Goal: Task Accomplishment & Management: Manage account settings

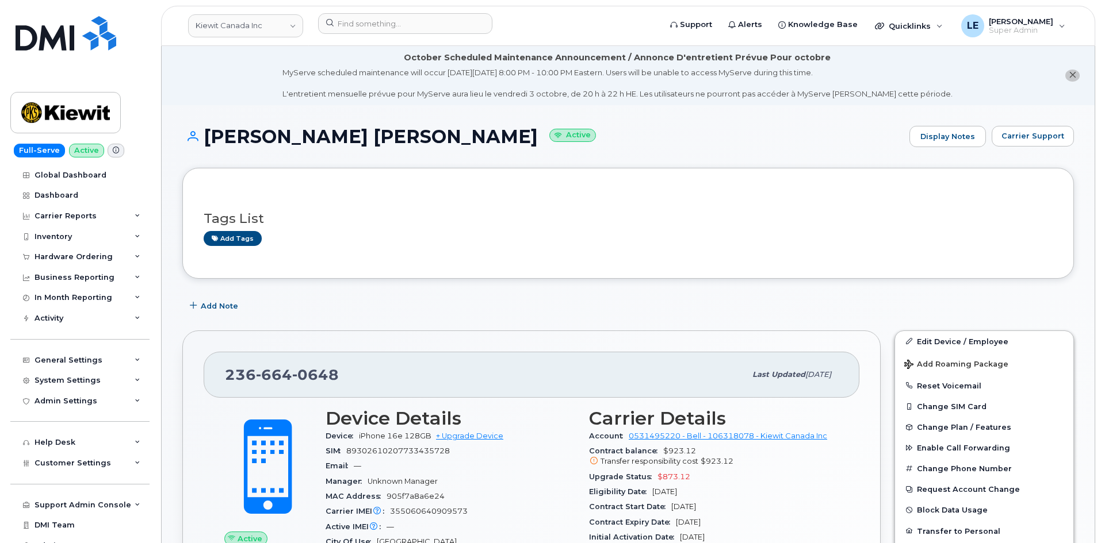
scroll to position [115, 0]
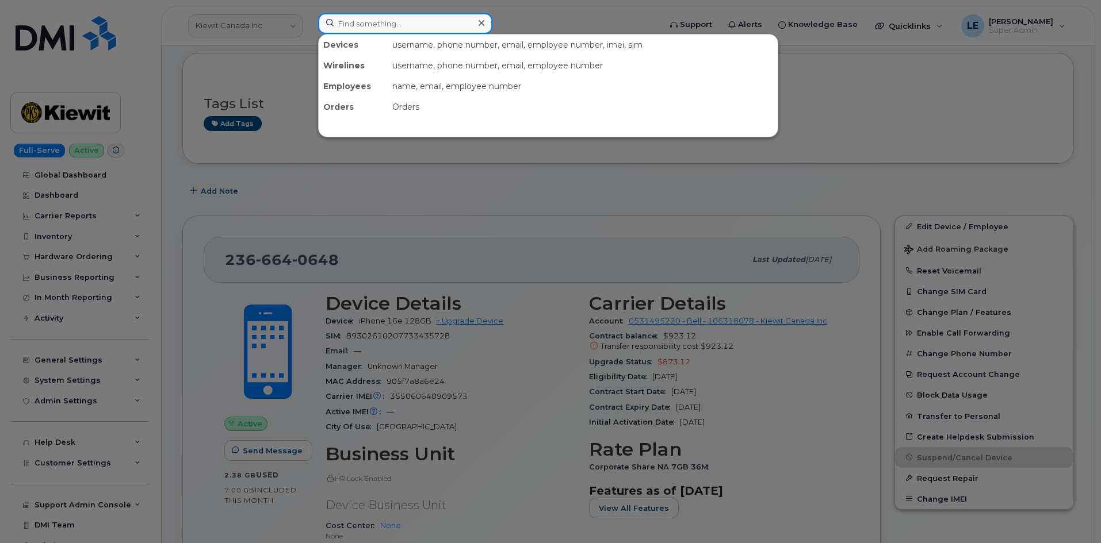
click at [478, 26] on div at bounding box center [405, 23] width 174 height 21
paste input "HUNTER.RANKIN@CHERNE.COM"
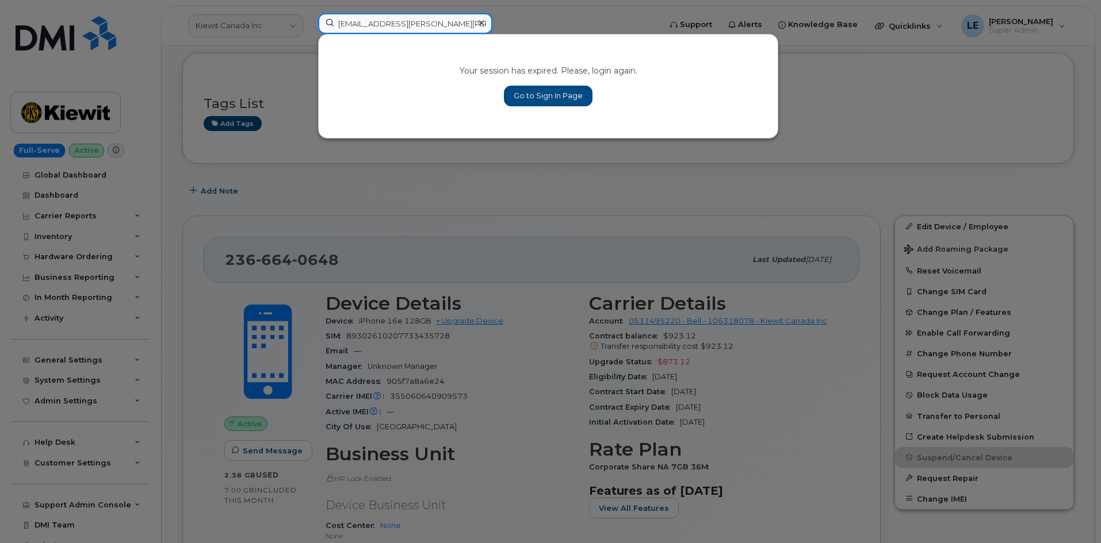
type input "HUNTER.RANKIN@CHERNE.COM"
click at [523, 95] on link "Go to Sign In Page" at bounding box center [548, 96] width 89 height 21
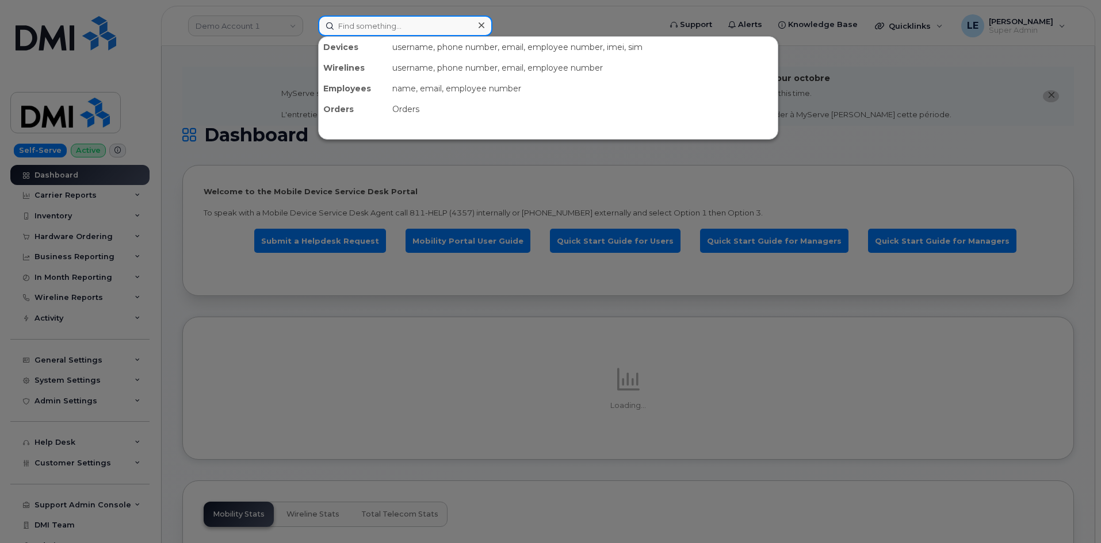
click at [370, 29] on input at bounding box center [405, 26] width 174 height 21
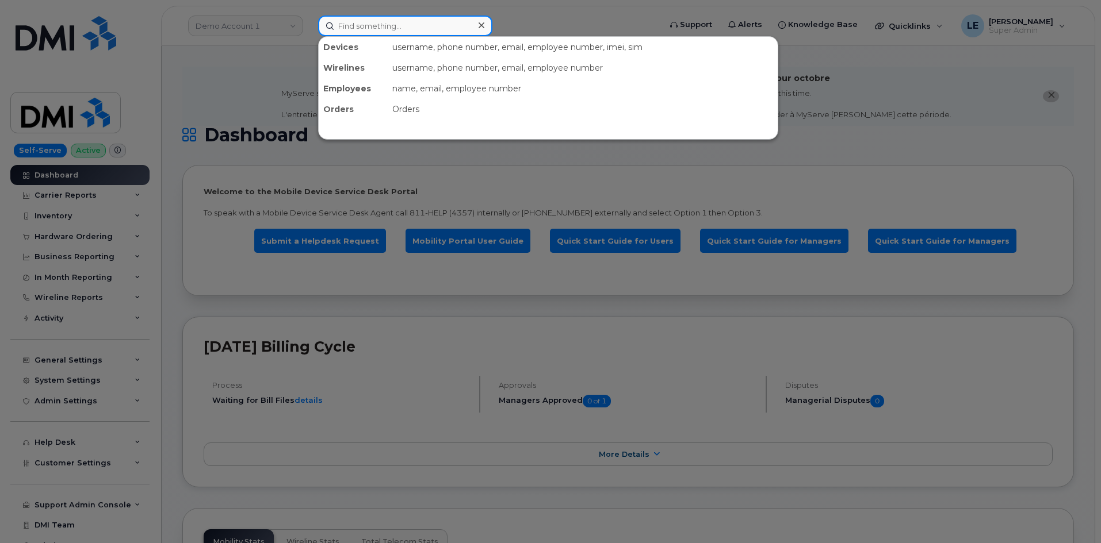
paste input "[EMAIL_ADDRESS][PERSON_NAME][PERSON_NAME][DOMAIN_NAME]"
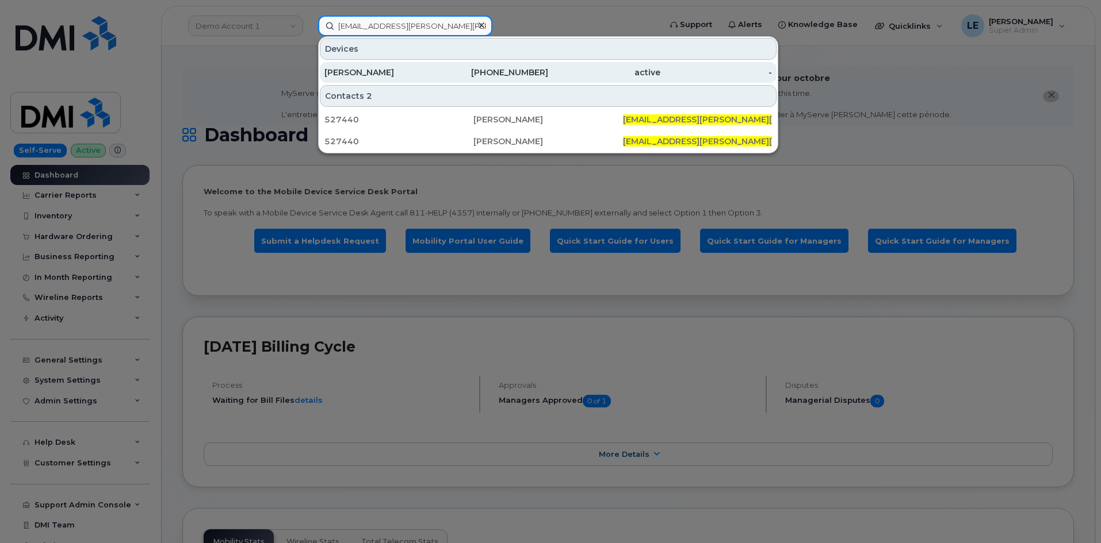
type input "[EMAIL_ADDRESS][PERSON_NAME][PERSON_NAME][DOMAIN_NAME]"
click at [365, 67] on div "[PERSON_NAME]" at bounding box center [380, 73] width 112 height 12
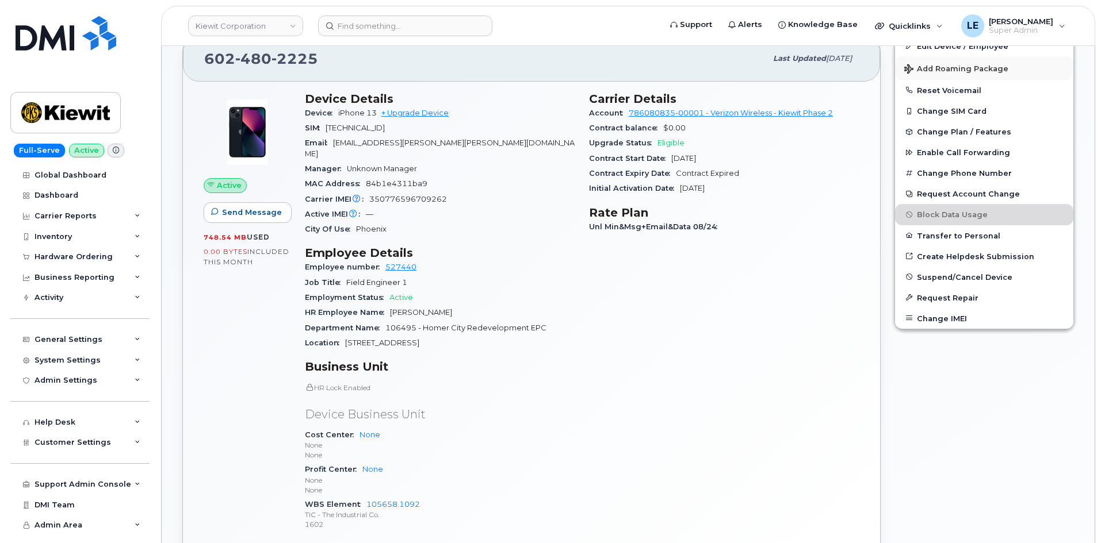
scroll to position [230, 0]
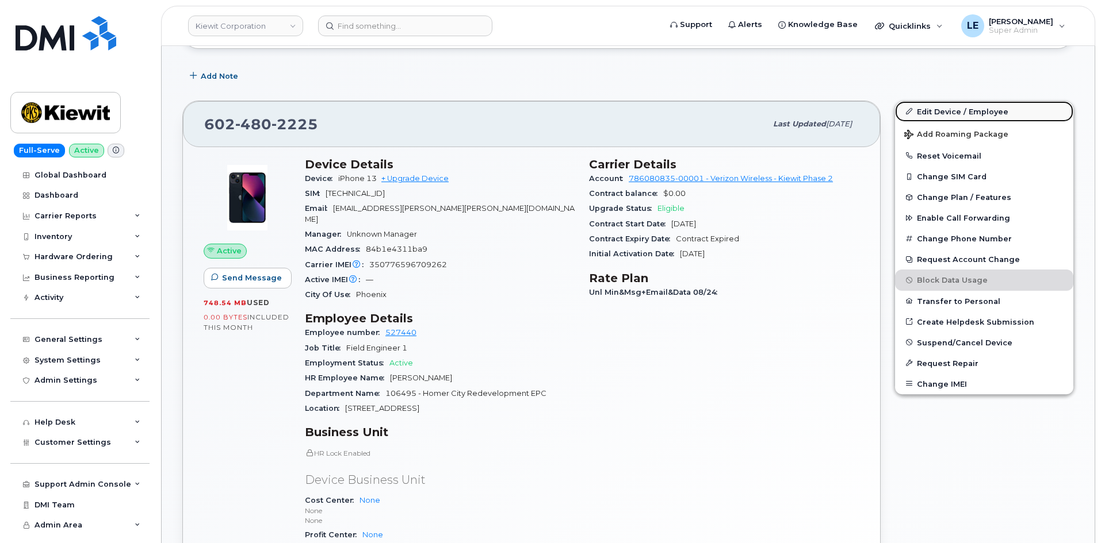
click at [930, 109] on link "Edit Device / Employee" at bounding box center [984, 111] width 178 height 21
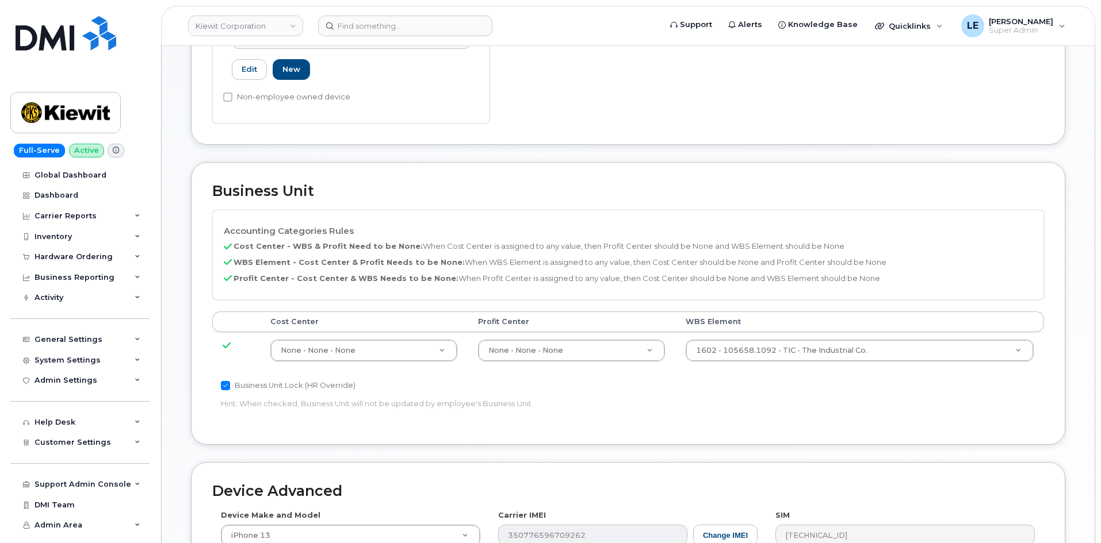
scroll to position [460, 0]
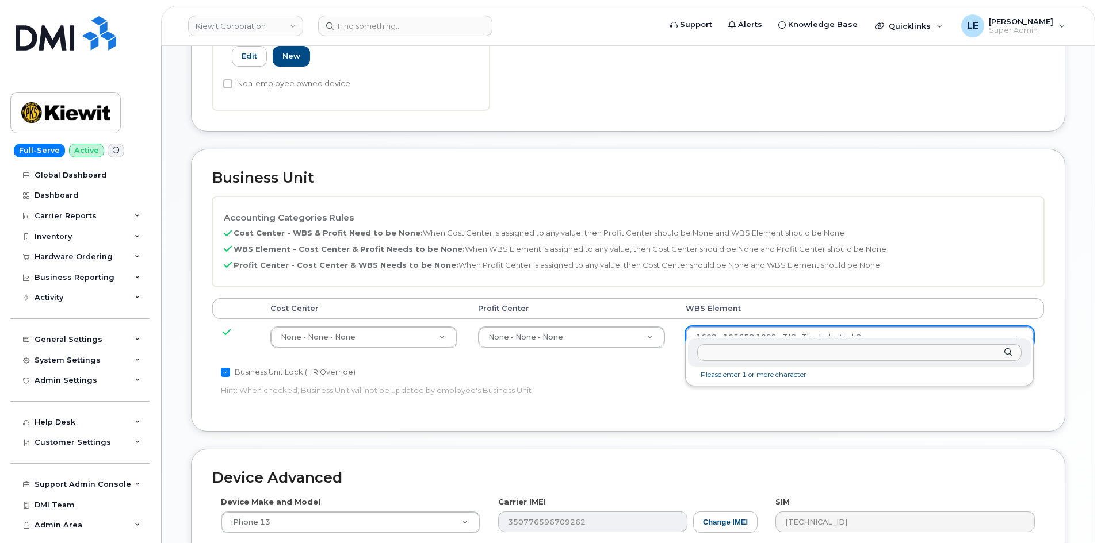
click at [742, 349] on input "text" at bounding box center [859, 352] width 324 height 17
type input "106495.6612"
type input "35834206"
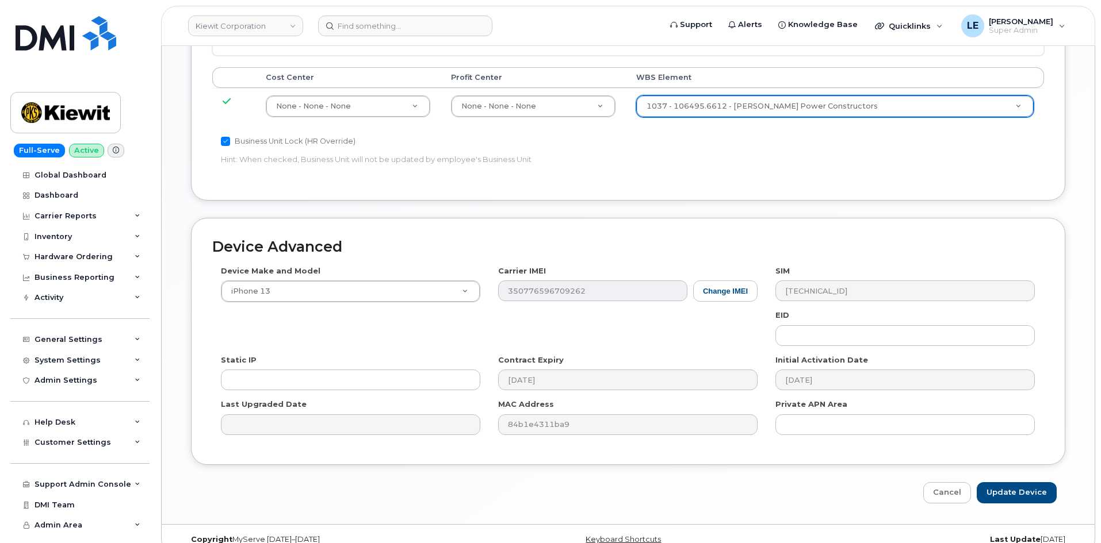
scroll to position [698, 0]
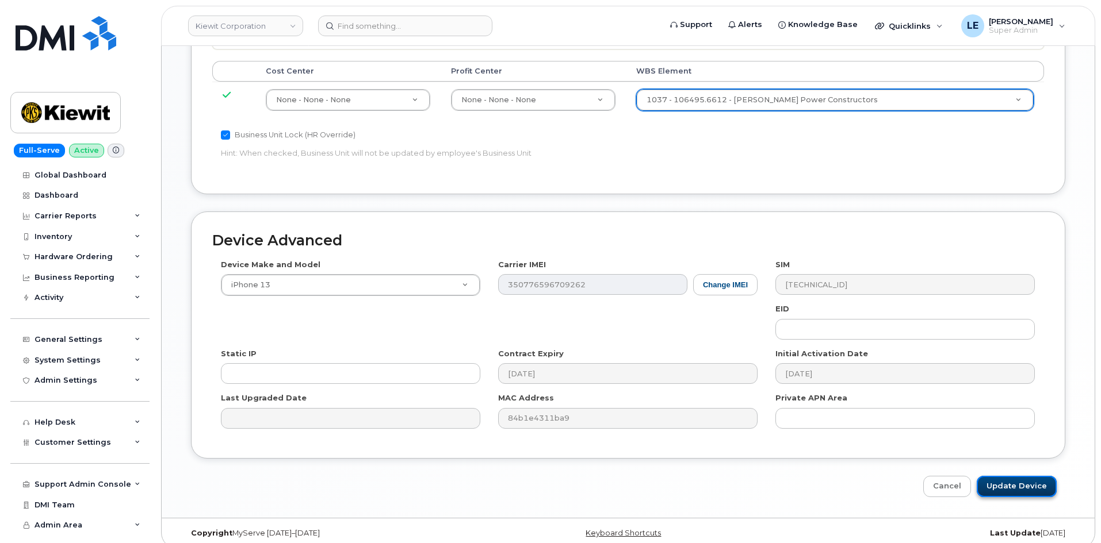
click at [1007, 476] on input "Update Device" at bounding box center [1016, 486] width 80 height 21
type input "Saving..."
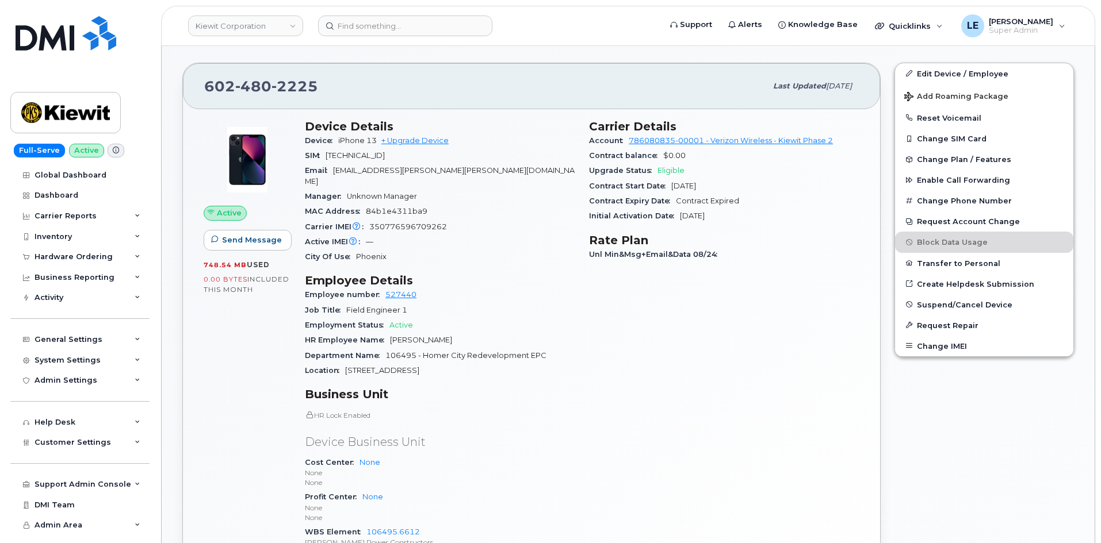
scroll to position [345, 0]
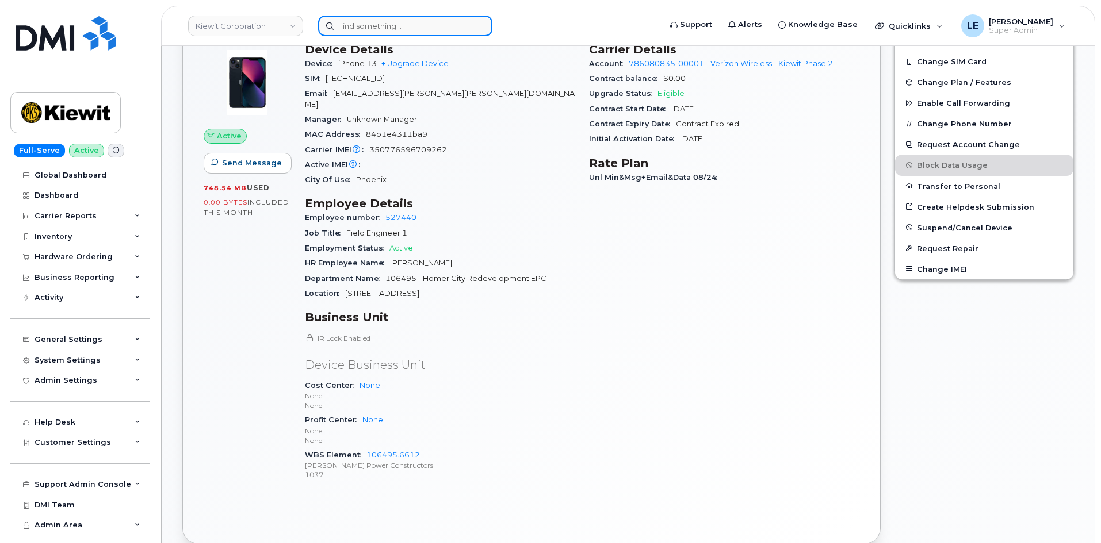
click at [363, 28] on input at bounding box center [405, 26] width 174 height 21
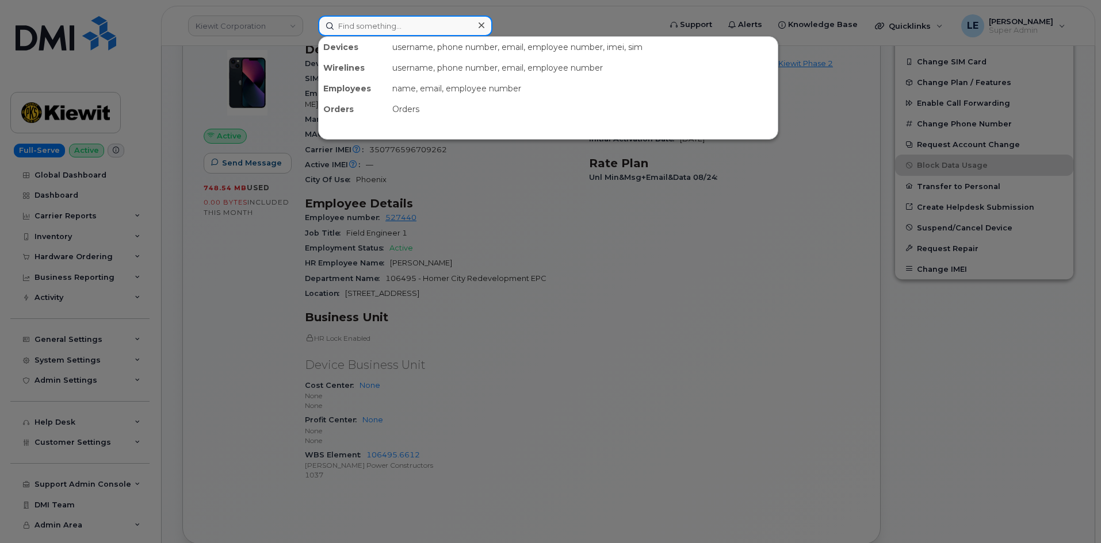
paste input "[PERSON_NAME][EMAIL_ADDRESS][PERSON_NAME][PERSON_NAME][DOMAIN_NAME]"
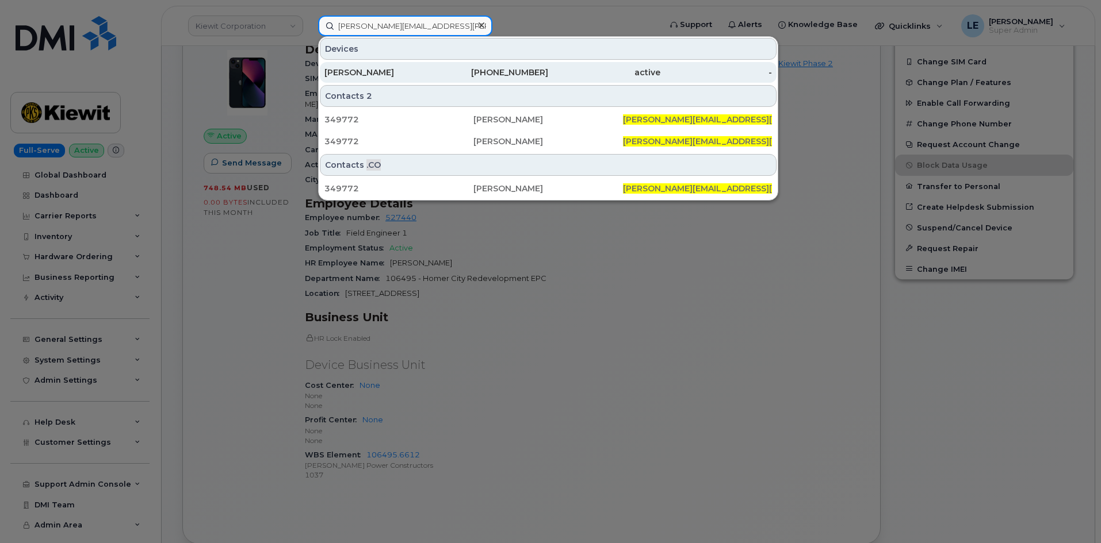
type input "PAUL.NOLDEN@CHERNE.COM"
click at [412, 66] on div "PAUL NOLDEN" at bounding box center [380, 72] width 112 height 21
click at [408, 67] on div "PAUL NOLDEN" at bounding box center [380, 73] width 112 height 12
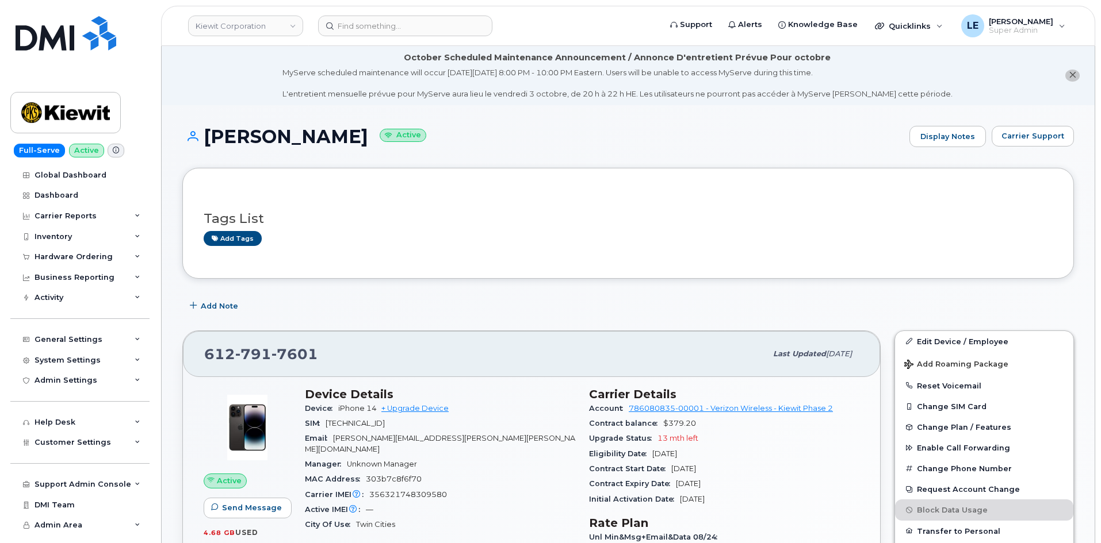
click at [441, 159] on div "PAUL NOLDEN Active Display Notes Carrier Support" at bounding box center [627, 147] width 891 height 43
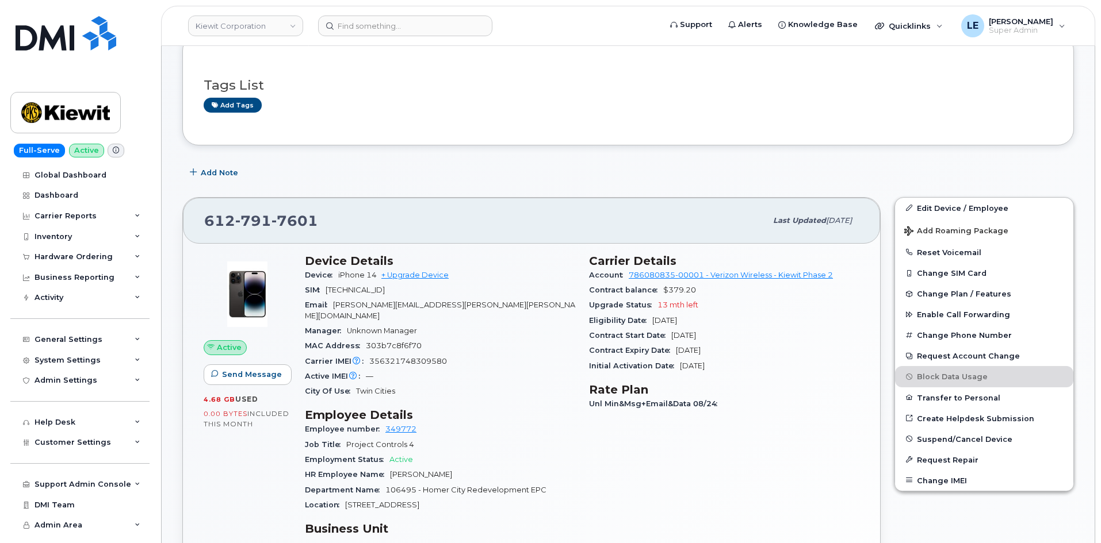
scroll to position [173, 0]
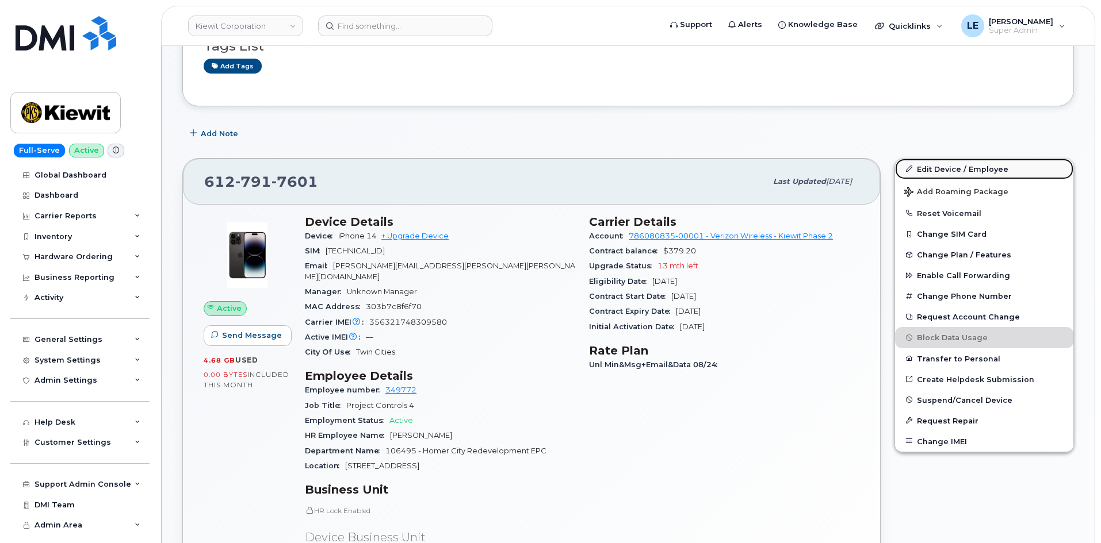
click at [953, 167] on link "Edit Device / Employee" at bounding box center [984, 169] width 178 height 21
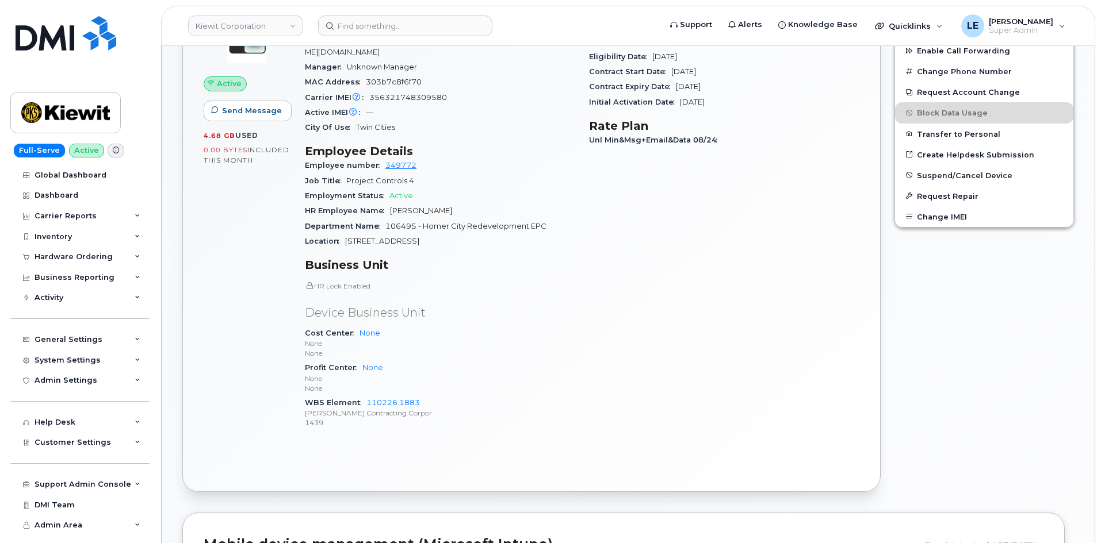
scroll to position [403, 0]
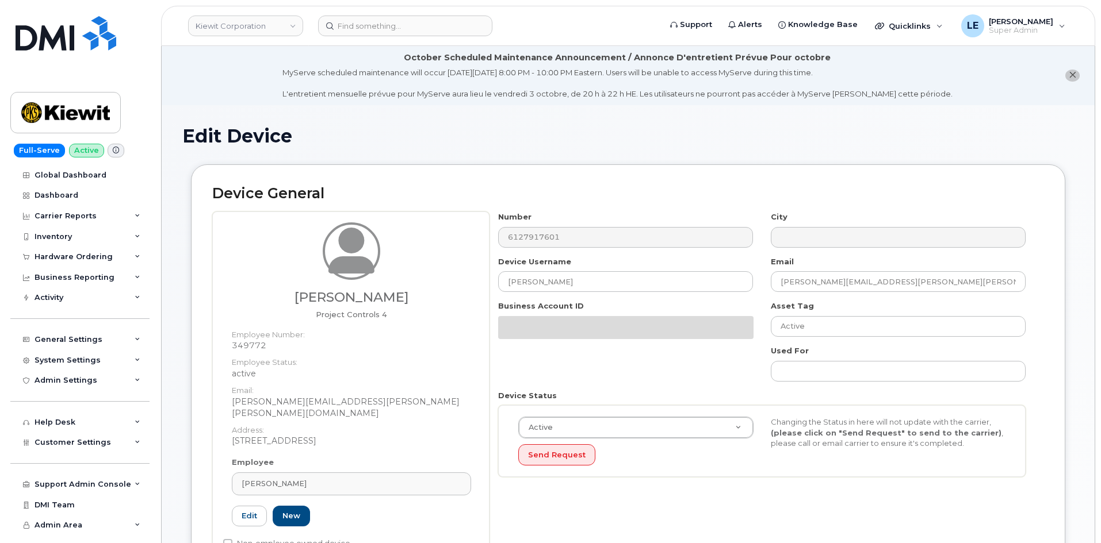
scroll to position [462, 0]
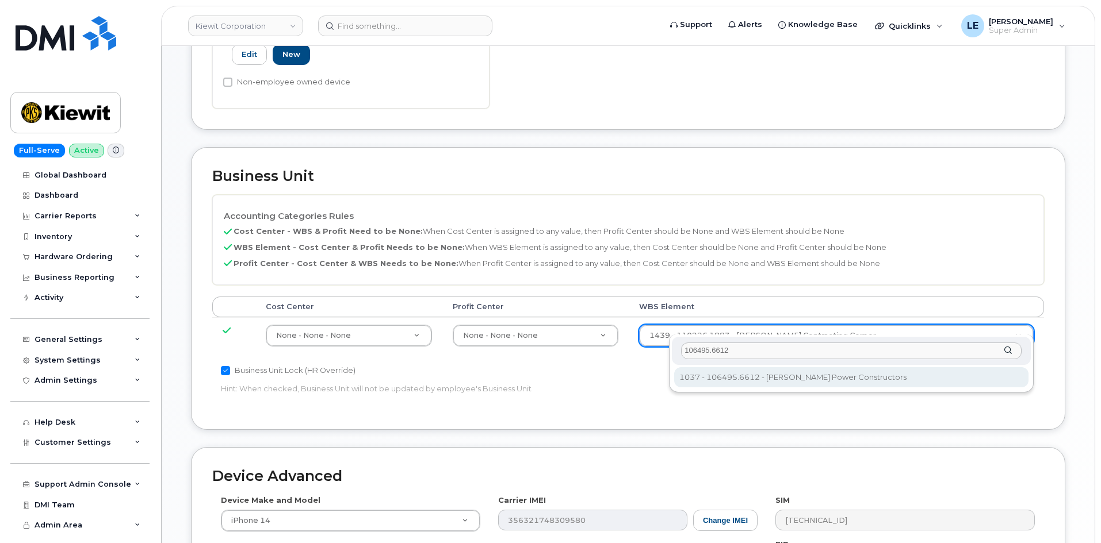
type input "106495.6612"
type input "35834206"
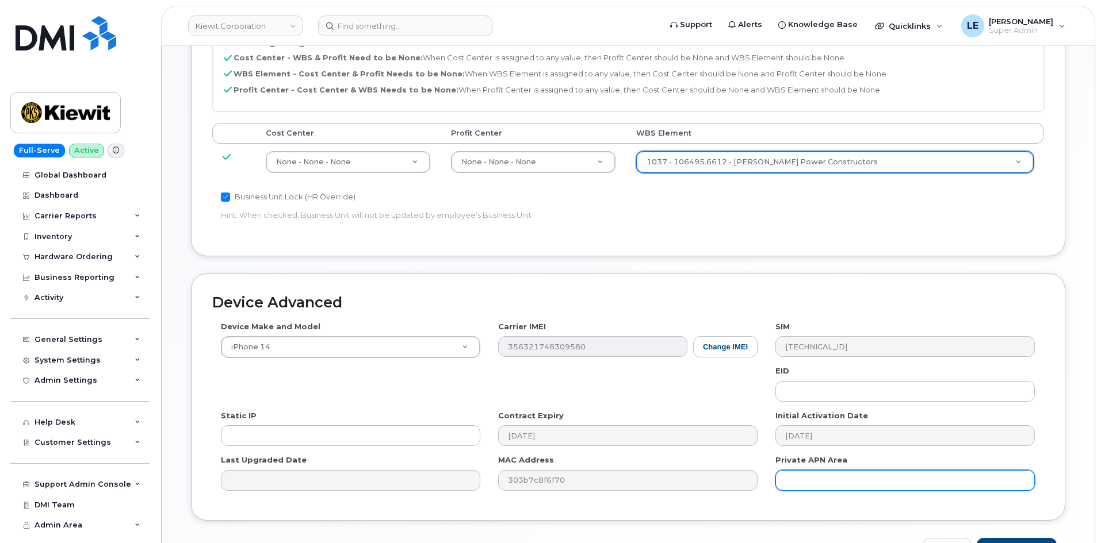
scroll to position [698, 0]
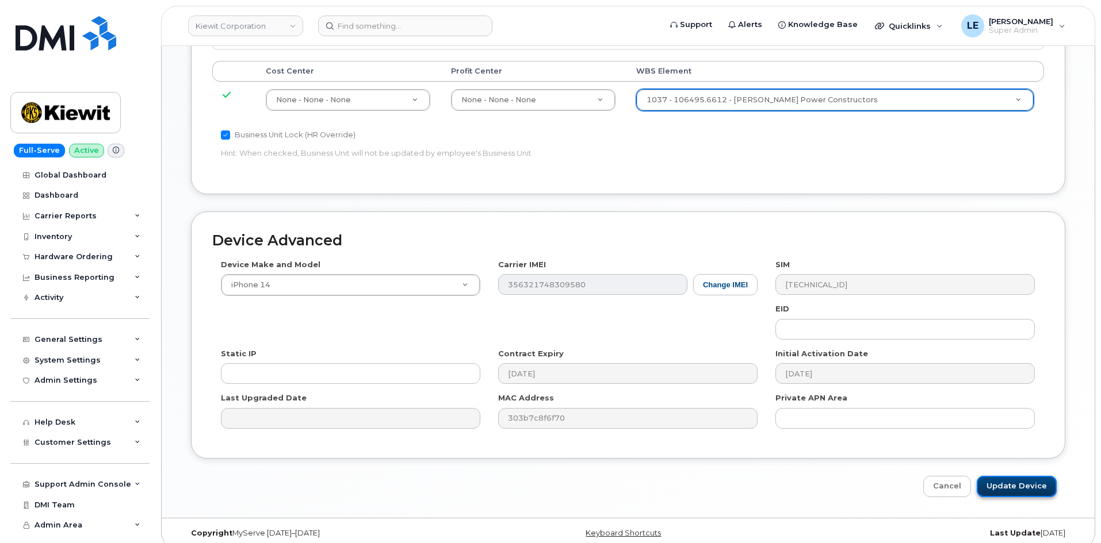
click at [1005, 476] on input "Update Device" at bounding box center [1016, 486] width 80 height 21
type input "Saving..."
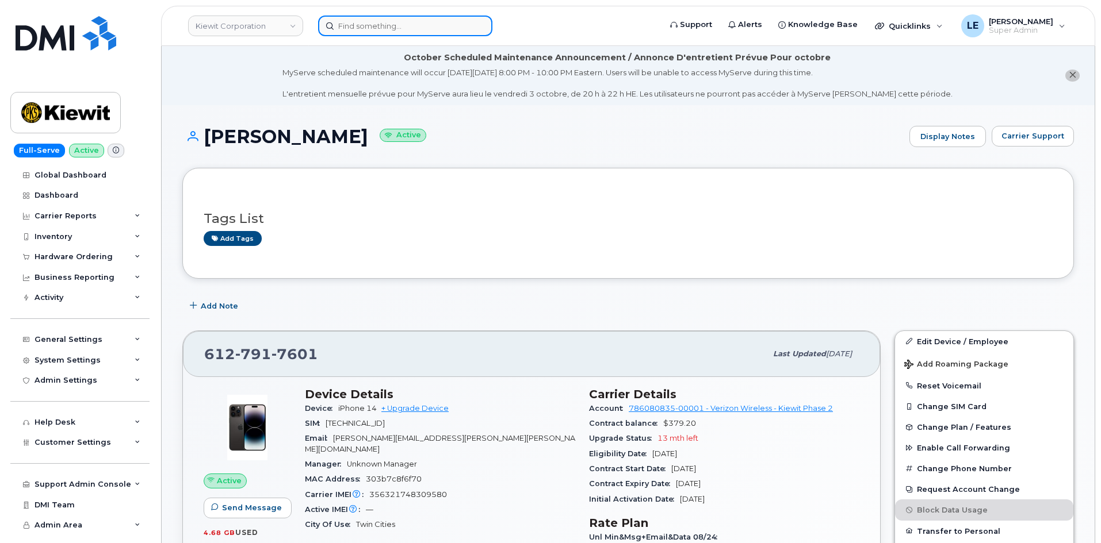
click at [405, 32] on input at bounding box center [405, 26] width 174 height 21
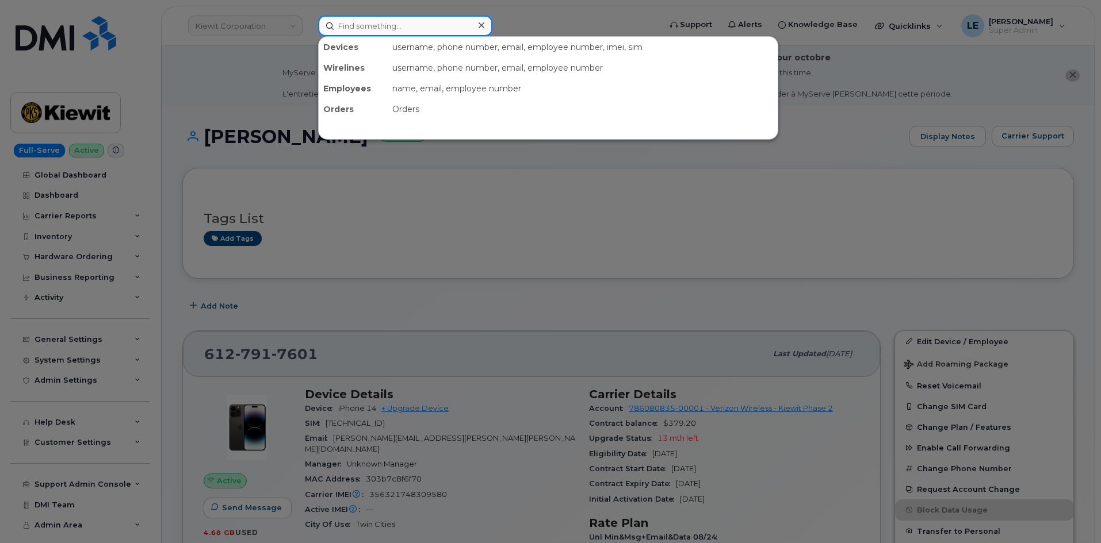
paste input "CLAYTON.OXLEY@KIEWIT.COM"
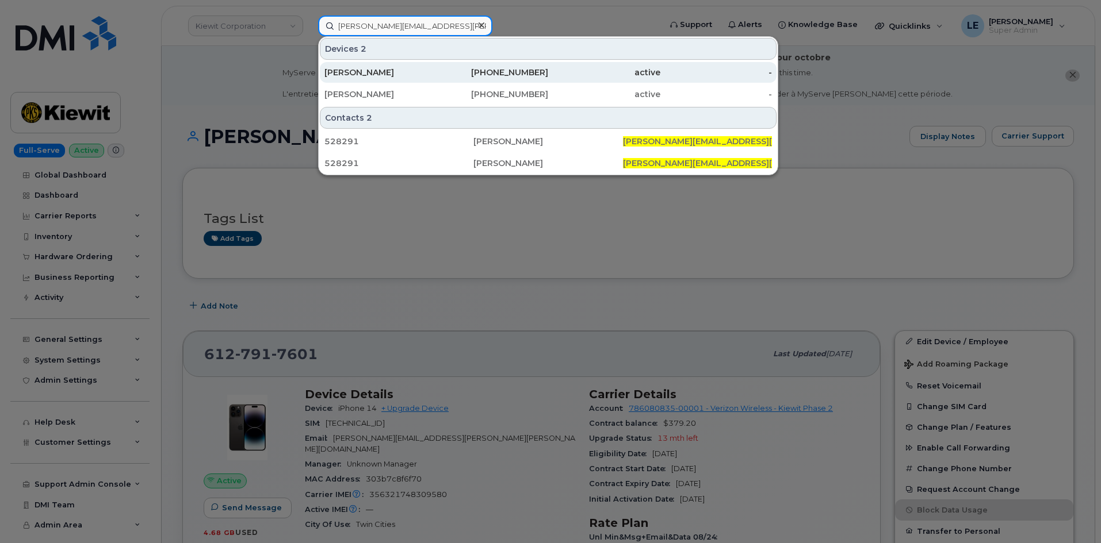
type input "CLAYTON.OXLEY@KIEWIT.COM"
click at [428, 73] on div "CLAYTON OXLEY" at bounding box center [380, 73] width 112 height 12
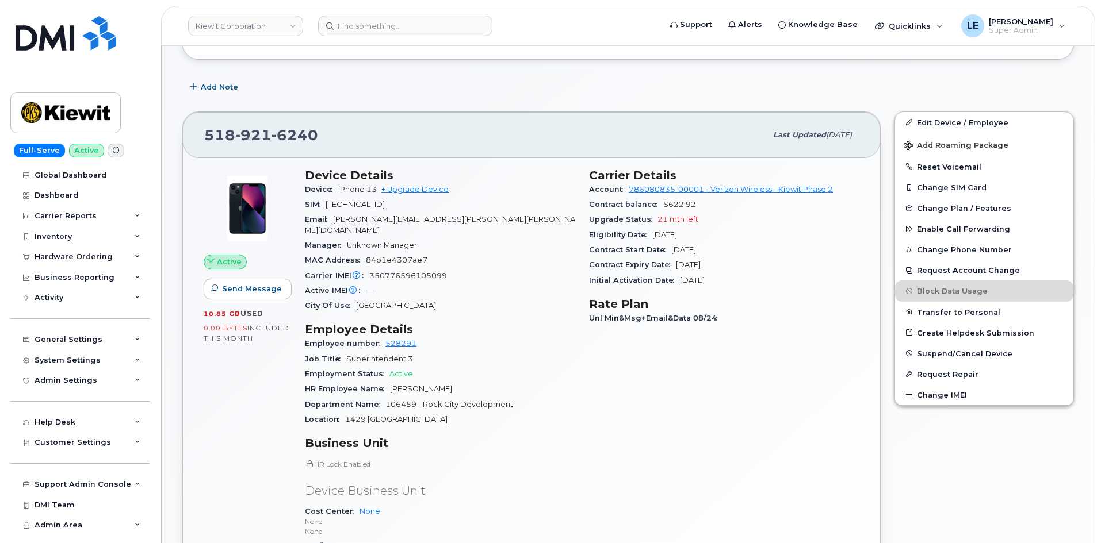
scroll to position [345, 0]
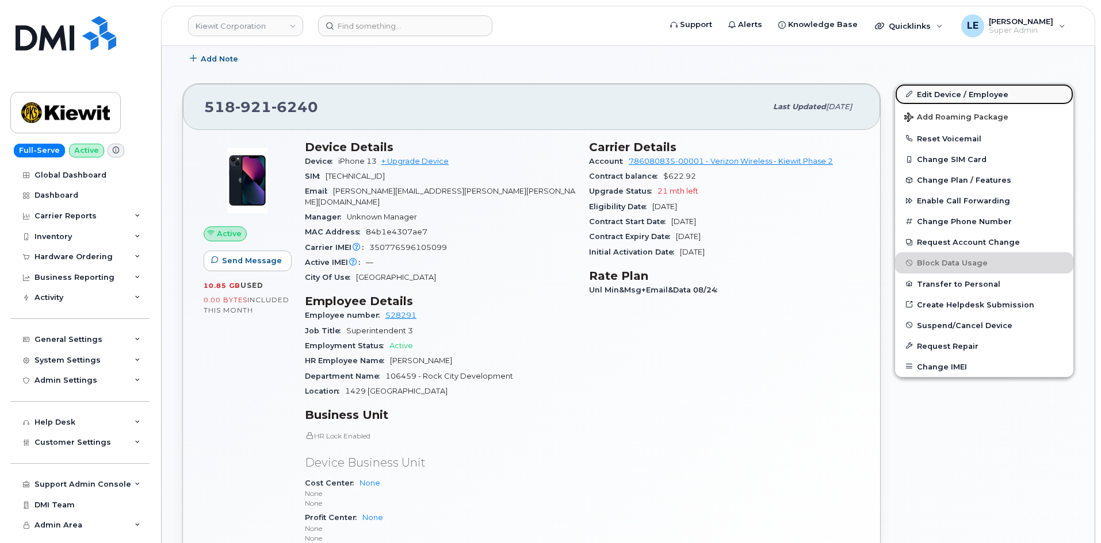
click at [909, 93] on icon at bounding box center [909, 94] width 6 height 6
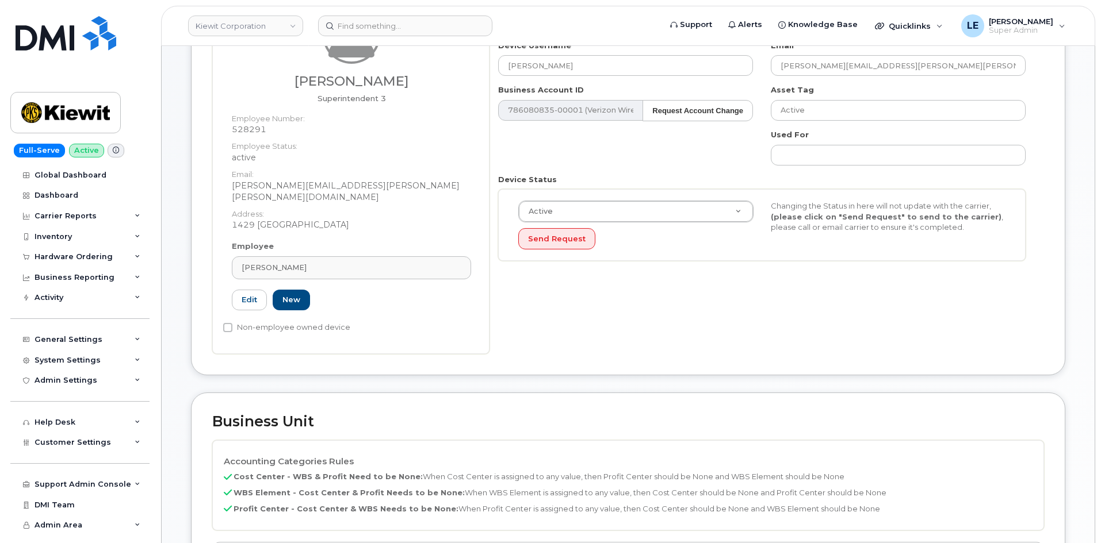
scroll to position [460, 0]
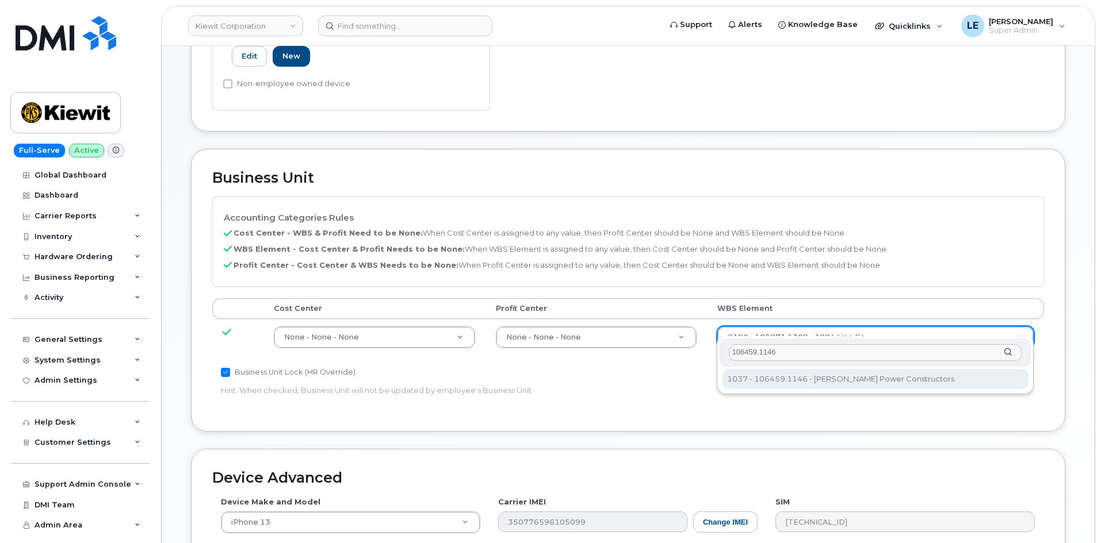
type input "106459.1146"
type input "35545309"
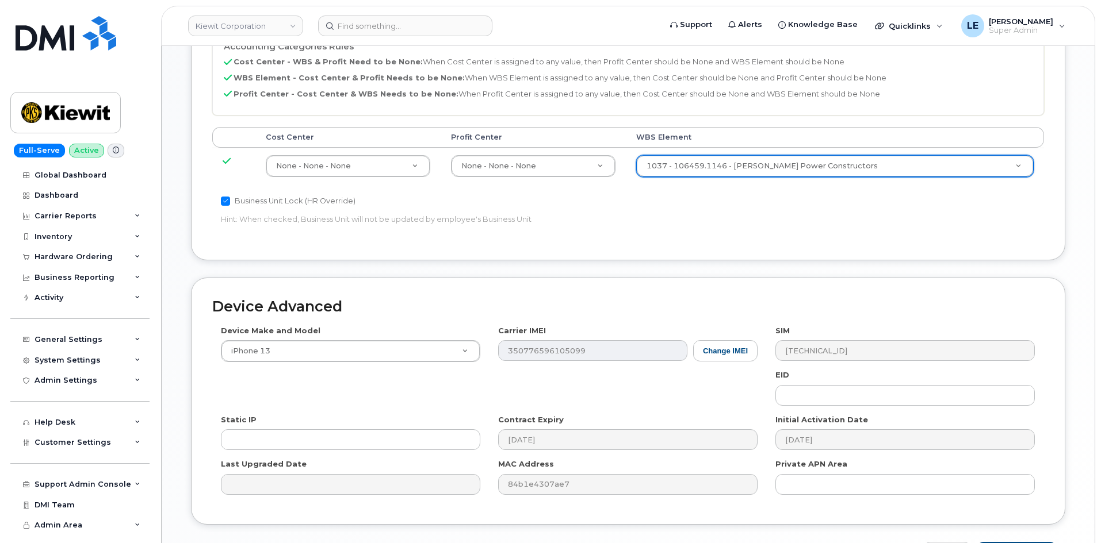
scroll to position [698, 0]
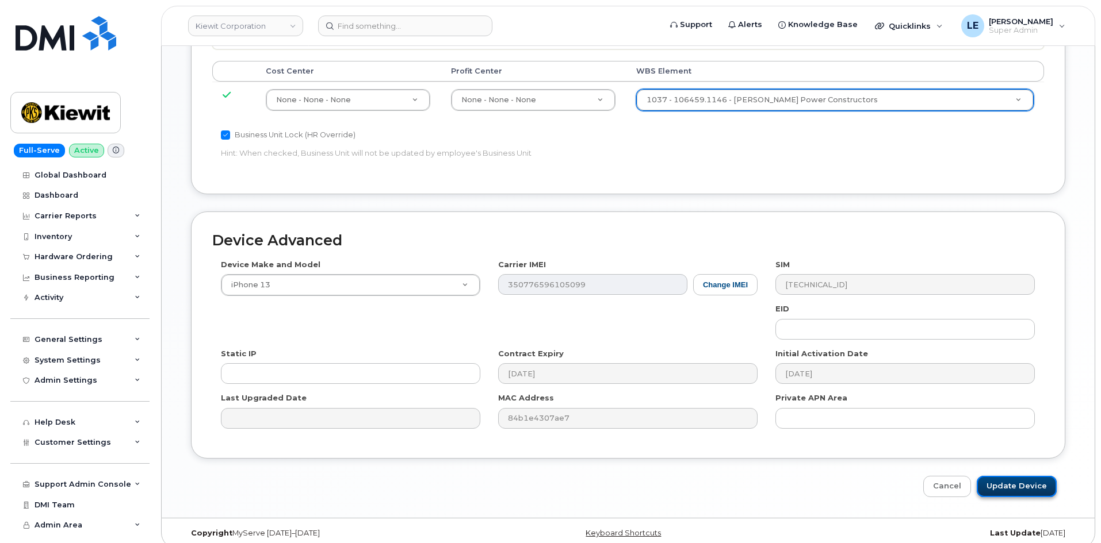
click at [1036, 476] on input "Update Device" at bounding box center [1016, 486] width 80 height 21
type input "Saving..."
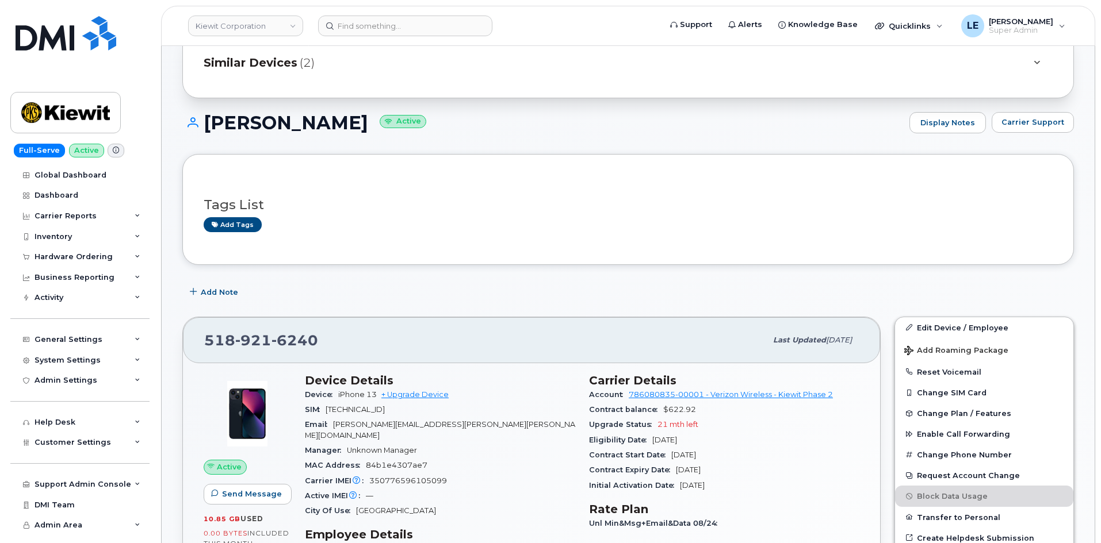
scroll to position [115, 0]
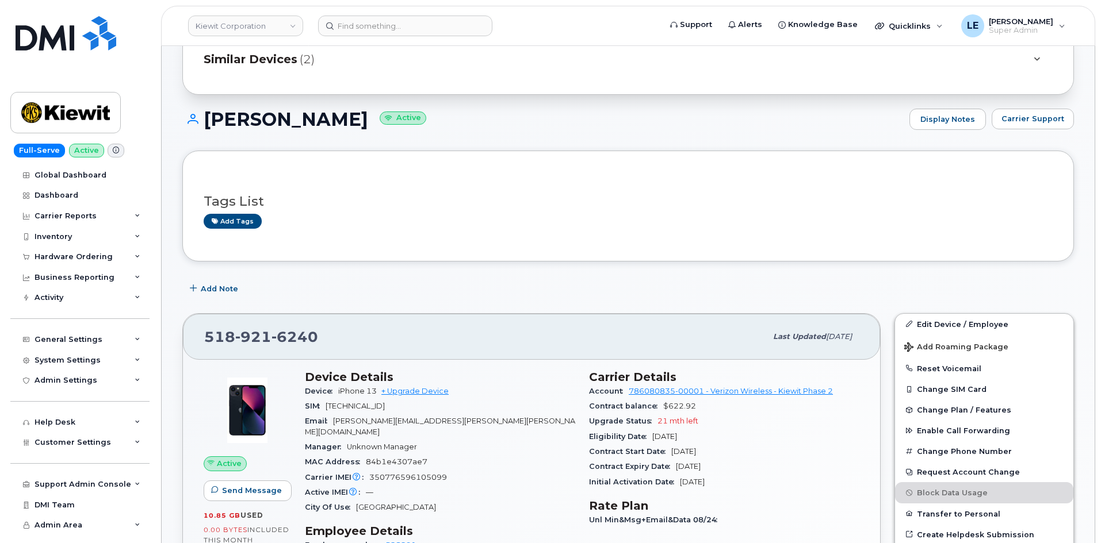
click at [254, 74] on div "Similar Devices (2)" at bounding box center [627, 60] width 891 height 70
click at [272, 66] on span "Similar Devices" at bounding box center [251, 59] width 94 height 17
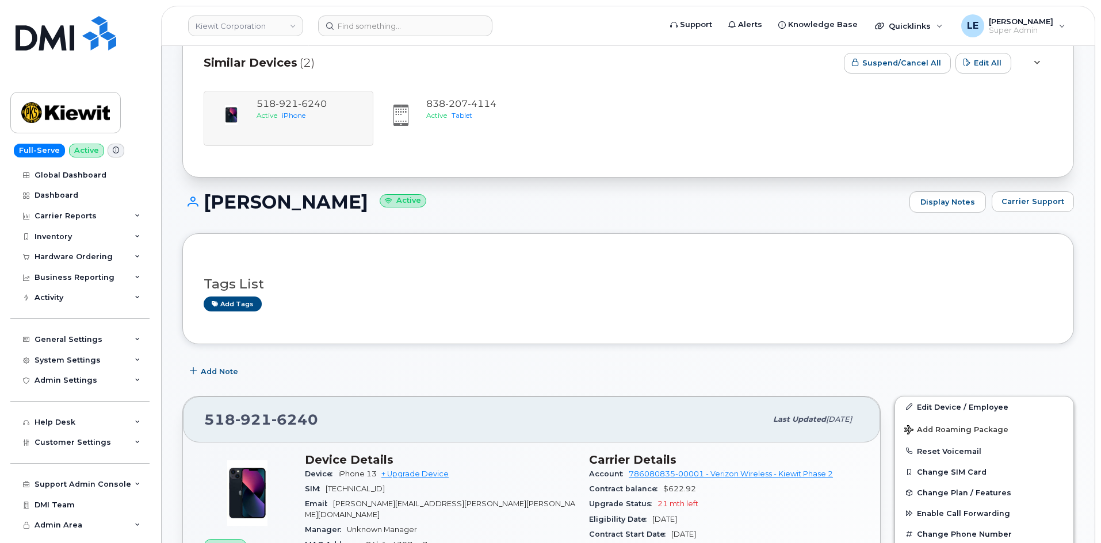
click at [272, 66] on span "Similar Devices" at bounding box center [251, 63] width 94 height 17
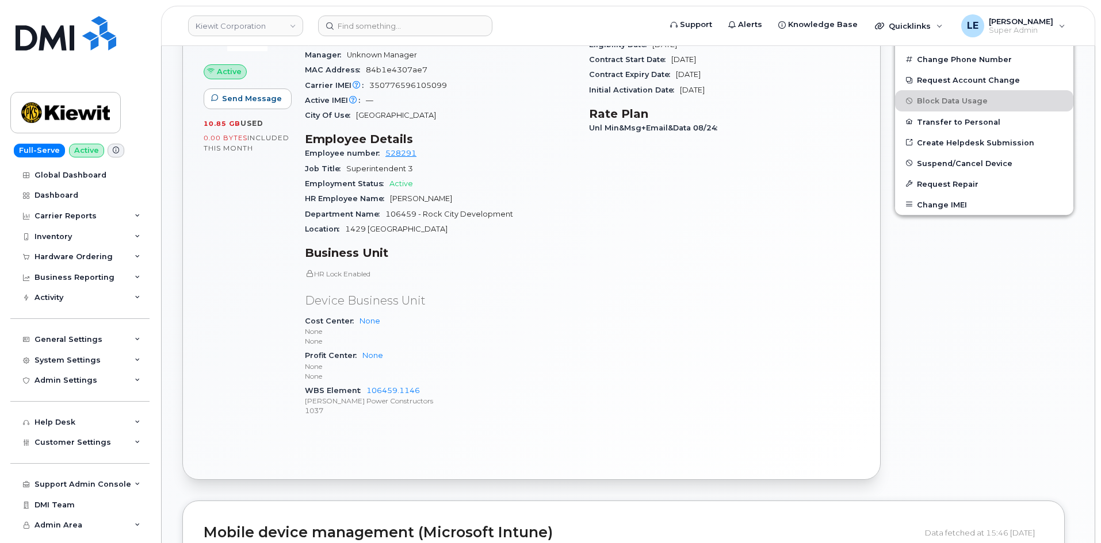
scroll to position [518, 0]
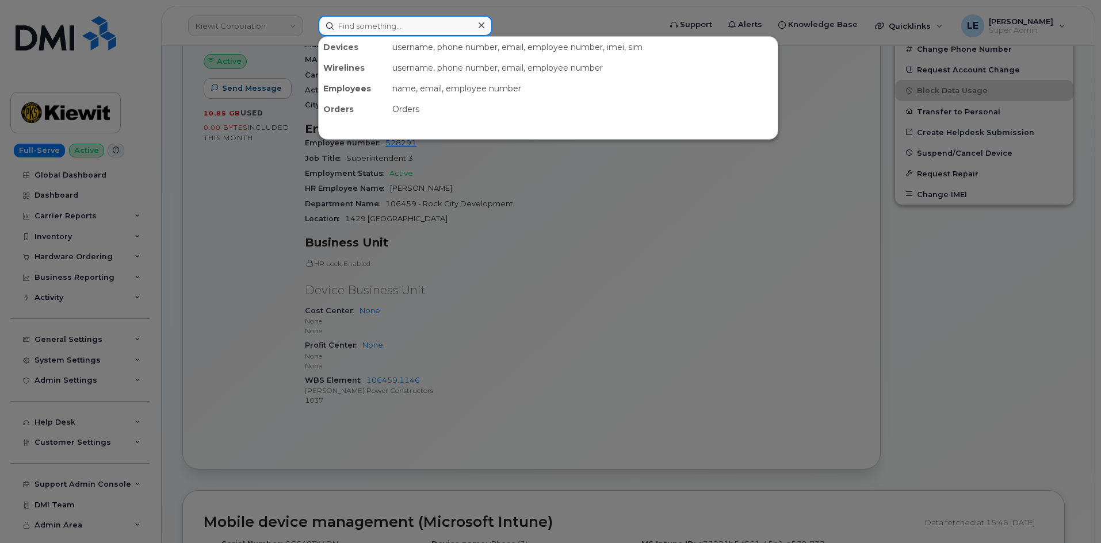
click at [391, 29] on input at bounding box center [405, 26] width 174 height 21
paste input "480-284-2217"
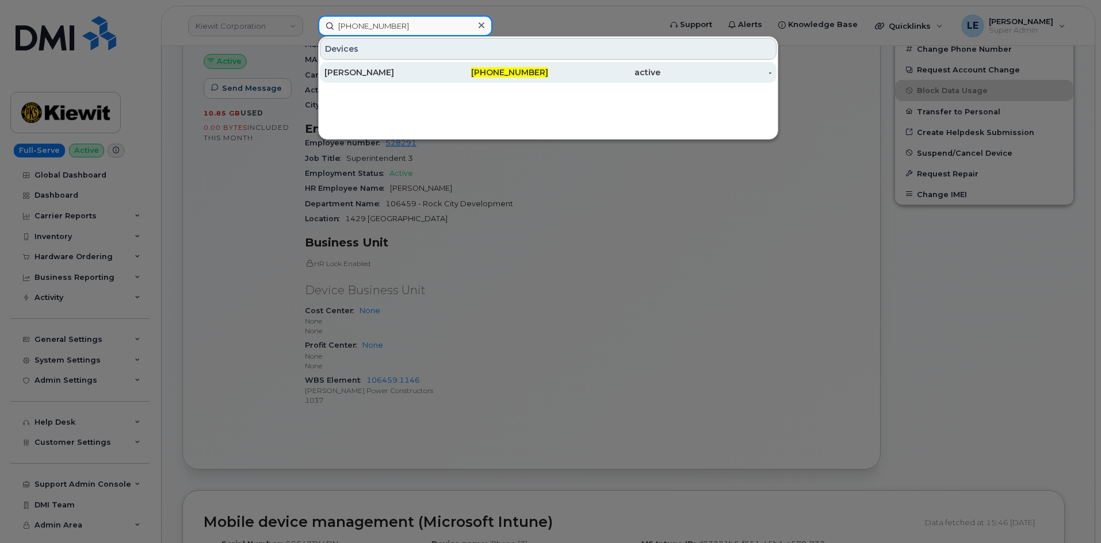
type input "480-284-2217"
click at [411, 68] on div "CELESTE KARLSRUD" at bounding box center [380, 73] width 112 height 12
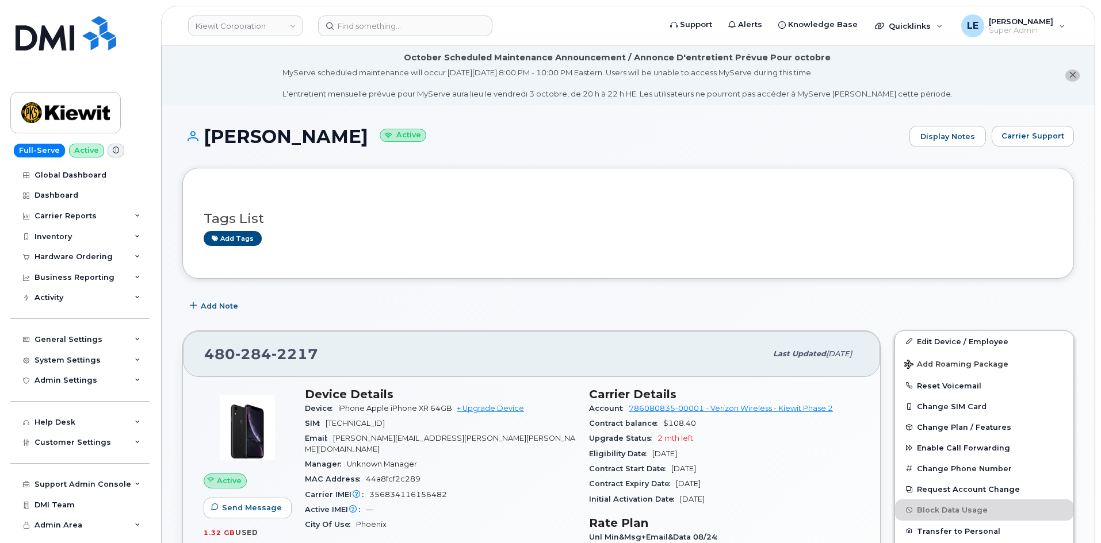
click at [495, 224] on h3 "Tags List" at bounding box center [628, 219] width 849 height 14
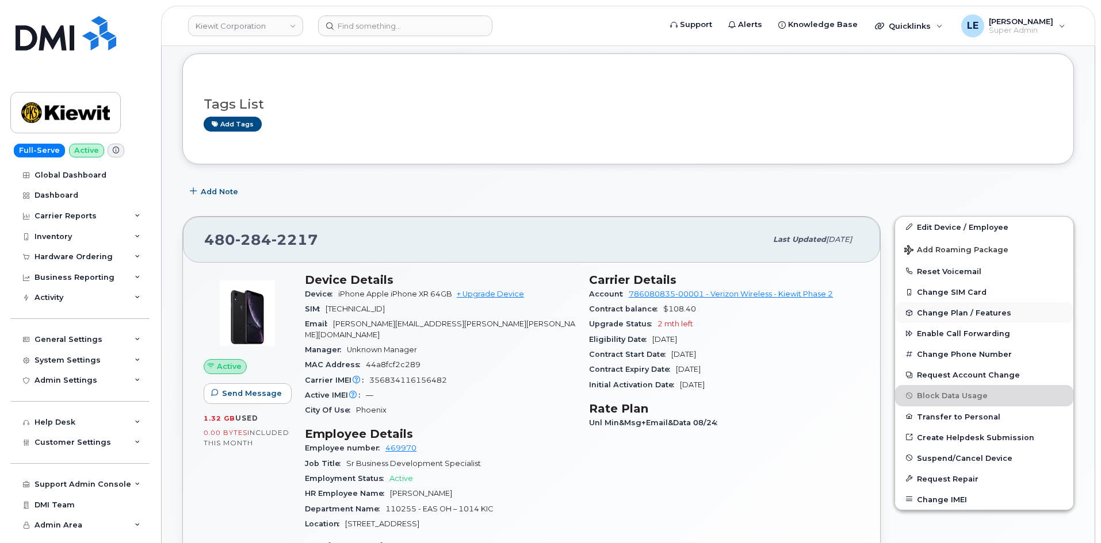
scroll to position [115, 0]
click at [931, 452] on button "Suspend/Cancel Device" at bounding box center [984, 457] width 178 height 21
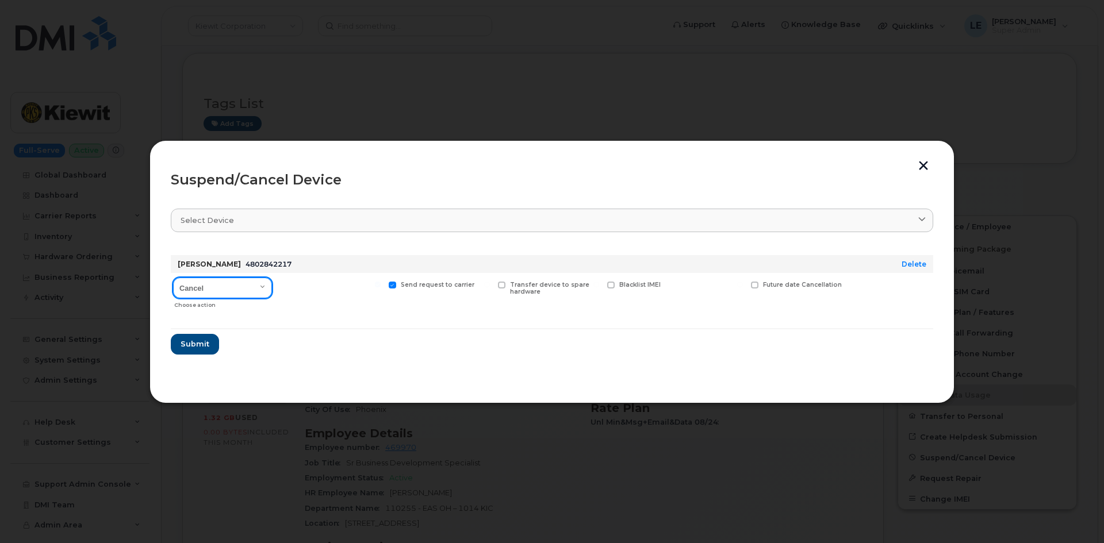
click at [203, 288] on select "Cancel Suspend - Reduced Rate Suspend - Full Rate Suspend - Lost Device/Stolen …" at bounding box center [222, 288] width 99 height 21
select select "[object Object]"
click at [173, 278] on select "Cancel Suspend - Reduced Rate Suspend - Full Rate Suspend - Lost Device/Stolen …" at bounding box center [222, 288] width 99 height 21
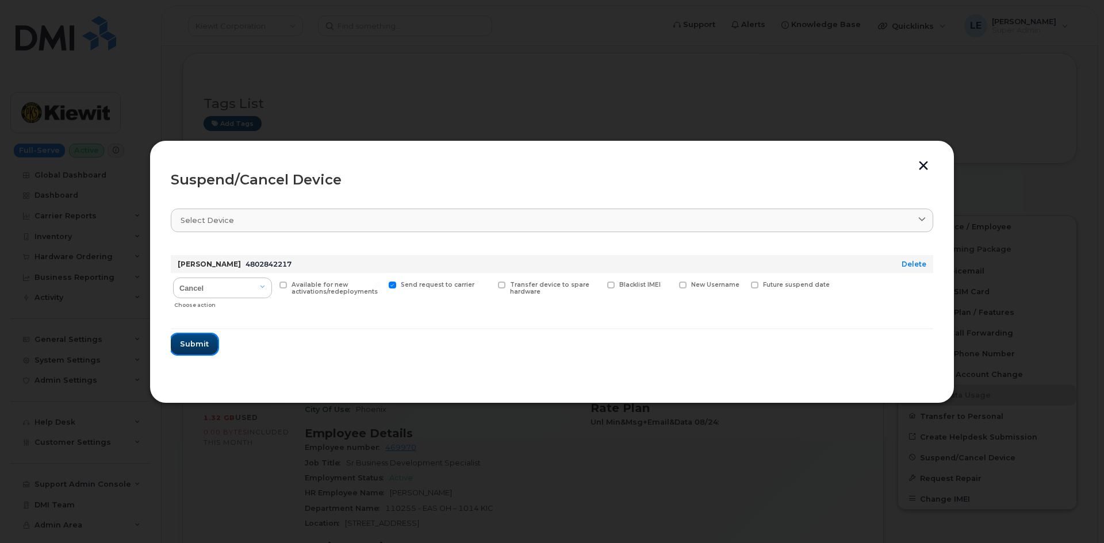
click at [205, 340] on span "Submit" at bounding box center [194, 344] width 29 height 11
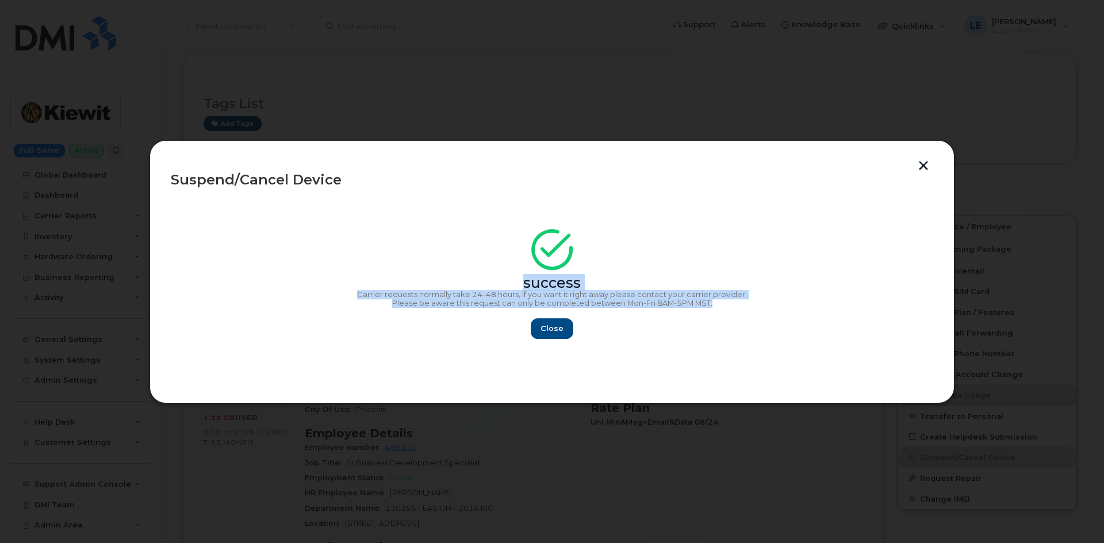
copy div "success Carrier requests normally take 24–48 hours, if you want it right away p…"
drag, startPoint x: 743, startPoint y: 301, endPoint x: 360, endPoint y: 273, distance: 384.0
click at [360, 273] on div "success Carrier requests normally take 24–48 hours, if you want it right away p…" at bounding box center [552, 287] width 762 height 103
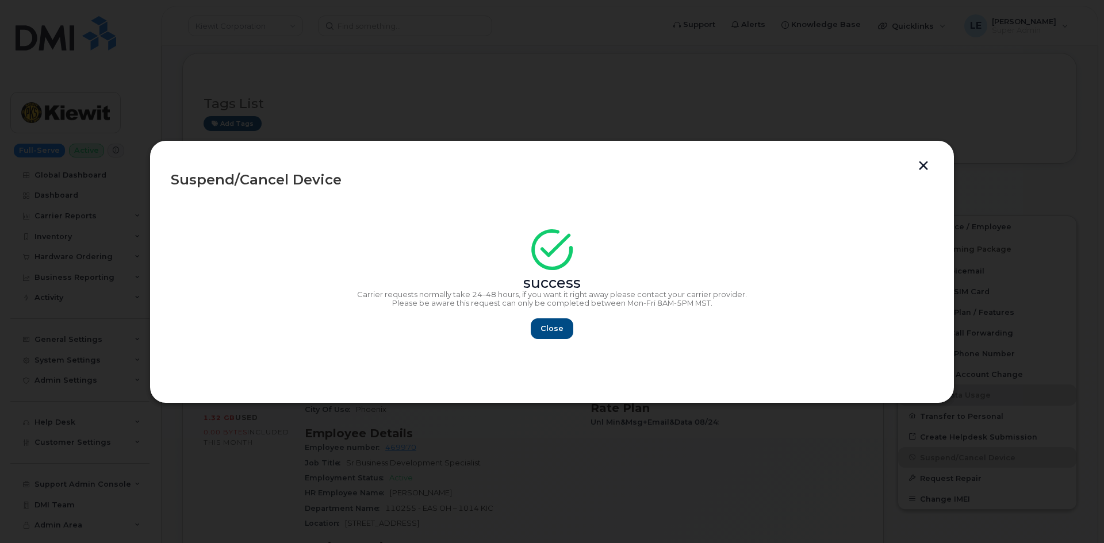
click at [390, 254] on div "success" at bounding box center [552, 262] width 762 height 52
click at [547, 332] on span "Close" at bounding box center [552, 328] width 23 height 11
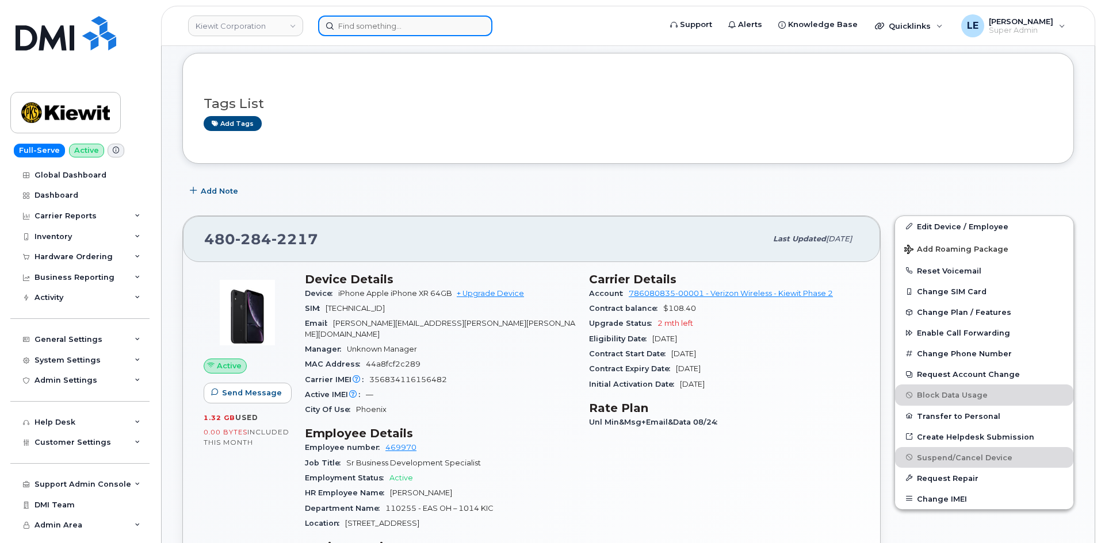
click at [360, 26] on input at bounding box center [405, 26] width 174 height 21
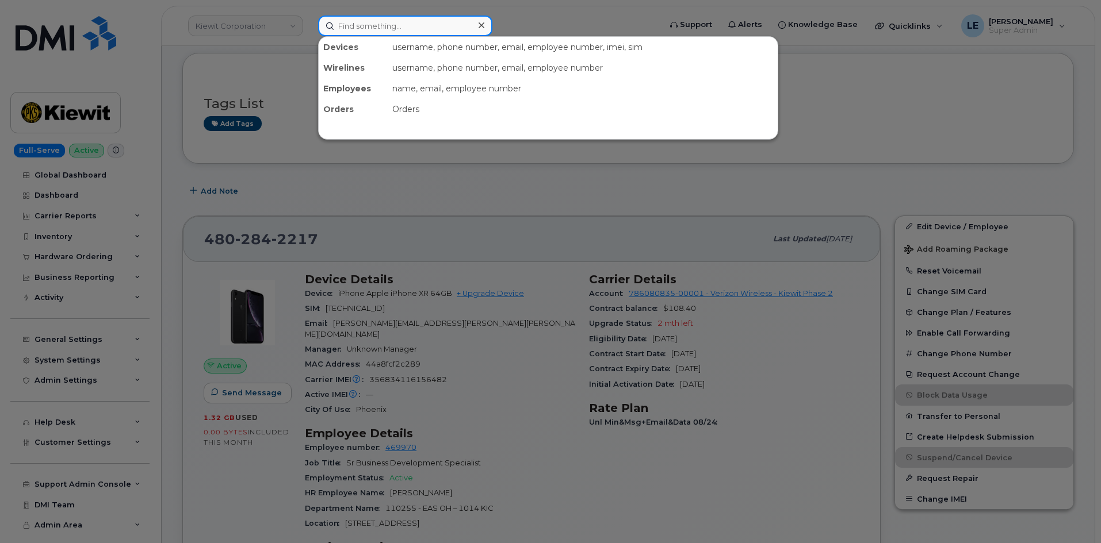
paste input "8642757656"
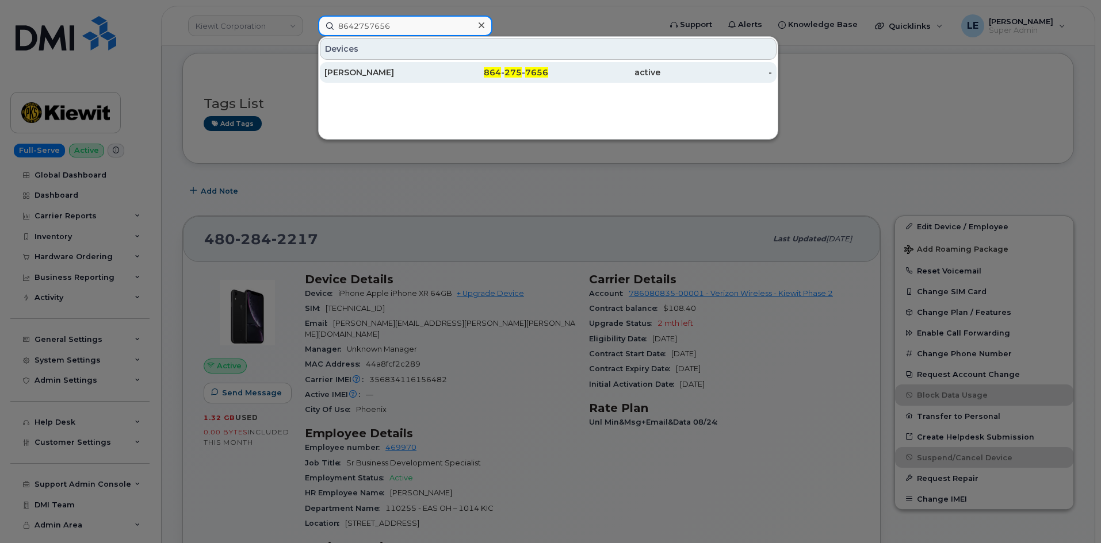
type input "8642757656"
click at [373, 67] on div "[PERSON_NAME]" at bounding box center [380, 72] width 112 height 21
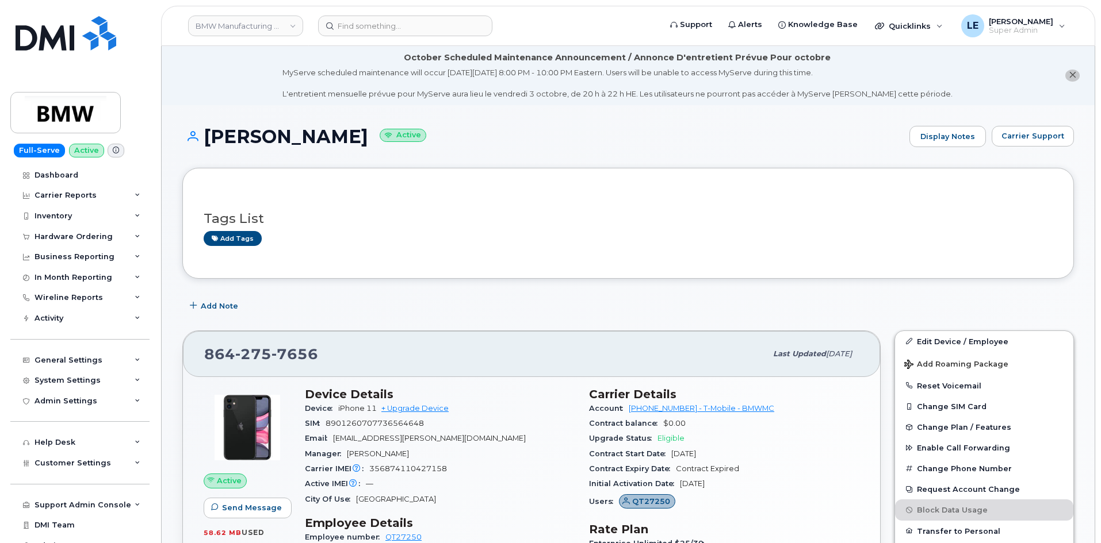
click at [866, 308] on div "Add Note" at bounding box center [627, 306] width 891 height 21
click at [445, 35] on input at bounding box center [405, 26] width 174 height 21
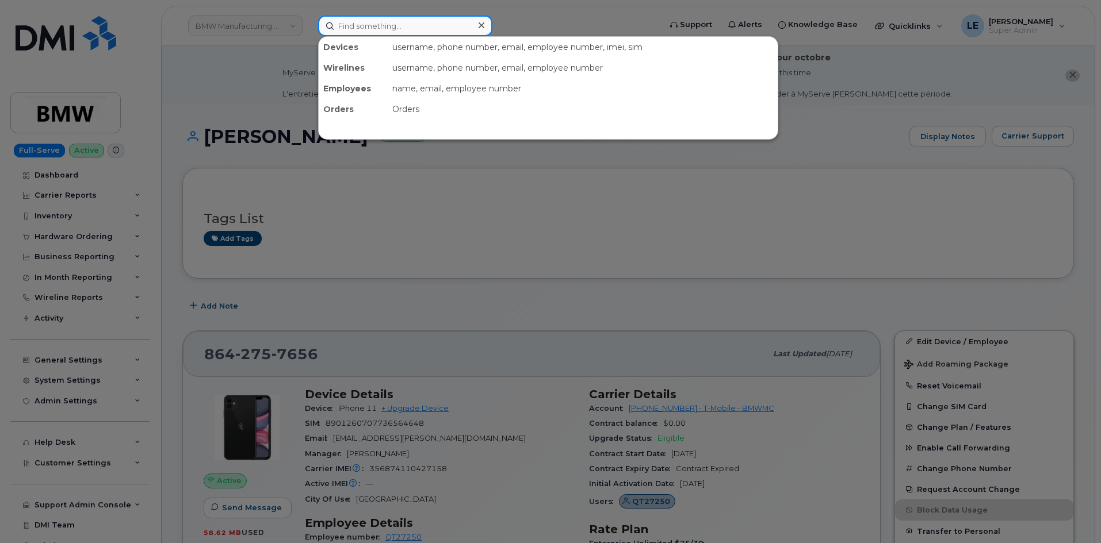
paste input "8188584613"
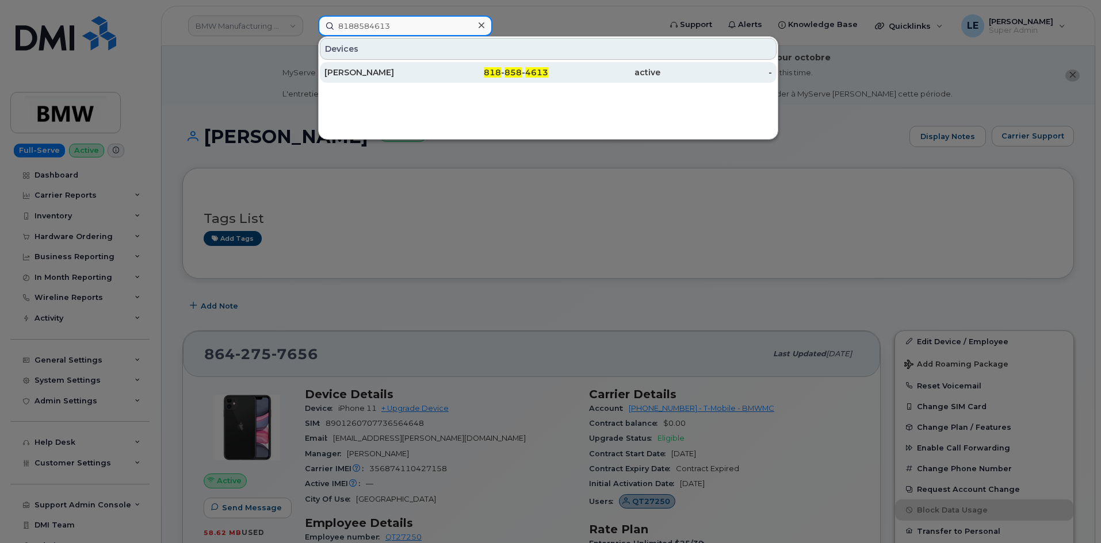
type input "8188584613"
click at [432, 69] on div "[PERSON_NAME]" at bounding box center [380, 73] width 112 height 12
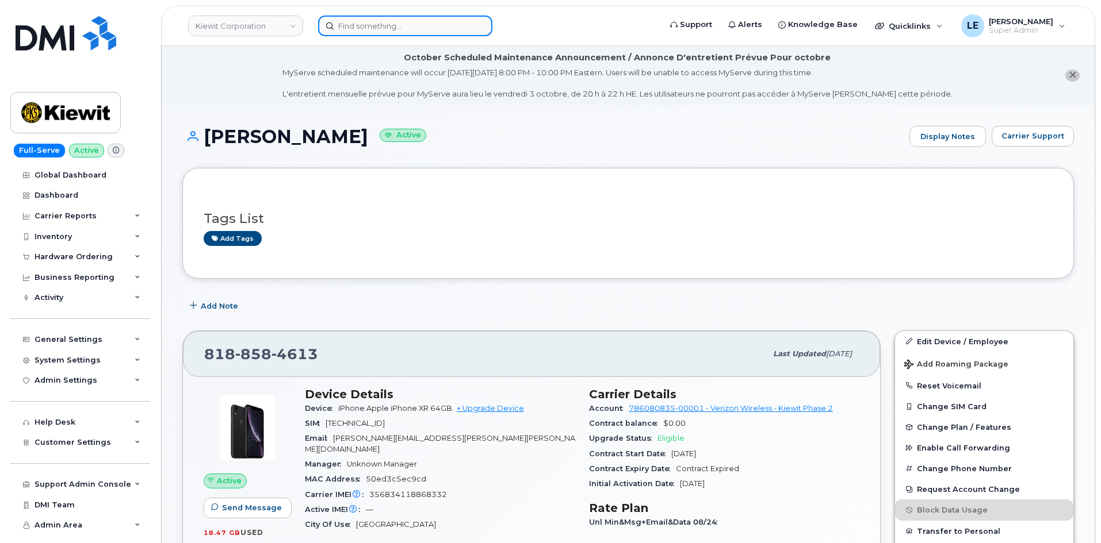
click at [423, 22] on input at bounding box center [405, 26] width 174 height 21
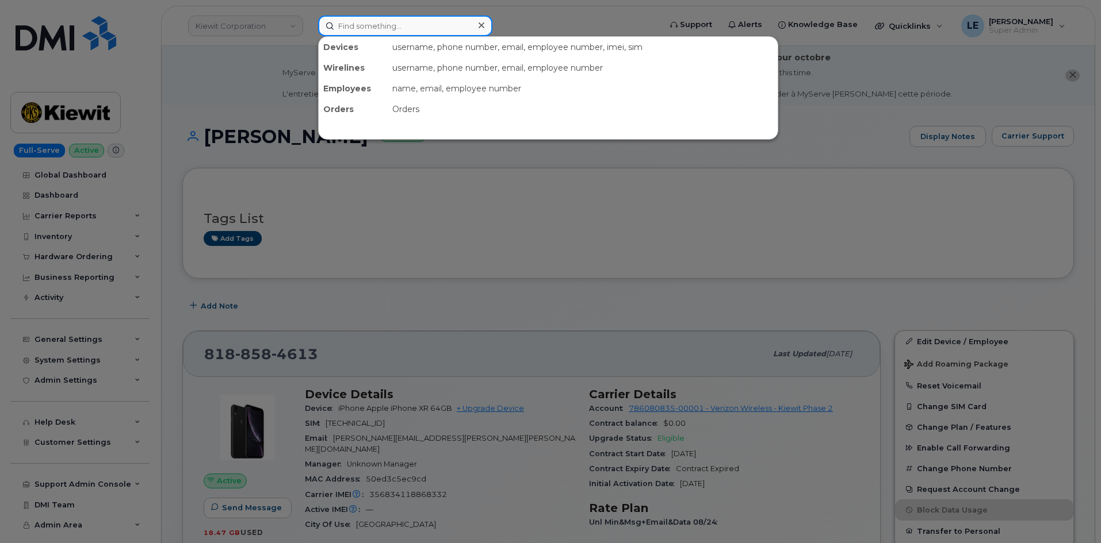
paste input "JAKE.KRAUSE@KIEWIT.COM"
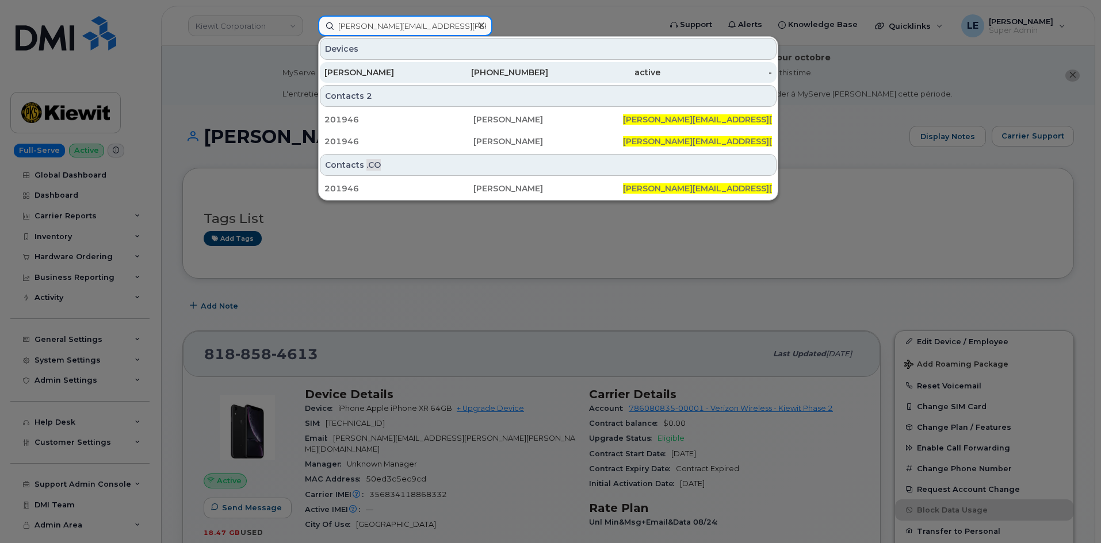
type input "JAKE.KRAUSE@KIEWIT.COM"
click at [409, 64] on div "JAKE KRAUSE" at bounding box center [380, 72] width 112 height 21
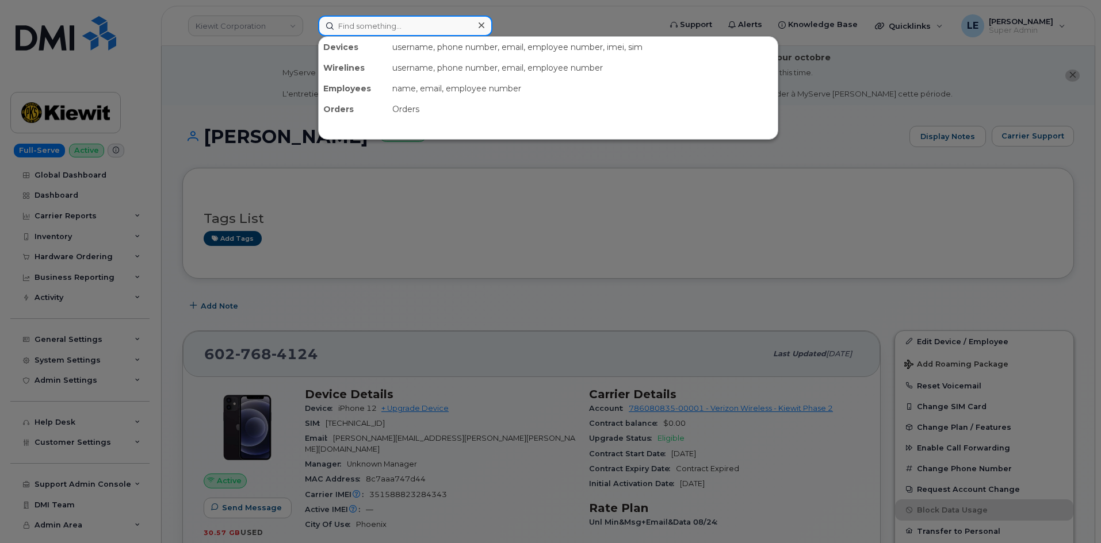
click at [474, 24] on div at bounding box center [405, 26] width 174 height 21
paste input "(435) 299-5093"
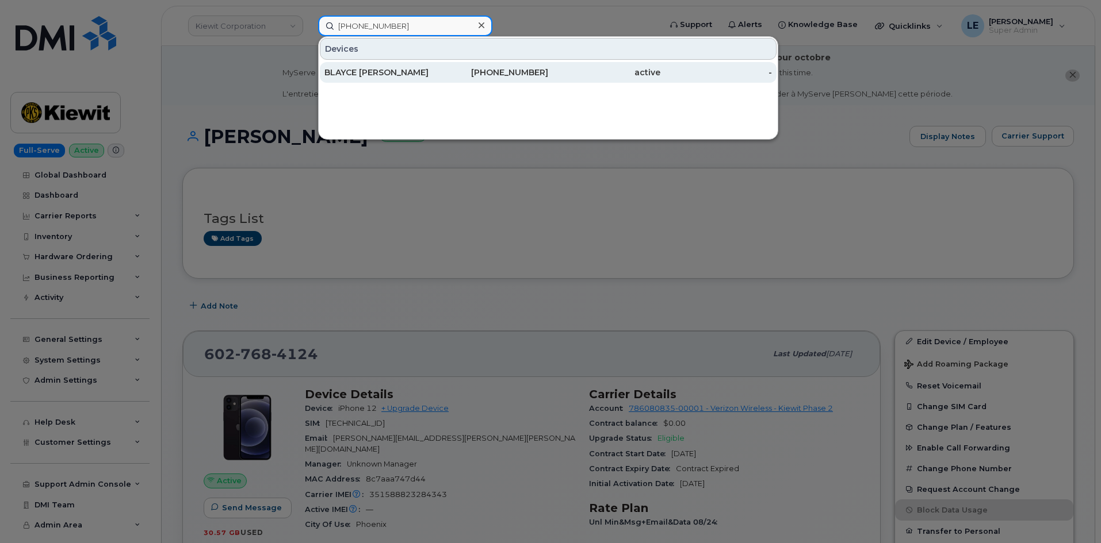
type input "(435) 299-5093"
click at [431, 72] on div "BLAYCE TIPTON" at bounding box center [380, 73] width 112 height 12
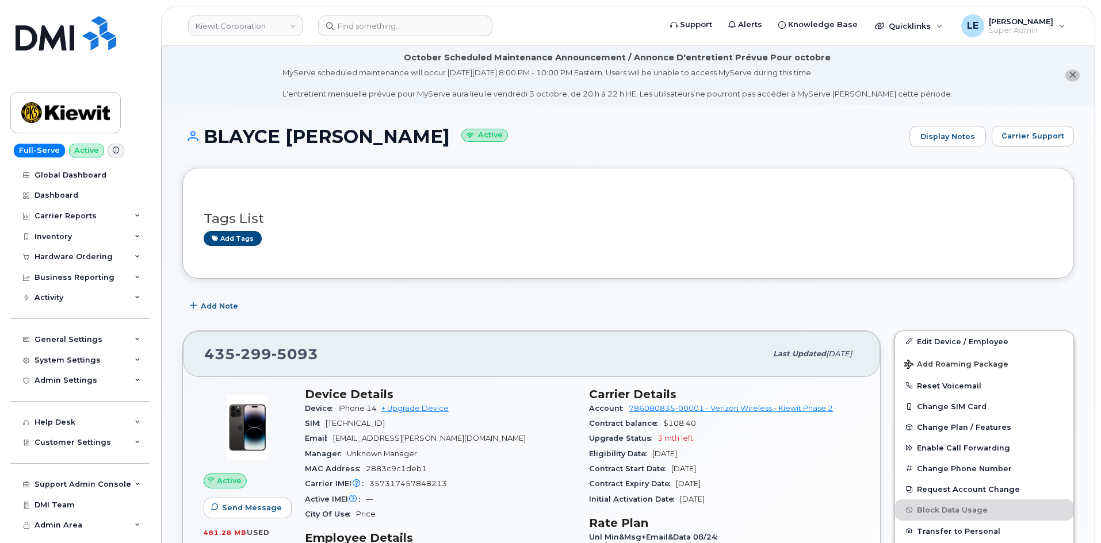
click at [788, 278] on div "Tags List Add tags" at bounding box center [627, 223] width 891 height 110
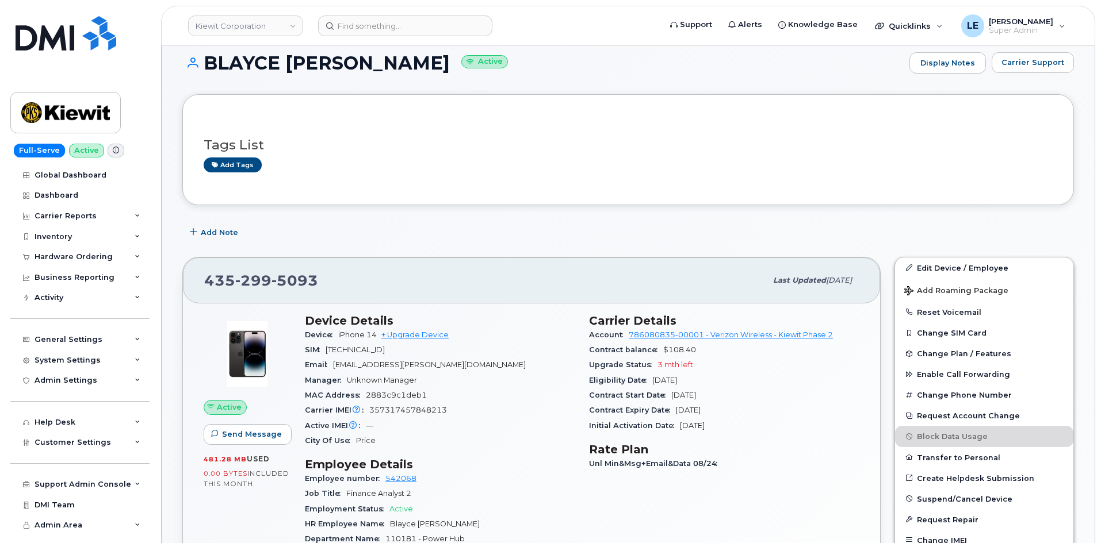
scroll to position [230, 0]
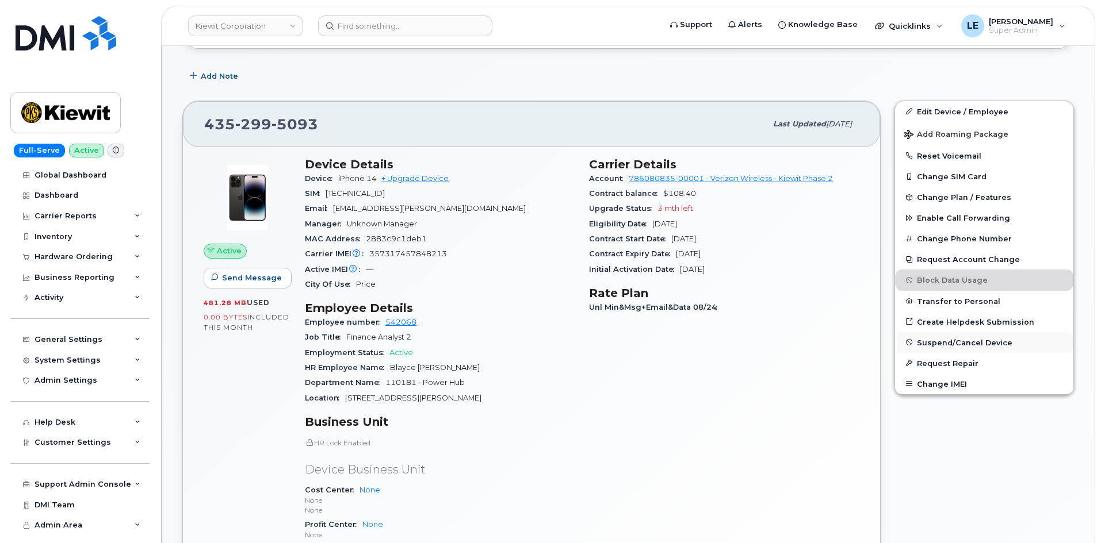
click at [963, 346] on span "Suspend/Cancel Device" at bounding box center [964, 342] width 95 height 9
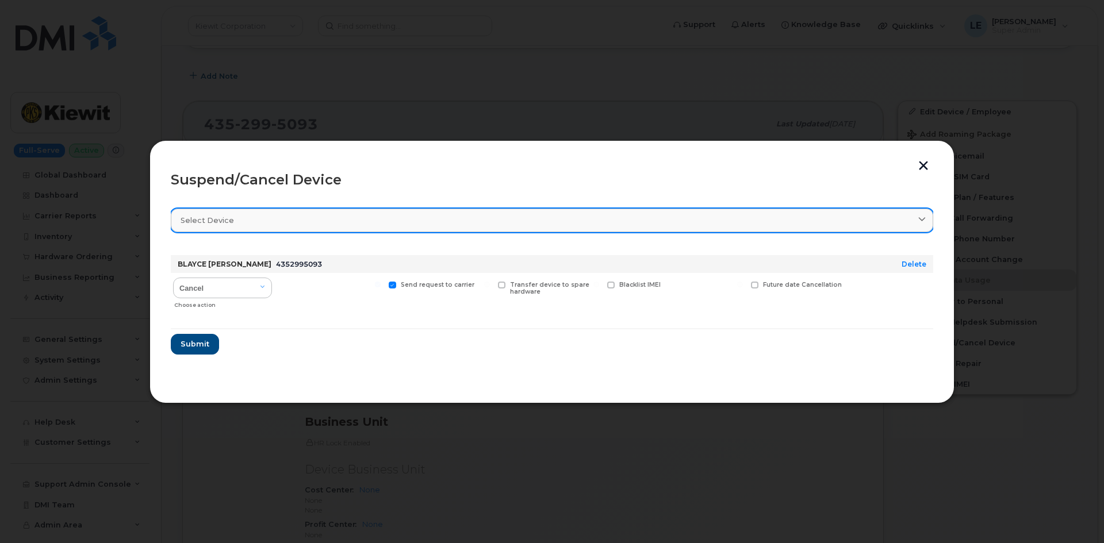
click at [265, 216] on div "Select device" at bounding box center [552, 220] width 743 height 11
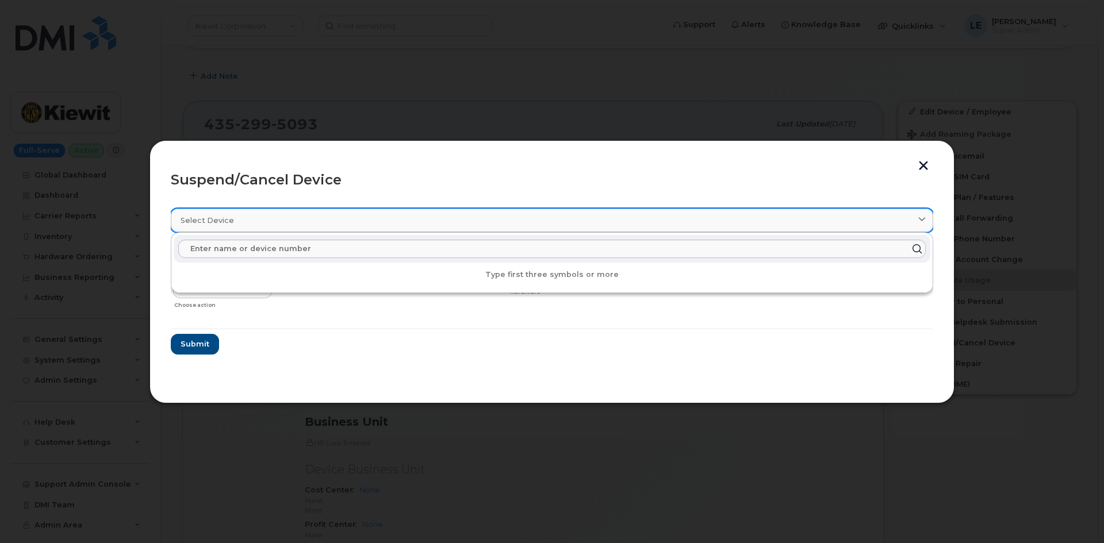
click at [265, 216] on div "Select device" at bounding box center [552, 220] width 743 height 11
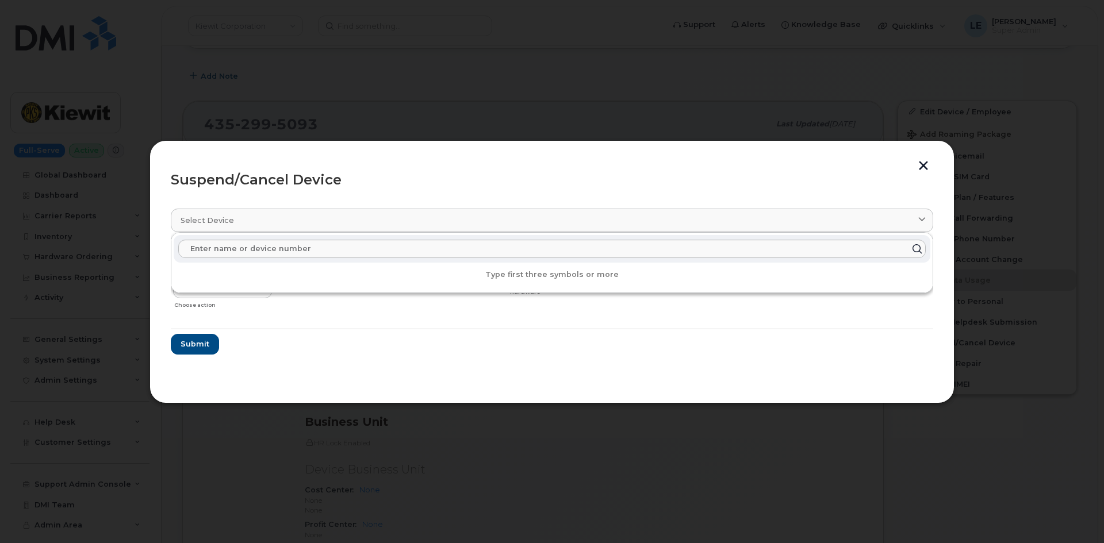
click at [312, 354] on form "BLAYCE TIPTON 4352995093 Delete Cancel Suspend - Reduced Rate Suspend - Full Ra…" at bounding box center [552, 300] width 762 height 109
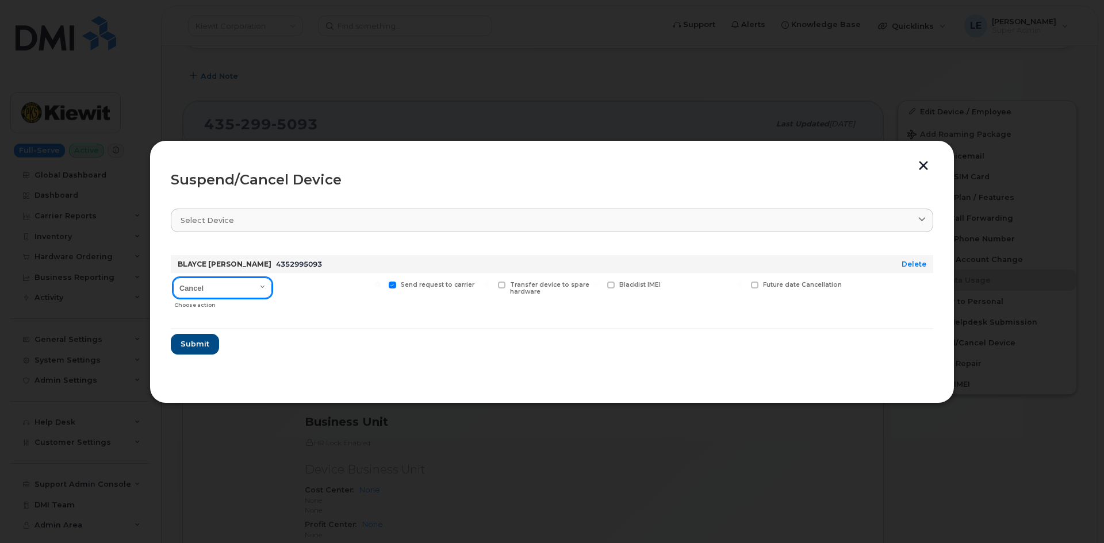
click at [258, 286] on select "Cancel Suspend - Reduced Rate Suspend - Full Rate Suspend - Lost Device/Stolen …" at bounding box center [222, 288] width 99 height 21
select select "[object Object]"
click at [173, 278] on select "Cancel Suspend - Reduced Rate Suspend - Full Rate Suspend - Lost Device/Stolen …" at bounding box center [222, 288] width 99 height 21
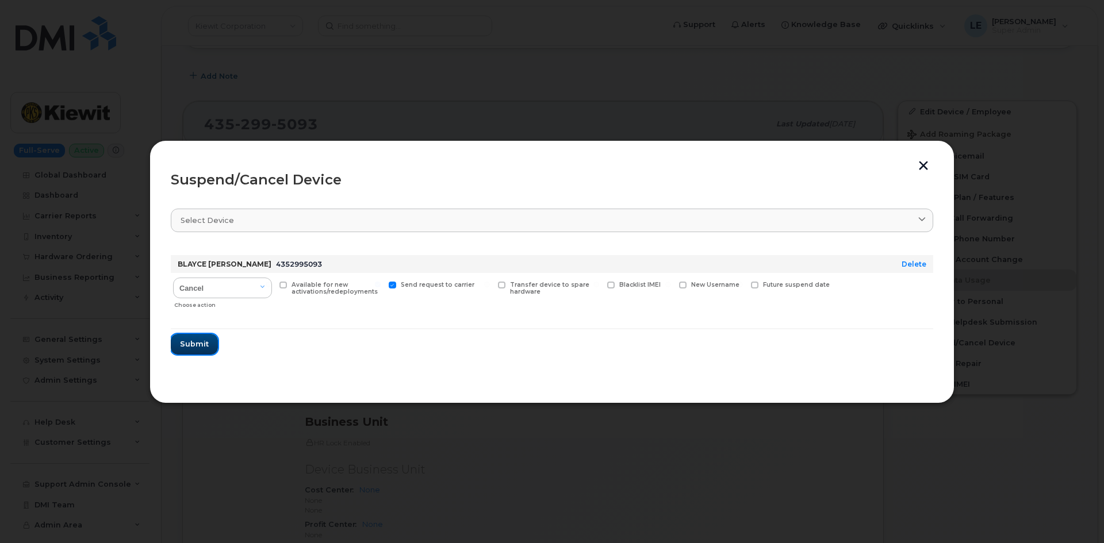
click at [203, 348] on span "Submit" at bounding box center [194, 344] width 29 height 11
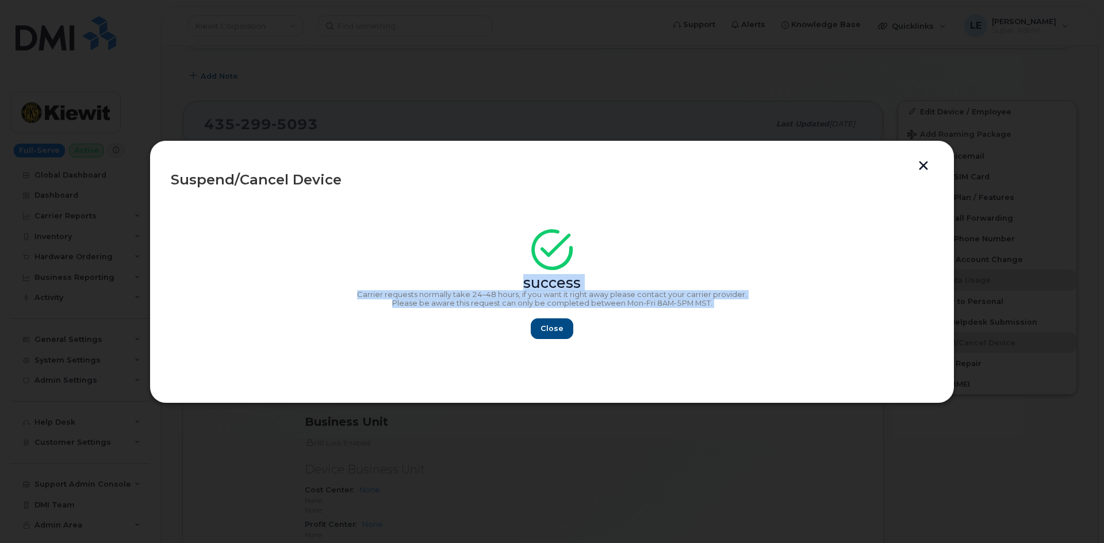
copy div "success Carrier requests normally take 24–48 hours, if you want it right away p…"
drag, startPoint x: 735, startPoint y: 316, endPoint x: 361, endPoint y: 278, distance: 376.2
click at [361, 278] on div "success Carrier requests normally take 24–48 hours, if you want it right away p…" at bounding box center [552, 287] width 762 height 103
click at [361, 278] on div "success" at bounding box center [552, 262] width 762 height 52
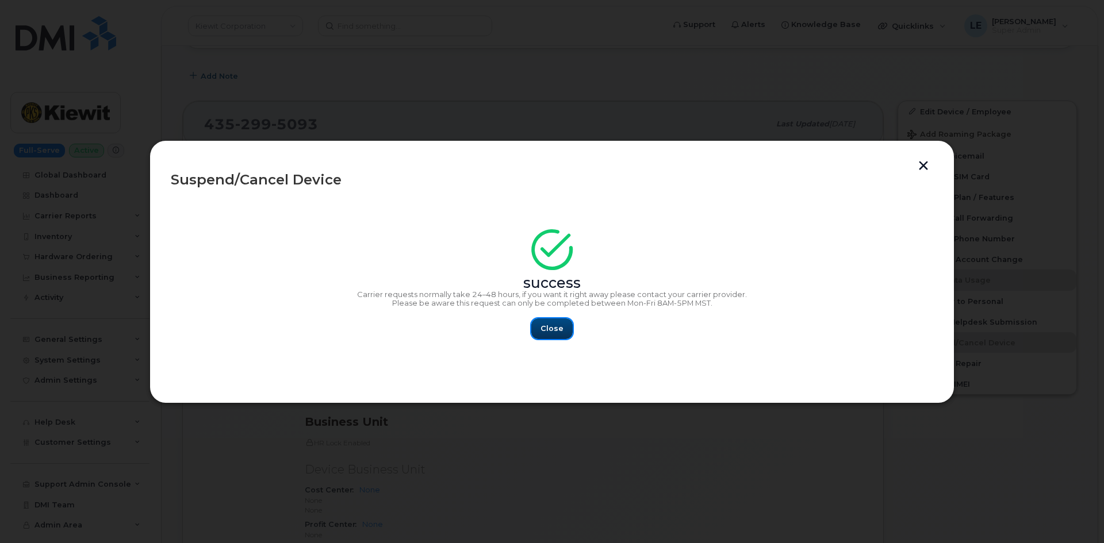
click at [554, 327] on span "Close" at bounding box center [552, 328] width 23 height 11
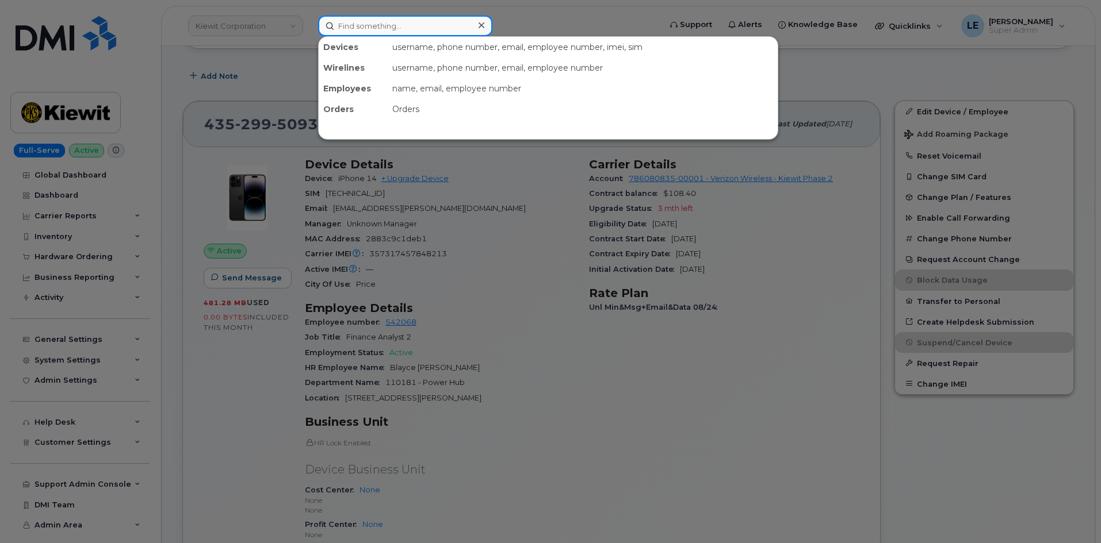
click at [352, 18] on input at bounding box center [405, 26] width 174 height 21
paste input "301731"
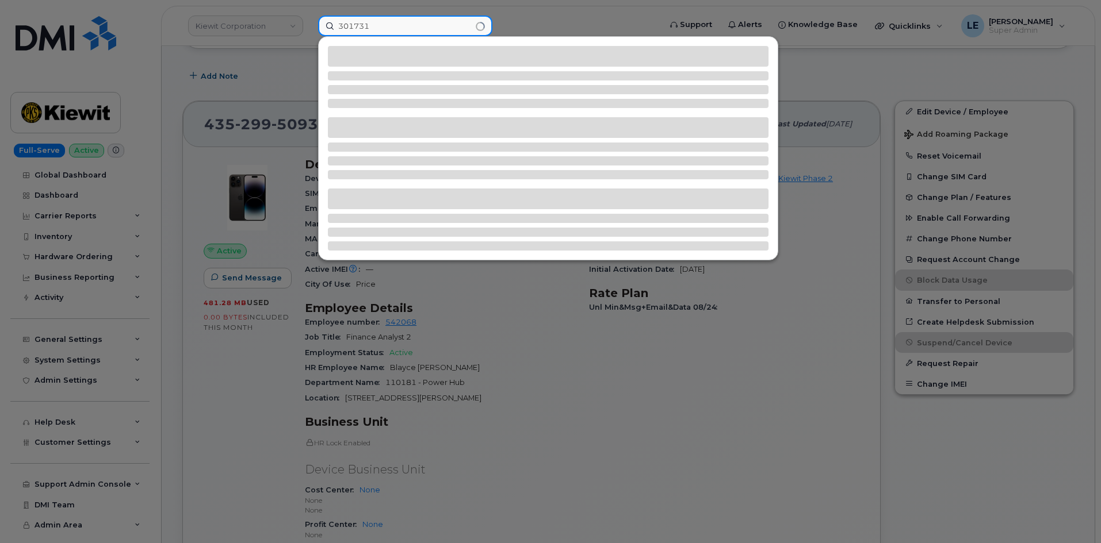
click at [343, 30] on input "301731" at bounding box center [405, 26] width 174 height 21
click at [340, 28] on input "301731" at bounding box center [405, 26] width 174 height 21
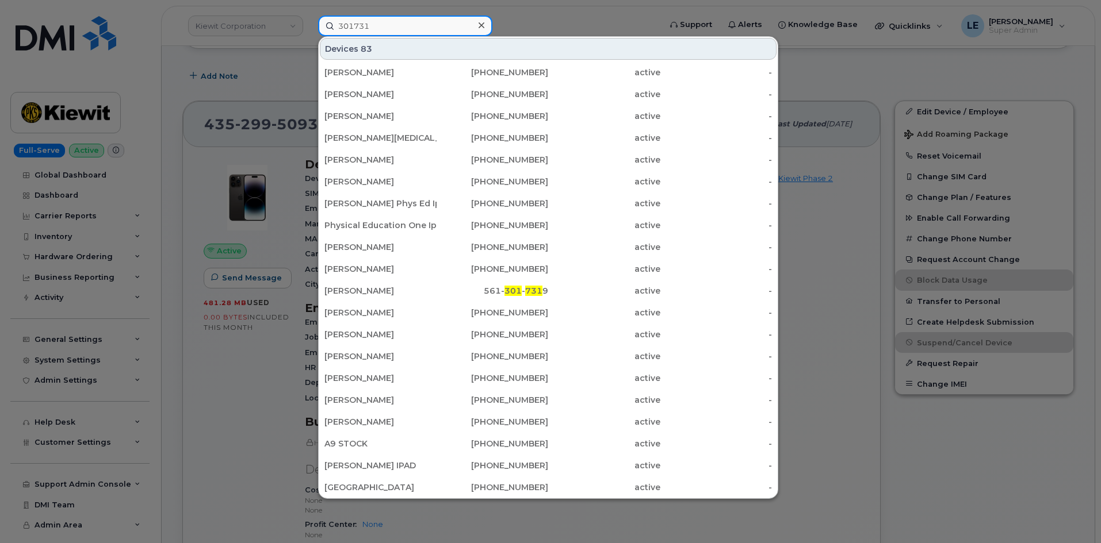
click at [385, 28] on input "301731" at bounding box center [405, 26] width 174 height 21
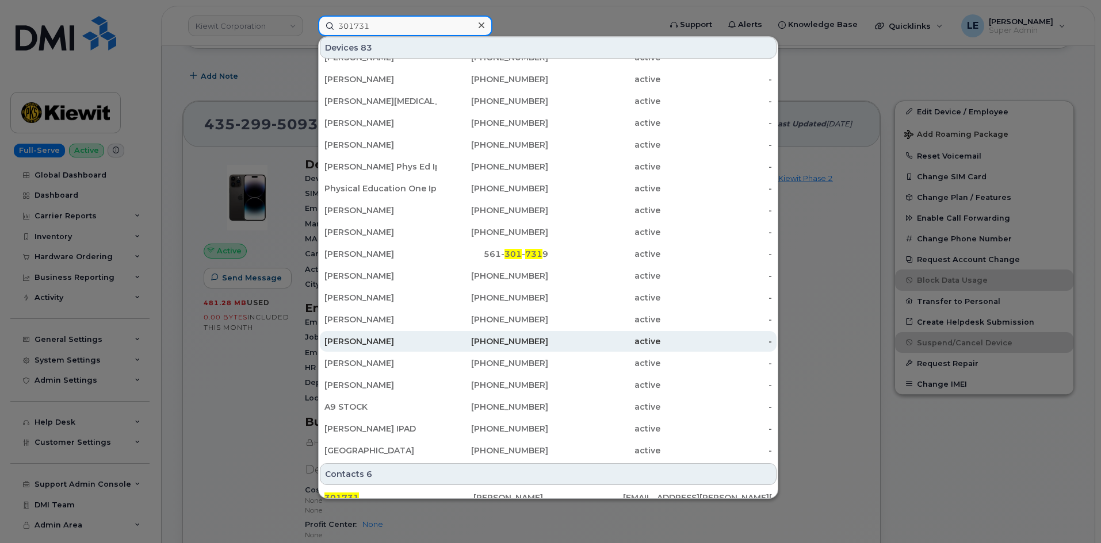
scroll to position [255, 0]
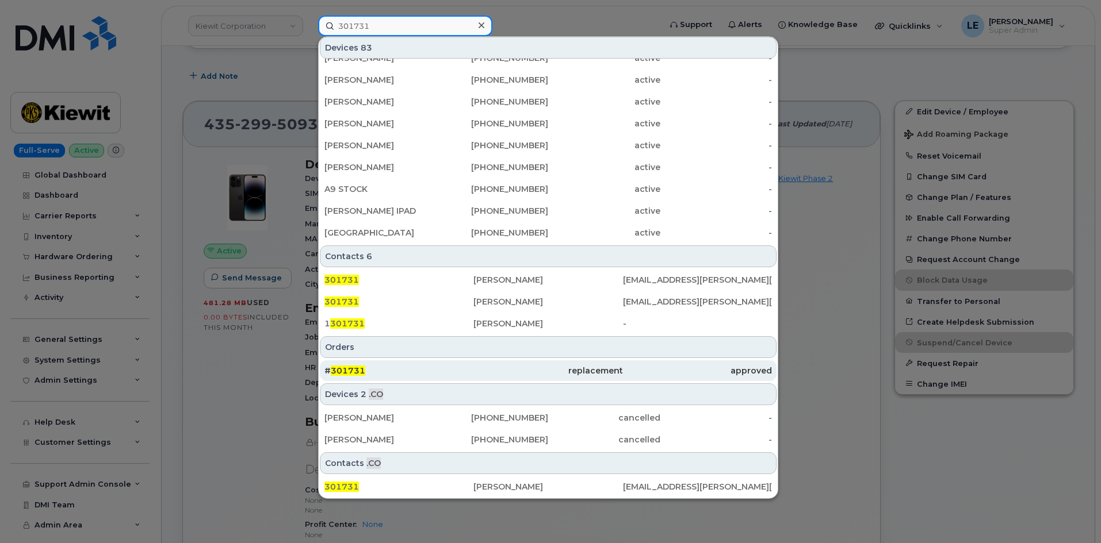
type input "301731"
click at [408, 367] on div "# 301731" at bounding box center [398, 371] width 149 height 12
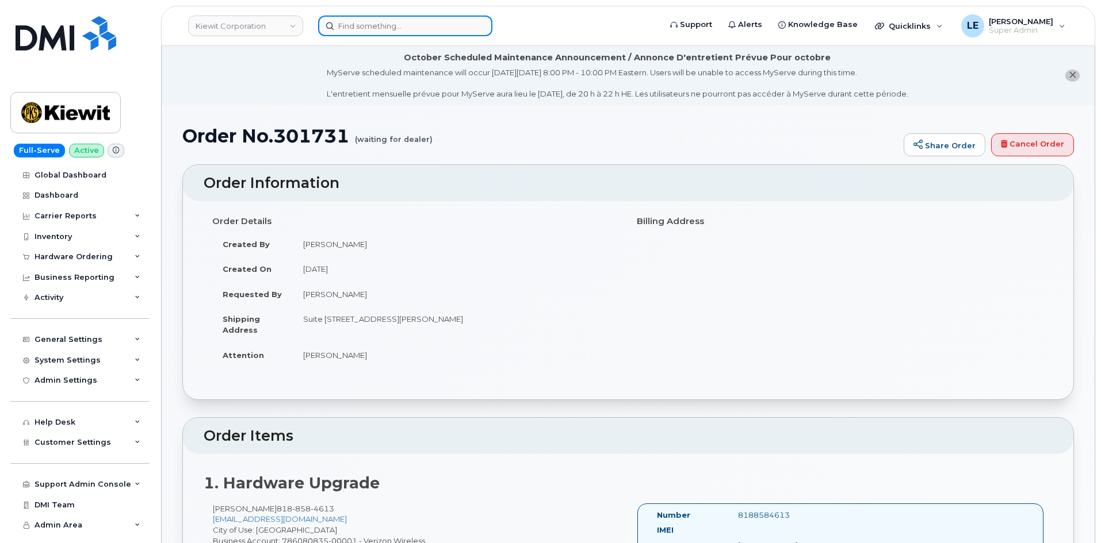
click at [386, 35] on input at bounding box center [405, 26] width 174 height 21
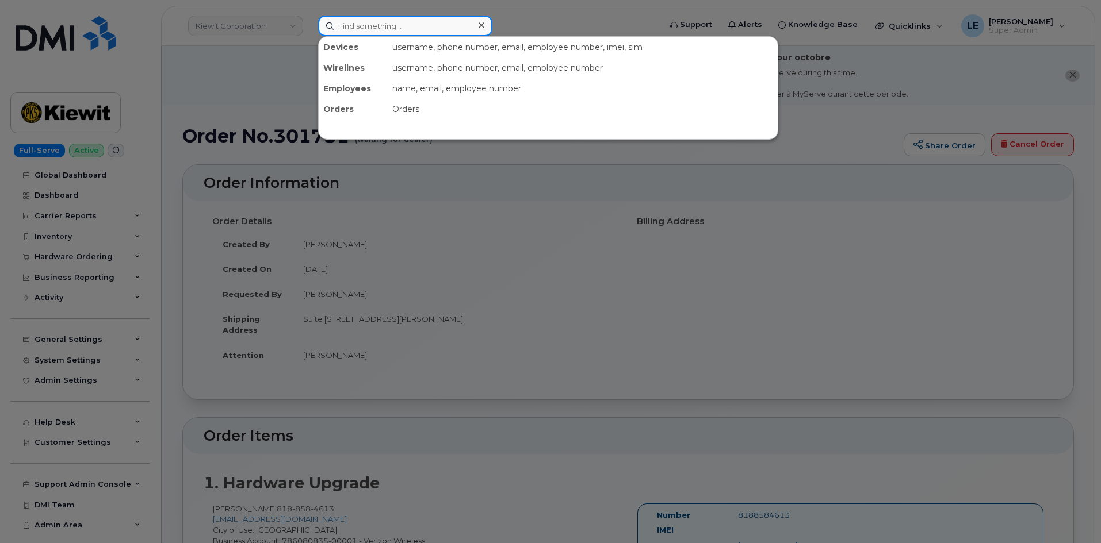
paste input "8483841043"
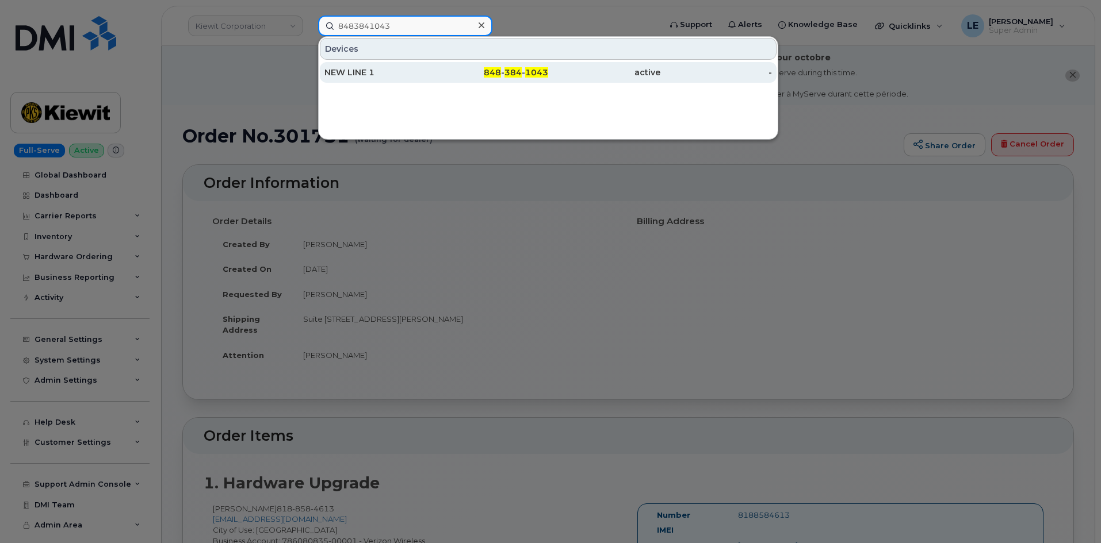
type input "8483841043"
click at [385, 69] on div "NEW LINE 1" at bounding box center [380, 73] width 112 height 12
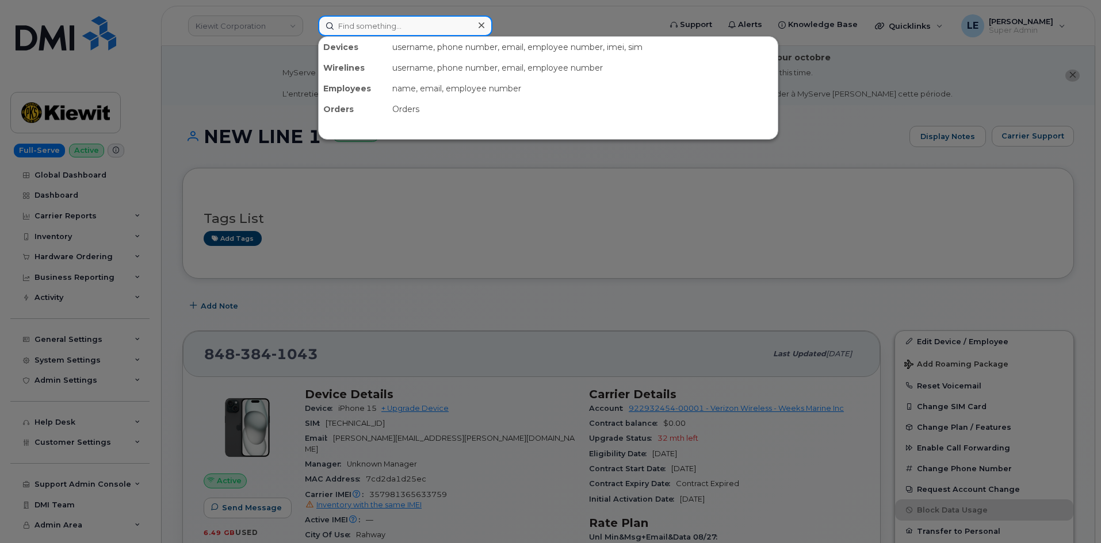
click at [343, 24] on input at bounding box center [405, 26] width 174 height 21
paste input "CESAR.HAROS@KIEWIT.COM"
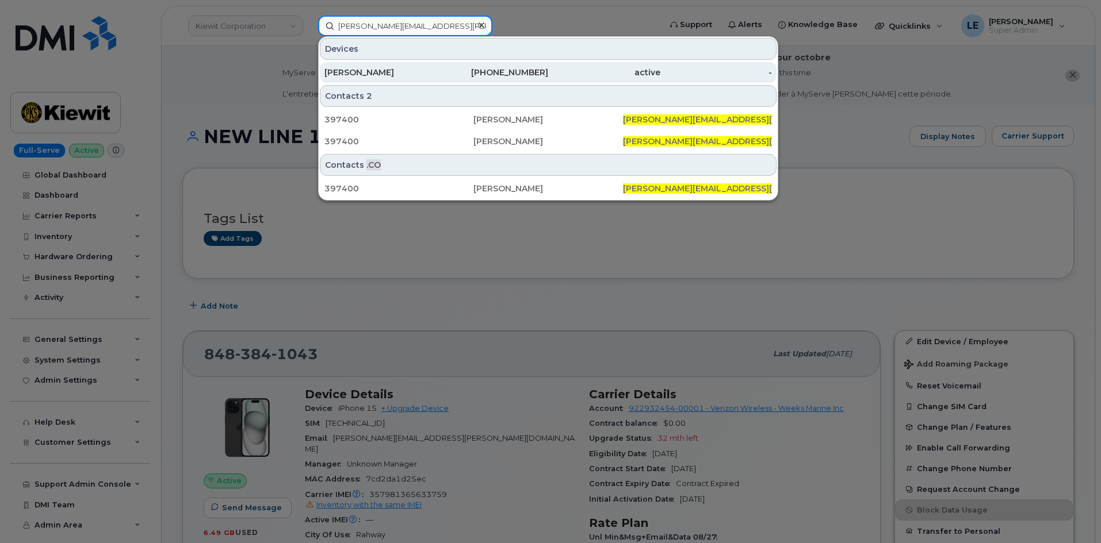
type input "CESAR.HAROS@KIEWIT.COM"
click at [364, 74] on div "CESAR HAROS" at bounding box center [380, 73] width 112 height 12
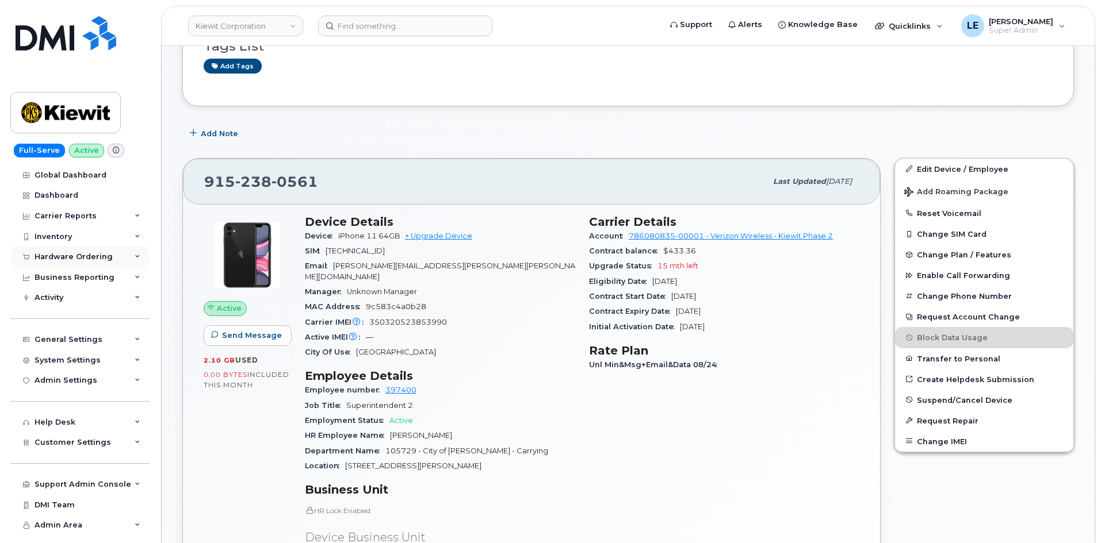
scroll to position [230, 0]
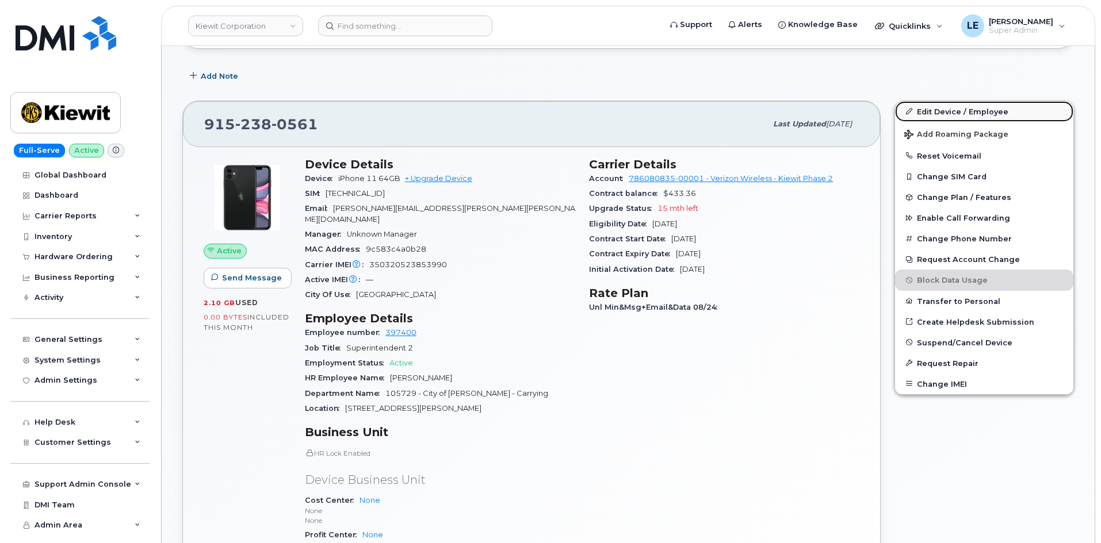
click at [967, 112] on link "Edit Device / Employee" at bounding box center [984, 111] width 178 height 21
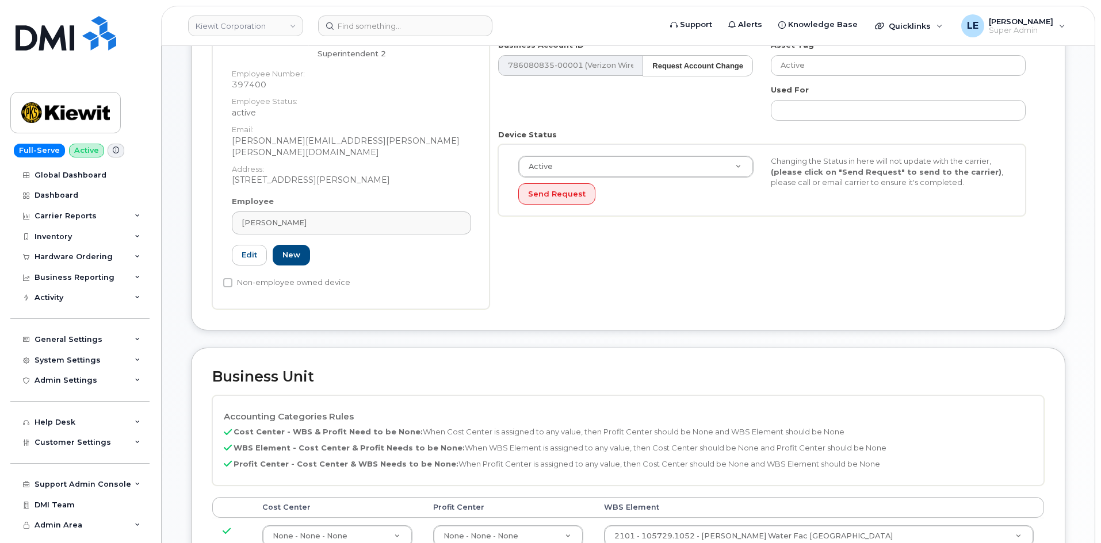
scroll to position [403, 0]
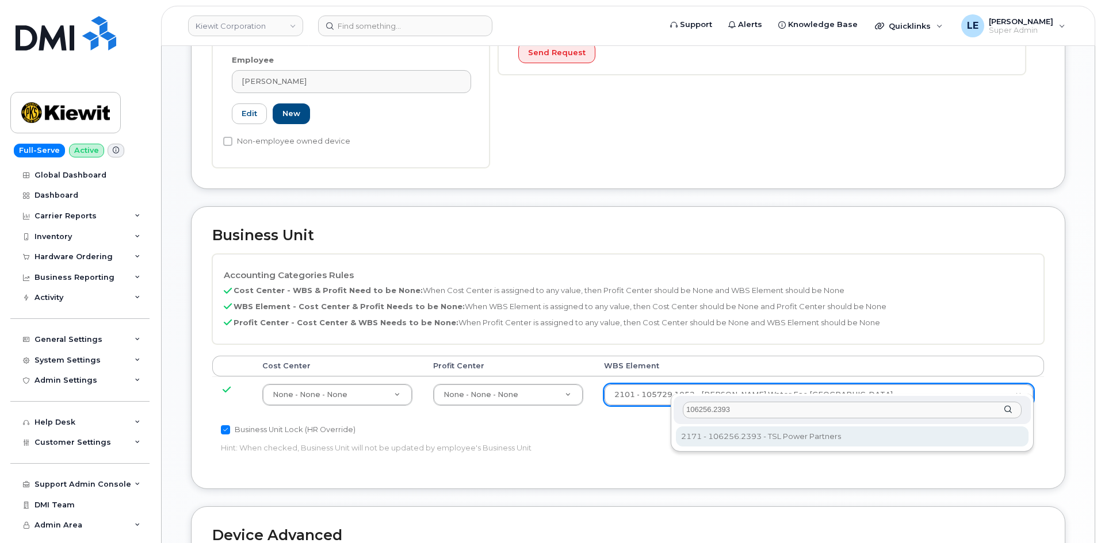
type input "106256.2393"
type input "33924559"
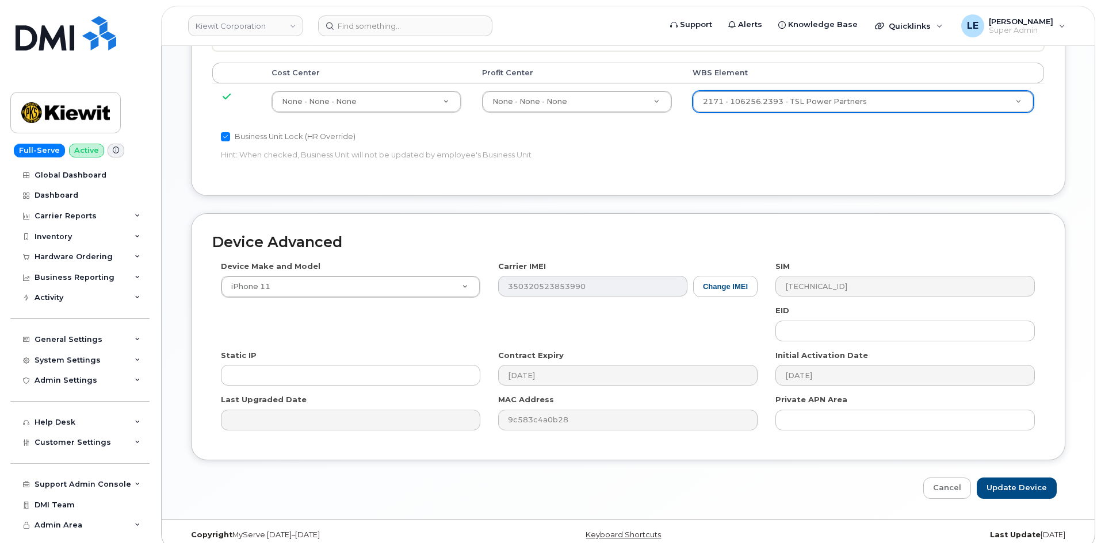
scroll to position [698, 0]
click at [1007, 478] on input "Update Device" at bounding box center [1016, 486] width 80 height 21
type input "Saving..."
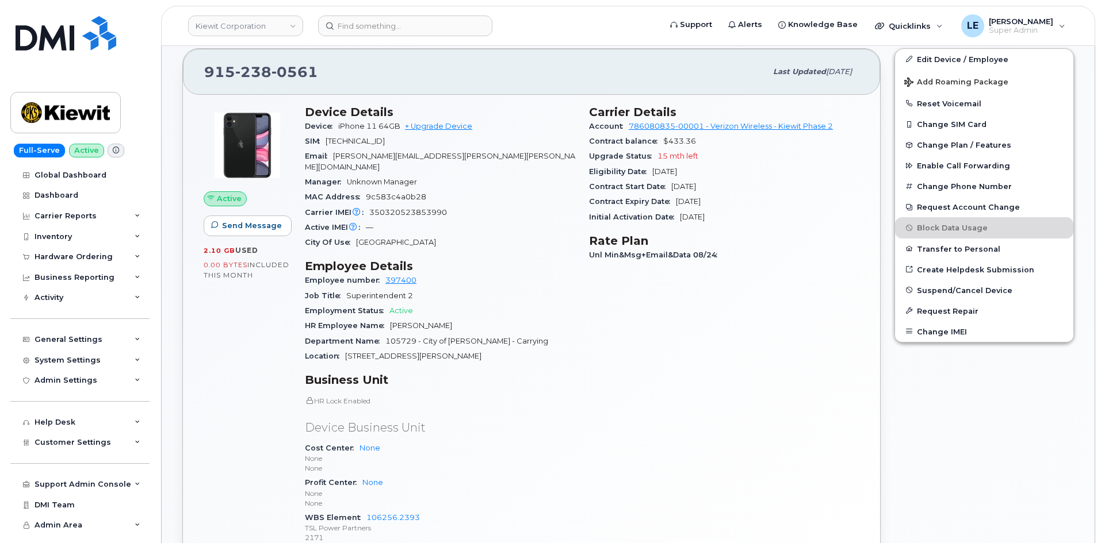
scroll to position [288, 0]
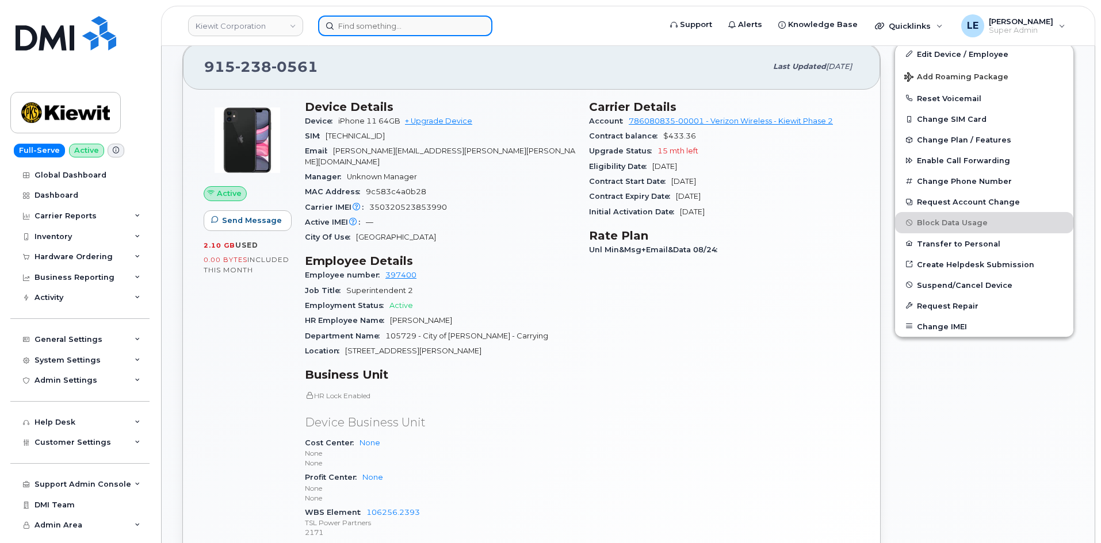
click at [401, 27] on input at bounding box center [405, 26] width 174 height 21
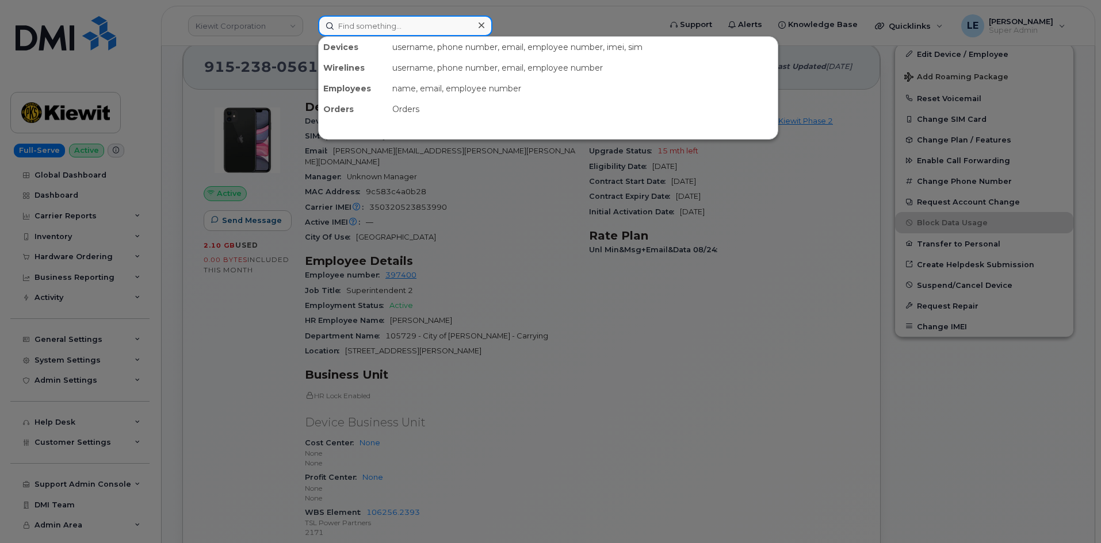
paste input "[PERSON_NAME][EMAIL_ADDRESS][PERSON_NAME][DOMAIN_NAME]"
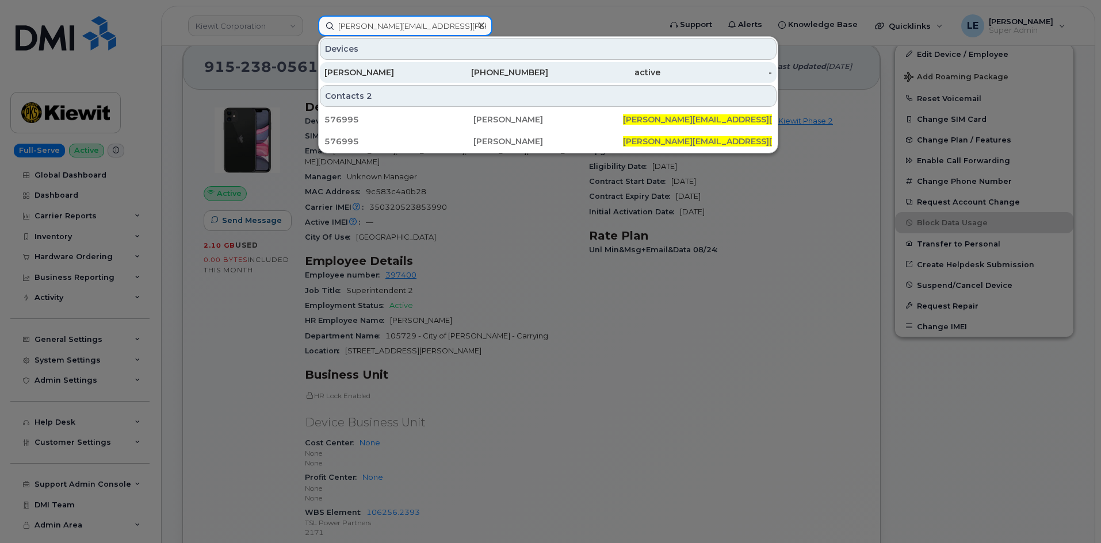
type input "[PERSON_NAME][EMAIL_ADDRESS][PERSON_NAME][DOMAIN_NAME]"
click at [400, 68] on div "HECTOR BOSA" at bounding box center [380, 73] width 112 height 12
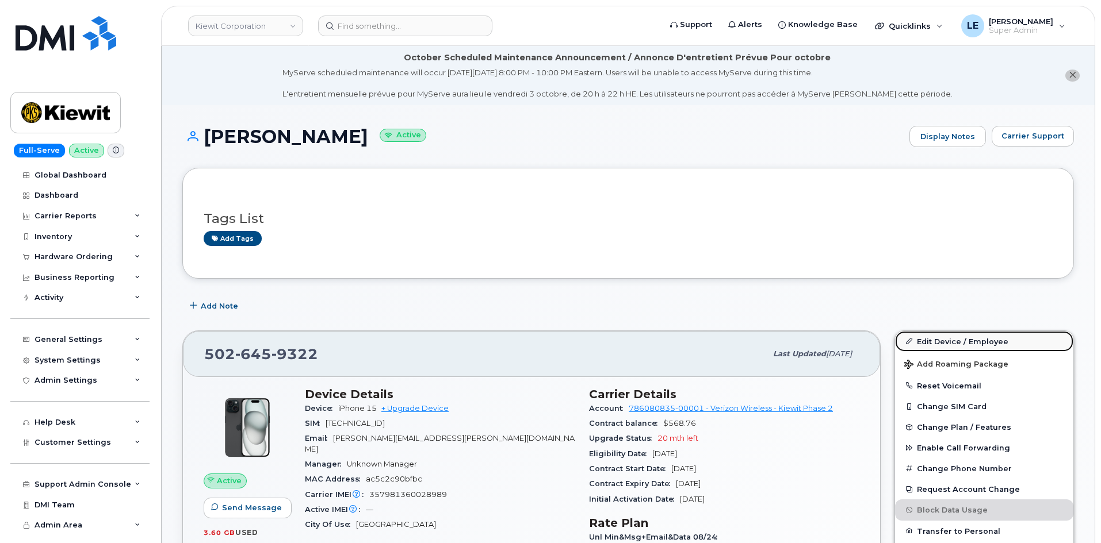
click at [945, 342] on link "Edit Device / Employee" at bounding box center [984, 341] width 178 height 21
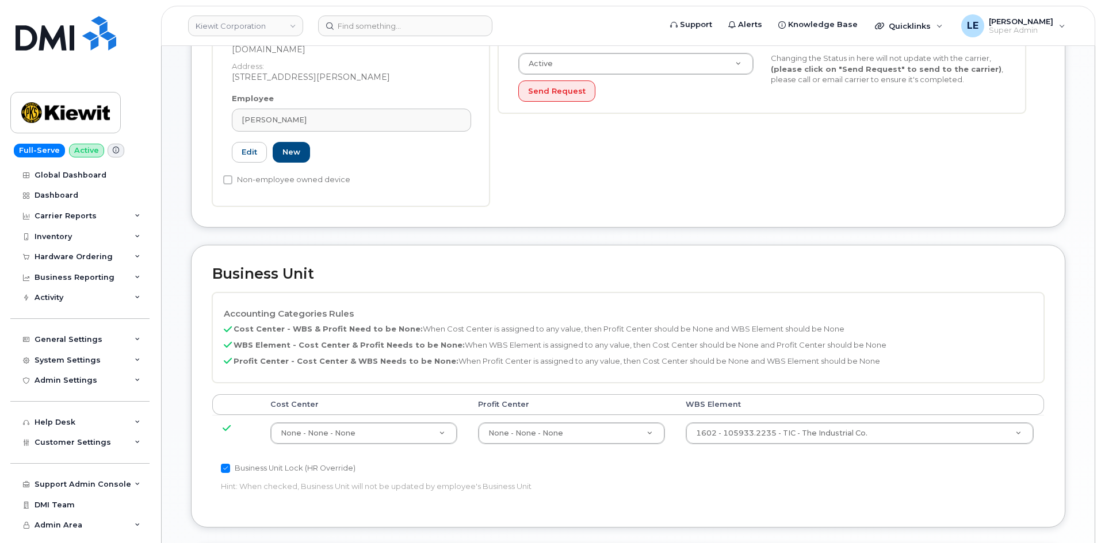
scroll to position [460, 0]
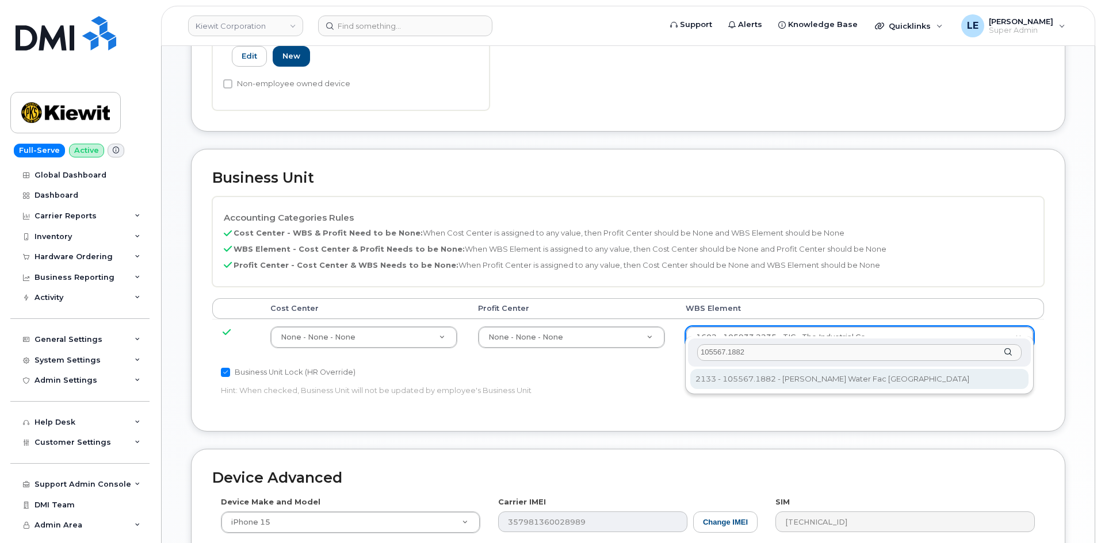
type input "105567.1882"
type input "30252769"
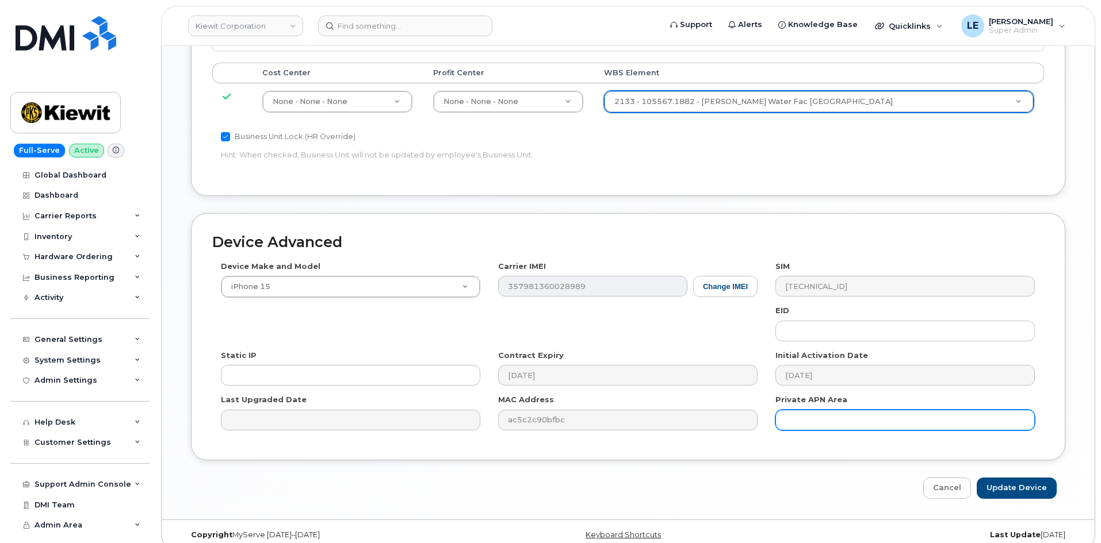
scroll to position [698, 0]
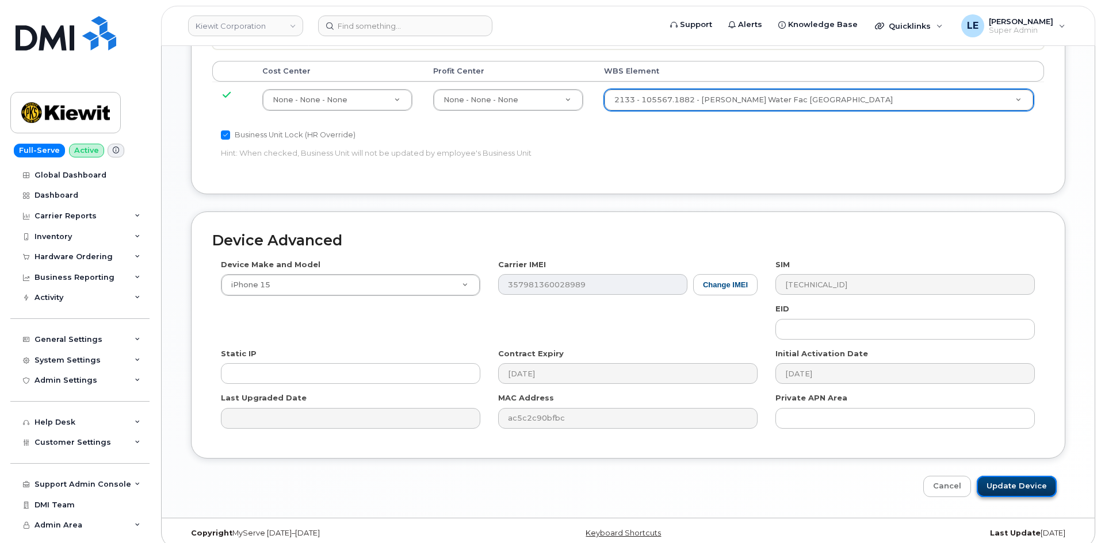
click at [997, 476] on input "Update Device" at bounding box center [1016, 486] width 80 height 21
type input "Saving..."
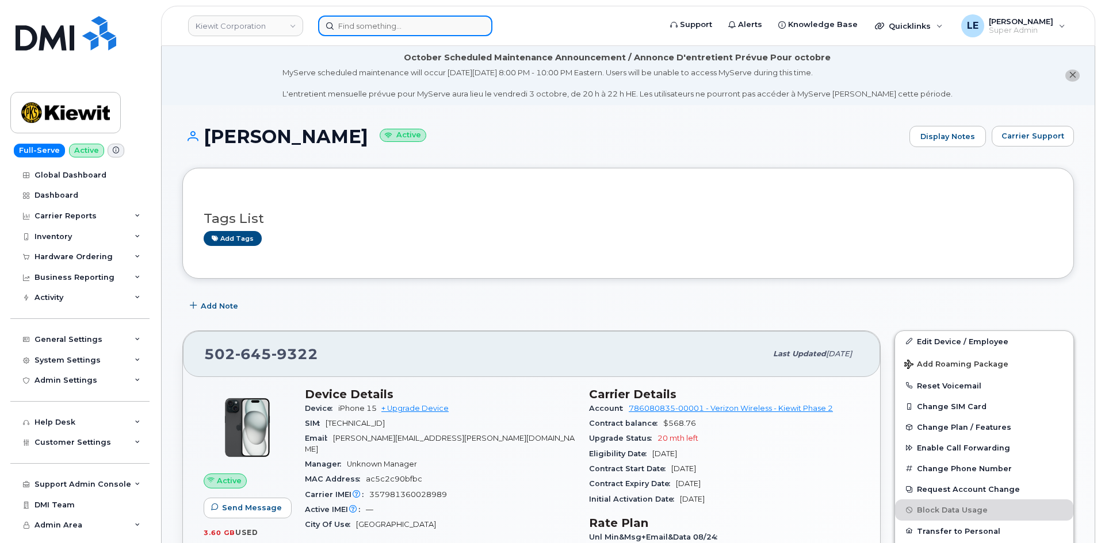
click at [350, 29] on input at bounding box center [405, 26] width 174 height 21
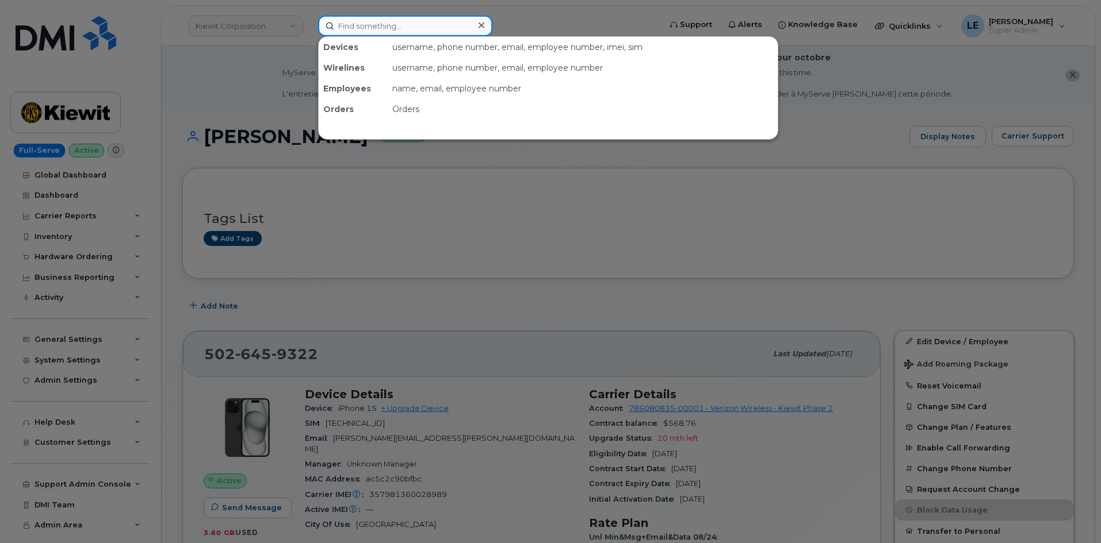
paste input "[PHONE_NUMBER]"
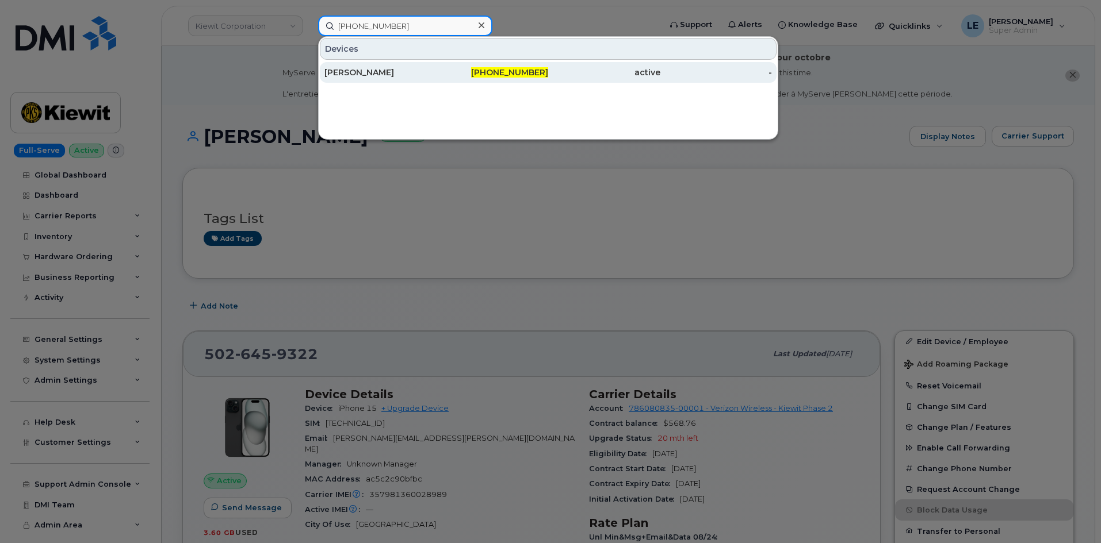
type input "[PHONE_NUMBER]"
click at [386, 74] on div "[PERSON_NAME]" at bounding box center [380, 73] width 112 height 12
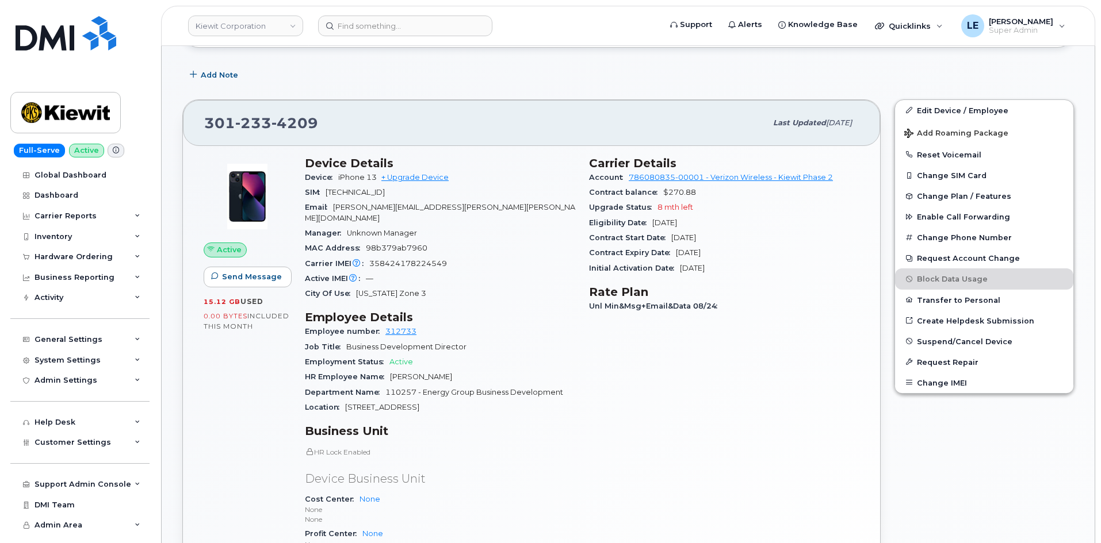
scroll to position [230, 0]
drag, startPoint x: 584, startPoint y: 165, endPoint x: 731, endPoint y: 269, distance: 180.3
click at [731, 269] on div "Carrier Details Account 786080835-00001 - Verizon Wireless - Kiewit Phase 2 Con…" at bounding box center [724, 382] width 284 height 463
copy section "Carrier Details Account 786080835-00001 - Verizon Wireless - Kiewit Phase 2 Con…"
click at [363, 13] on header "Kiewit Corporation Support Alerts Knowledge Base Quicklinks Suspend / Cancel De…" at bounding box center [628, 26] width 934 height 40
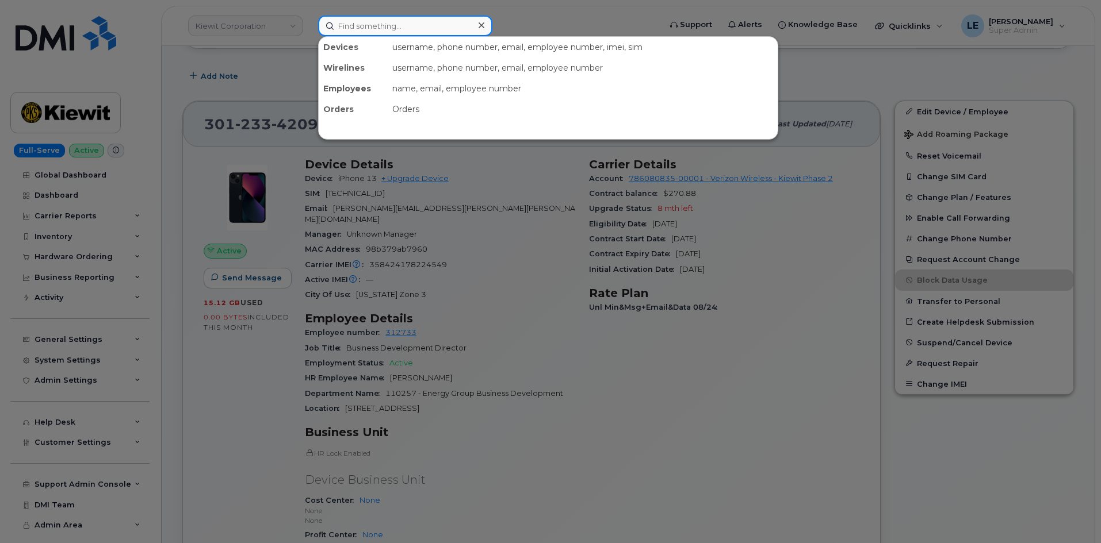
click at [362, 20] on input at bounding box center [405, 26] width 174 height 21
paste input "301744"
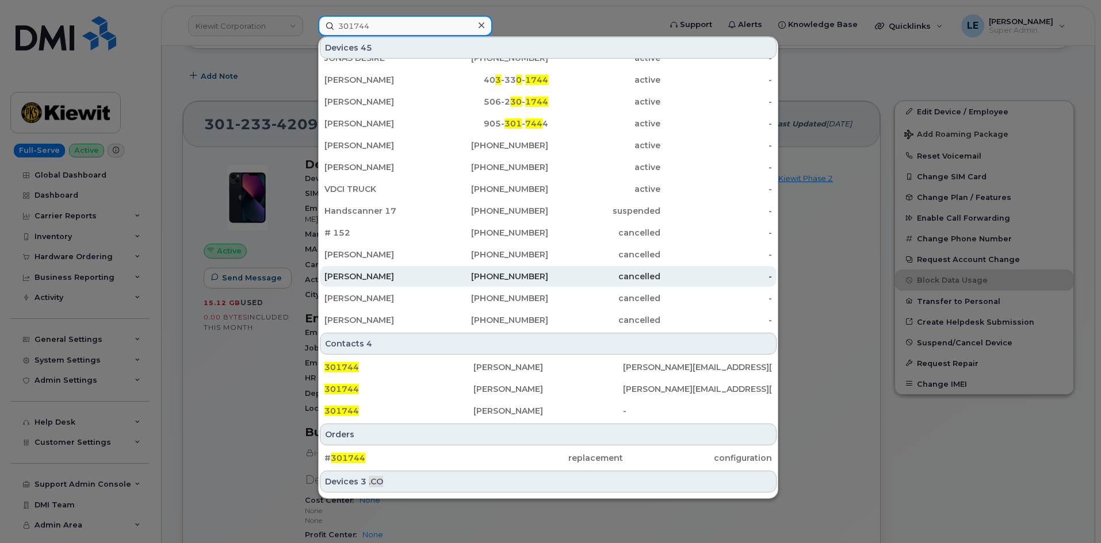
scroll to position [277, 0]
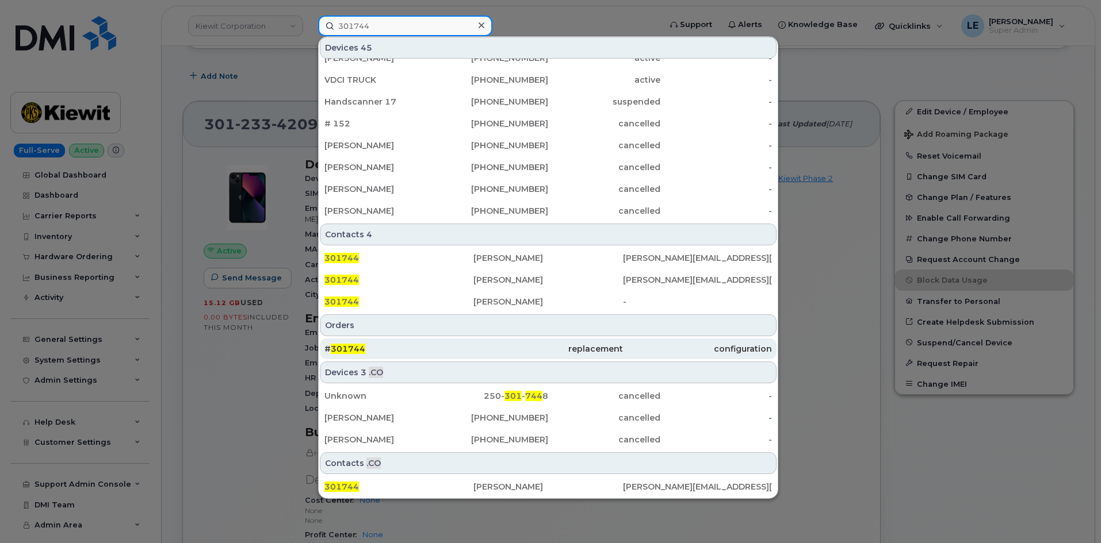
type input "301744"
click at [423, 340] on div "# 301744" at bounding box center [398, 349] width 149 height 21
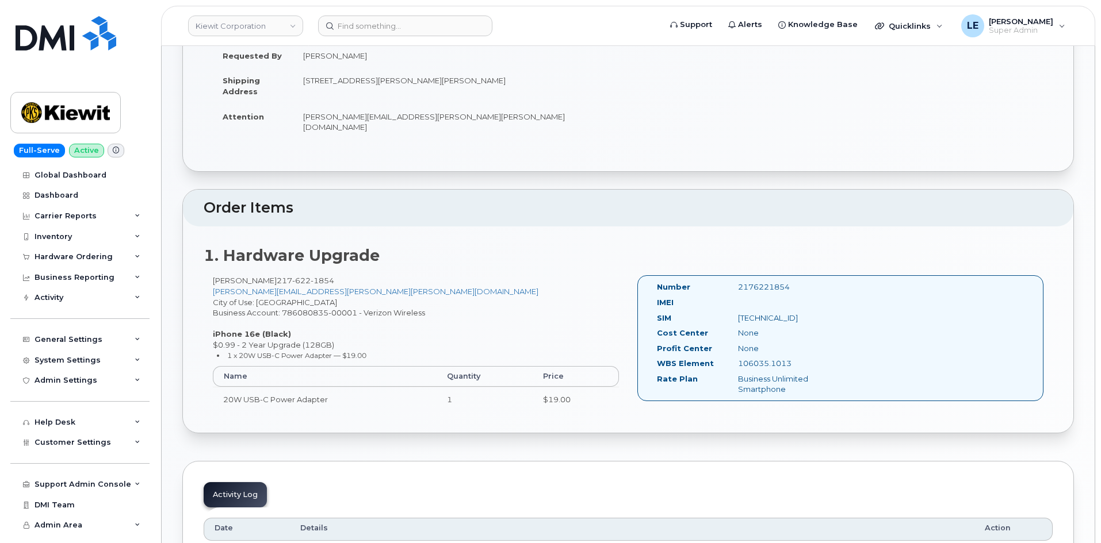
scroll to position [460, 0]
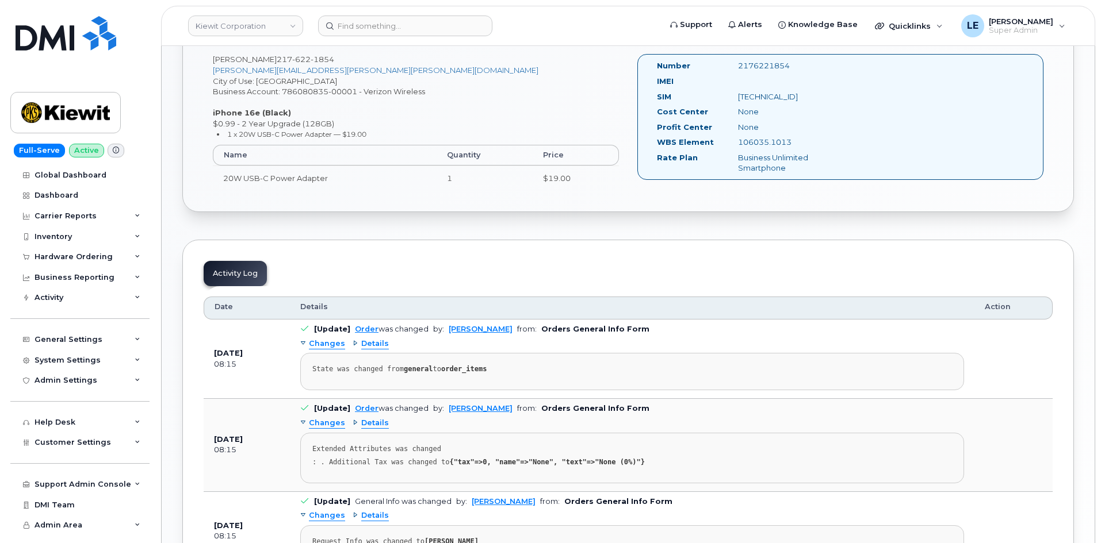
click at [470, 246] on div "Activity Log Customize Filter Refresh Export Date Details Action [DATE] 08:15 […" at bounding box center [627, 503] width 891 height 527
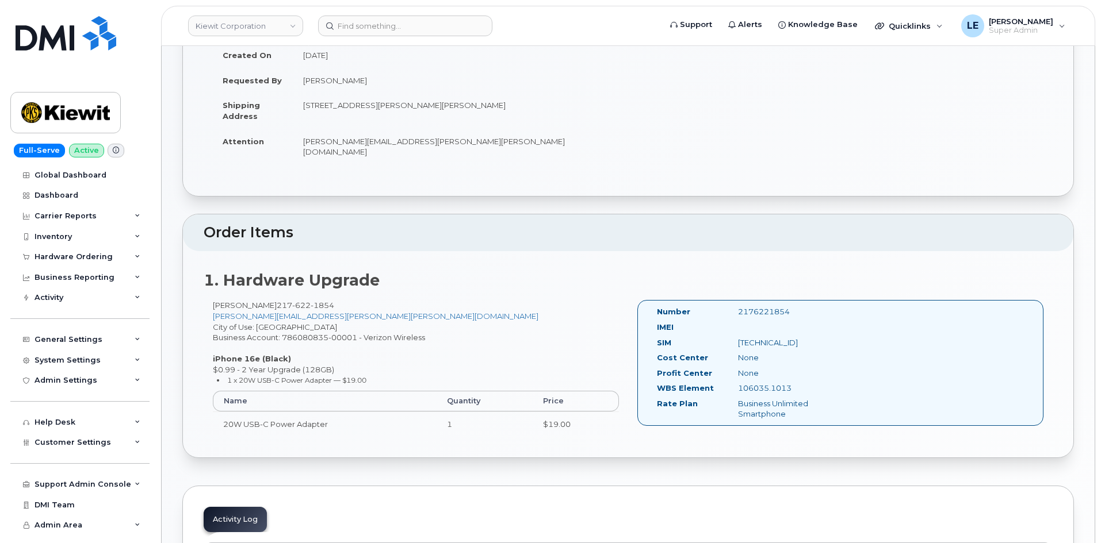
scroll to position [230, 0]
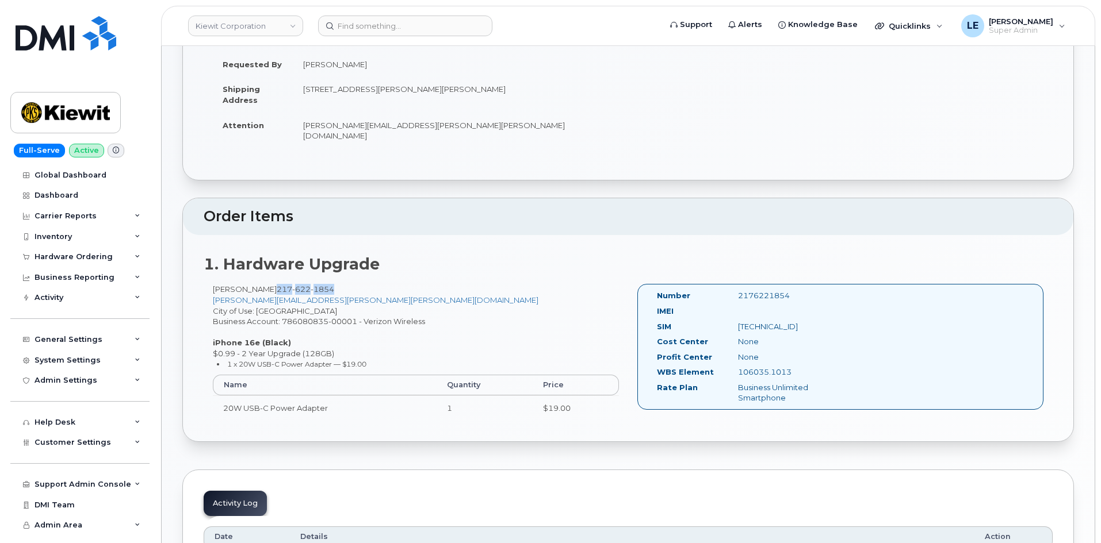
drag, startPoint x: 282, startPoint y: 279, endPoint x: 347, endPoint y: 280, distance: 65.0
click at [347, 284] on div "[PERSON_NAME] [PHONE_NUMBER] [PERSON_NAME][EMAIL_ADDRESS][PERSON_NAME][PERSON_N…" at bounding box center [416, 357] width 424 height 147
copy span "[PHONE_NUMBER]"
drag, startPoint x: 806, startPoint y: 365, endPoint x: 731, endPoint y: 363, distance: 74.2
click at [731, 367] on div "106035.1013" at bounding box center [786, 372] width 114 height 11
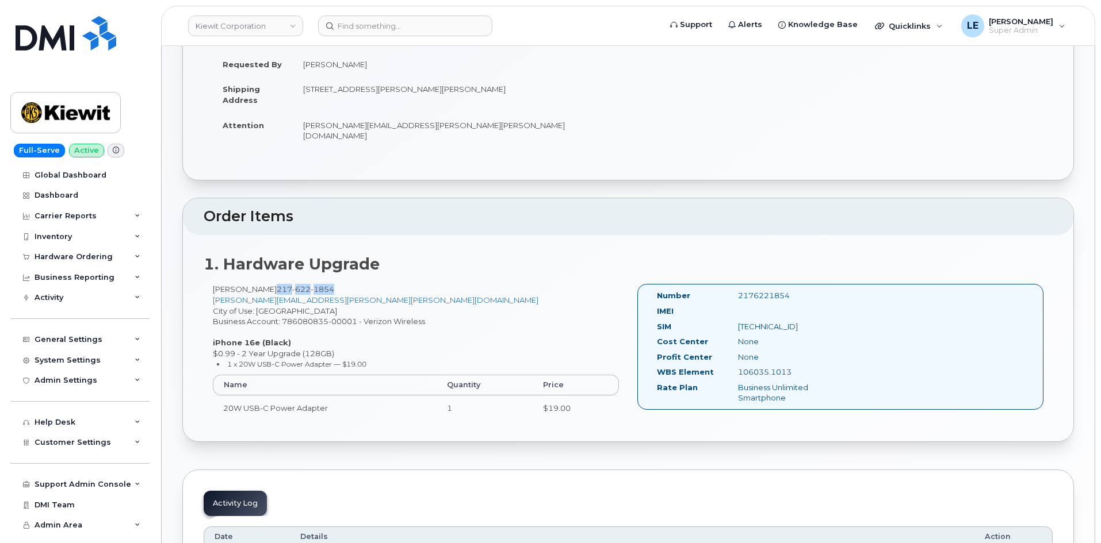
click at [730, 367] on div "106035.1013" at bounding box center [786, 372] width 114 height 11
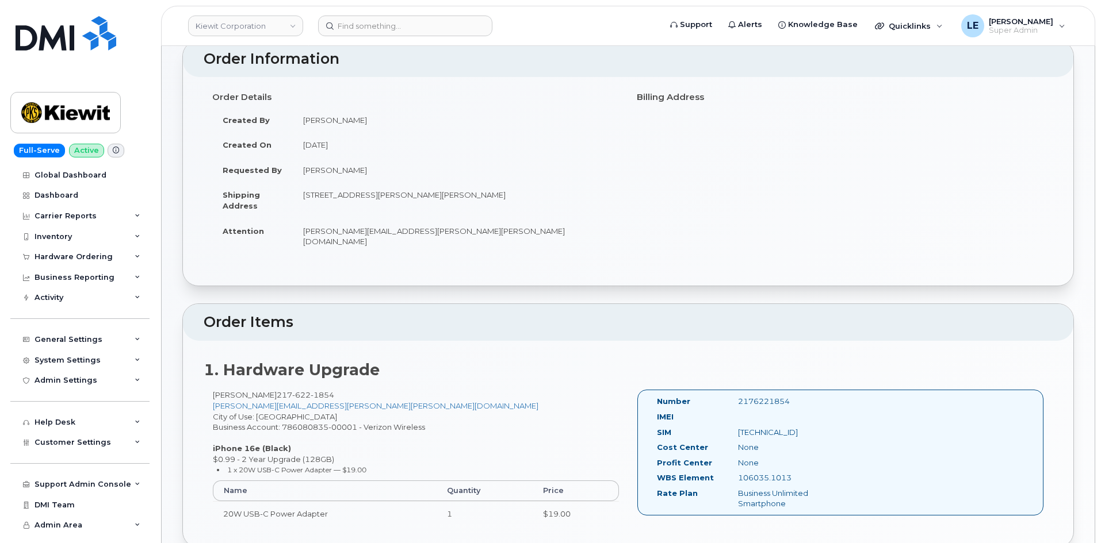
scroll to position [0, 0]
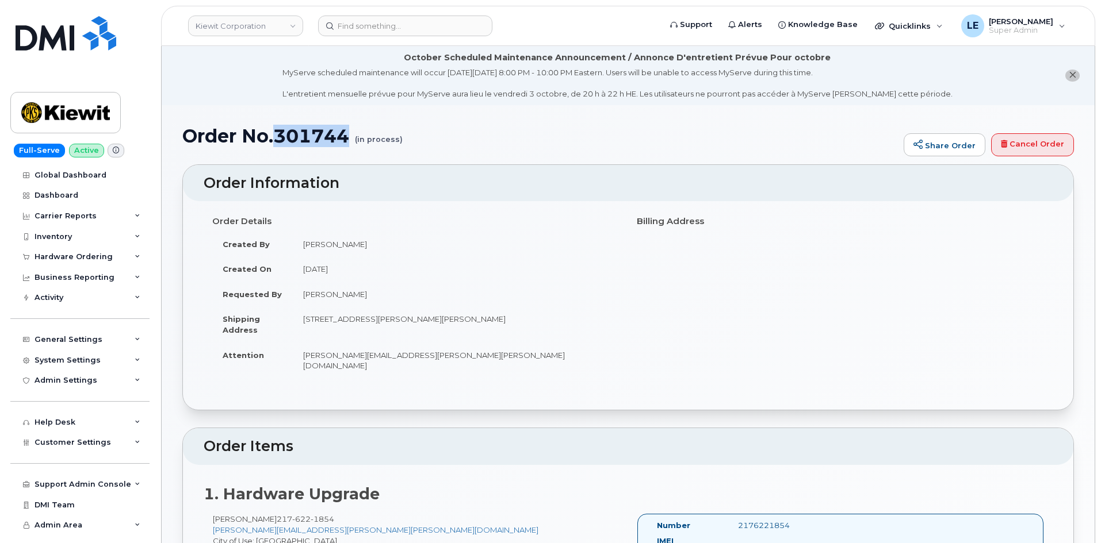
drag, startPoint x: 280, startPoint y: 140, endPoint x: 346, endPoint y: 140, distance: 65.6
click at [346, 140] on h1 "Order No.301744 (in process)" at bounding box center [539, 136] width 715 height 20
click at [99, 251] on div "Hardware Ordering" at bounding box center [79, 257] width 139 height 21
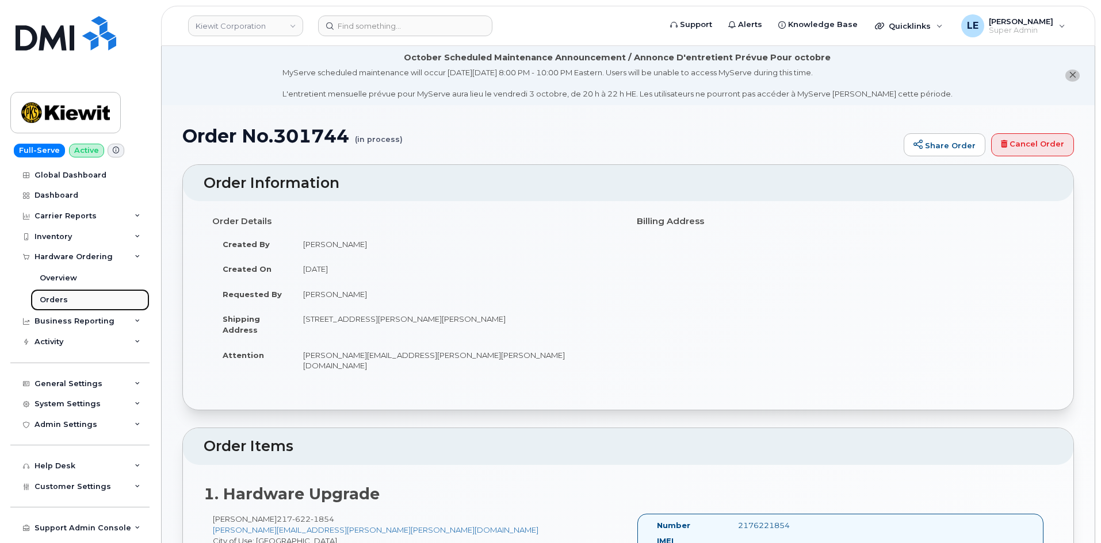
click at [82, 298] on link "Orders" at bounding box center [89, 300] width 119 height 22
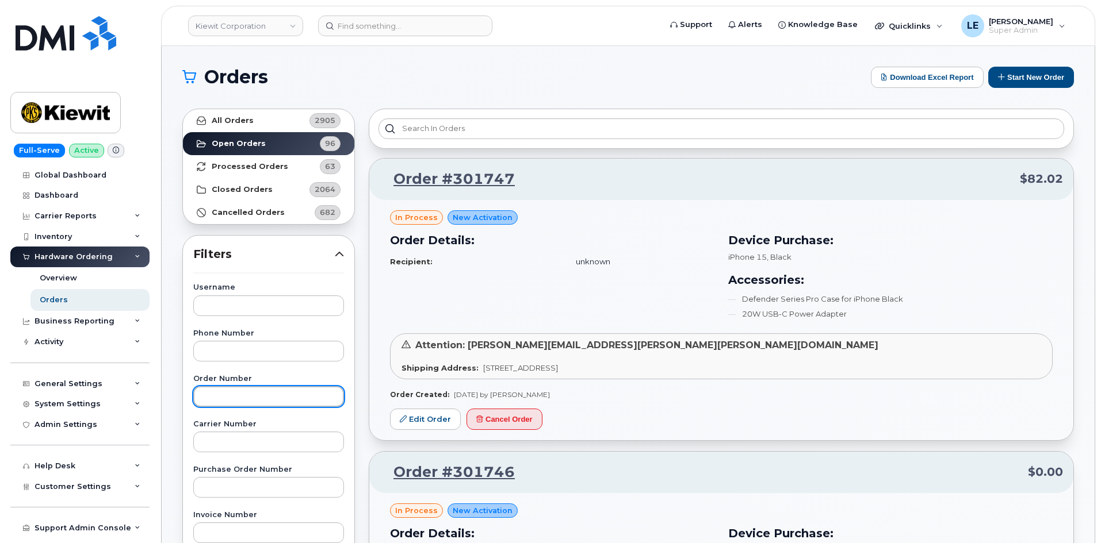
click at [248, 388] on input "text" at bounding box center [268, 396] width 151 height 21
paste input "301744"
type input "301744"
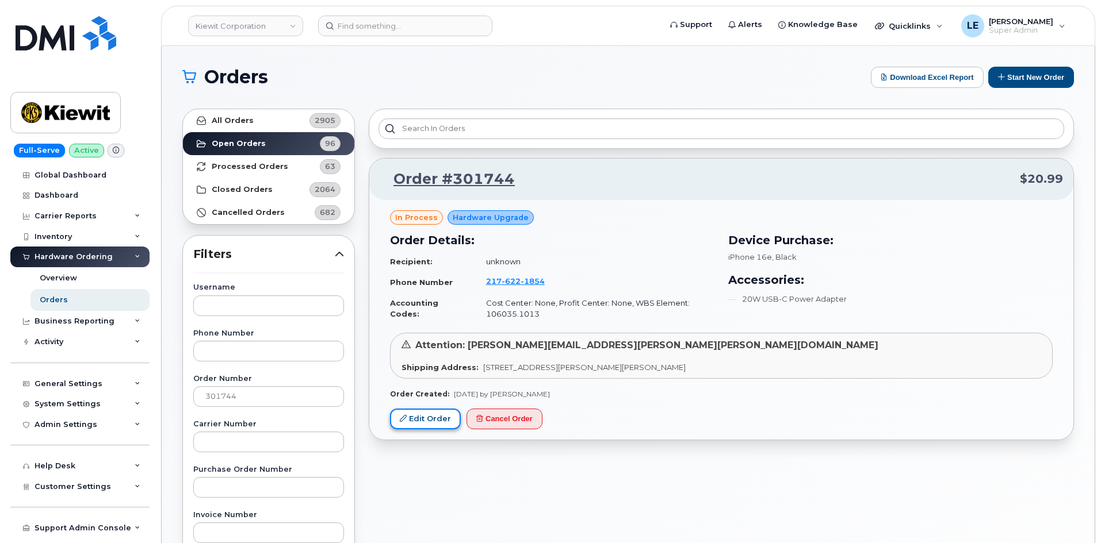
click at [423, 427] on link "Edit Order" at bounding box center [425, 419] width 71 height 21
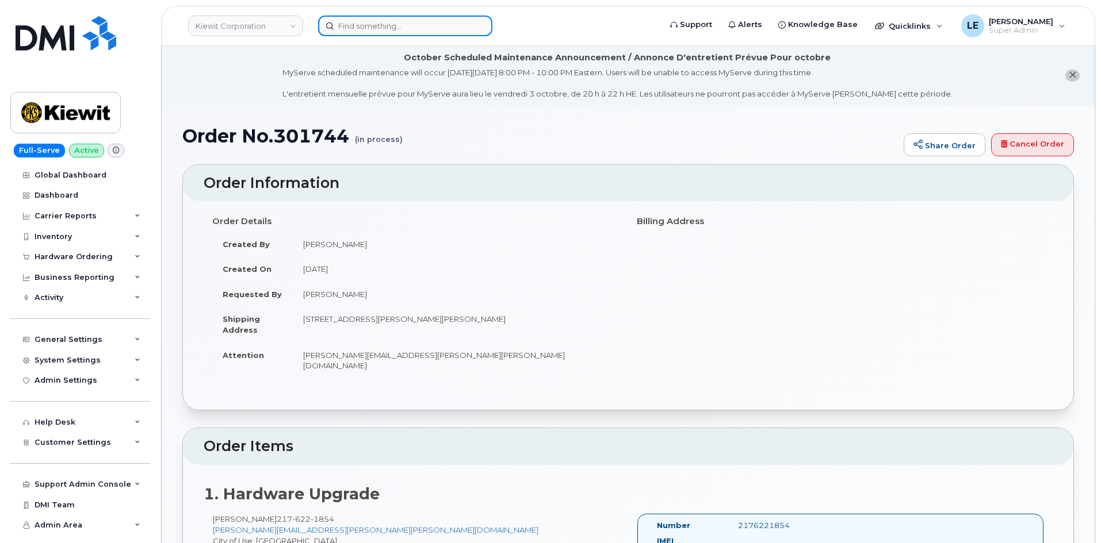
click at [367, 30] on input at bounding box center [405, 26] width 174 height 21
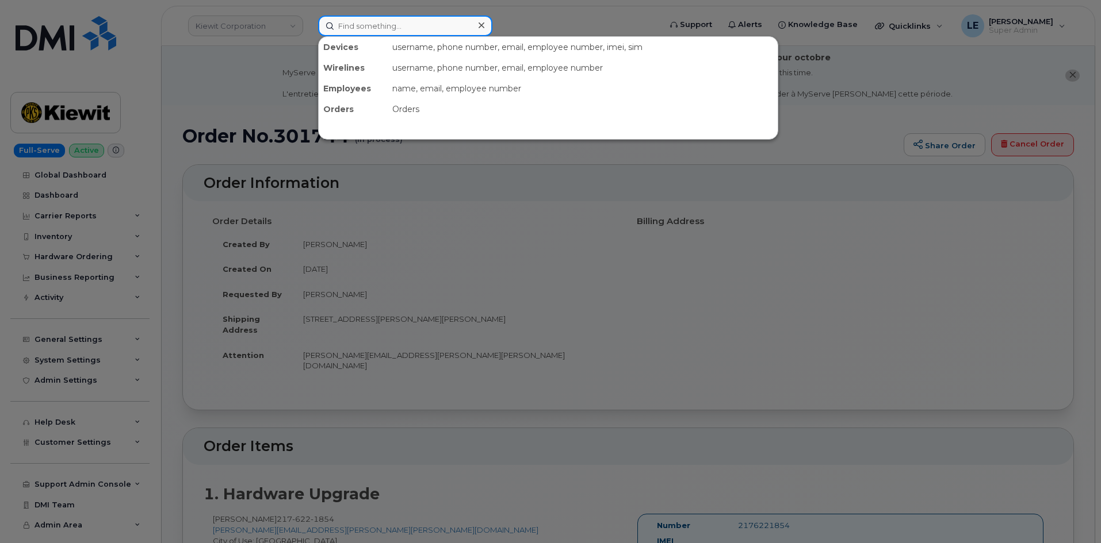
paste input "2176221854"
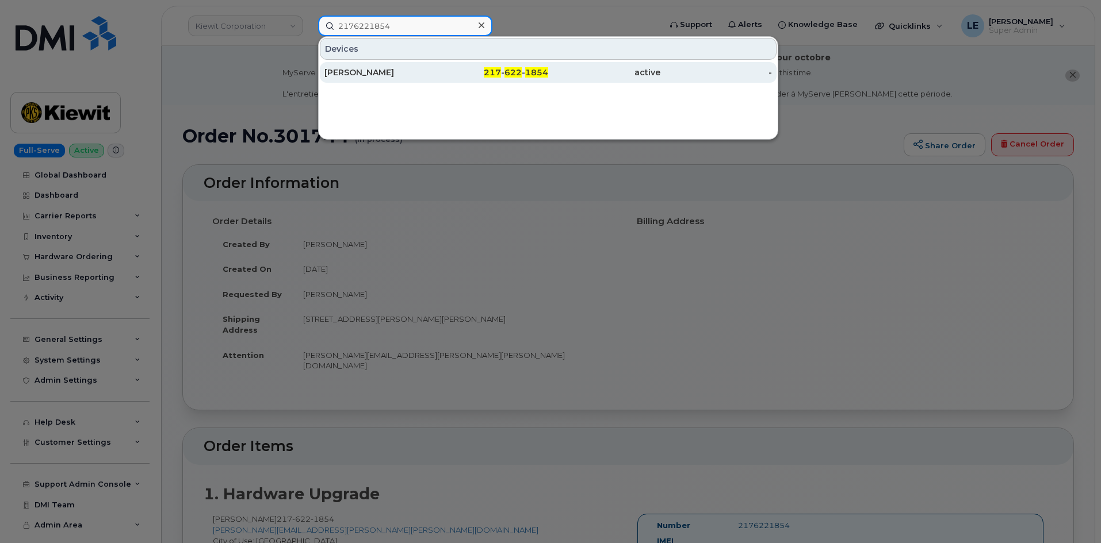
type input "2176221854"
click at [426, 65] on div "[PERSON_NAME]" at bounding box center [380, 72] width 112 height 21
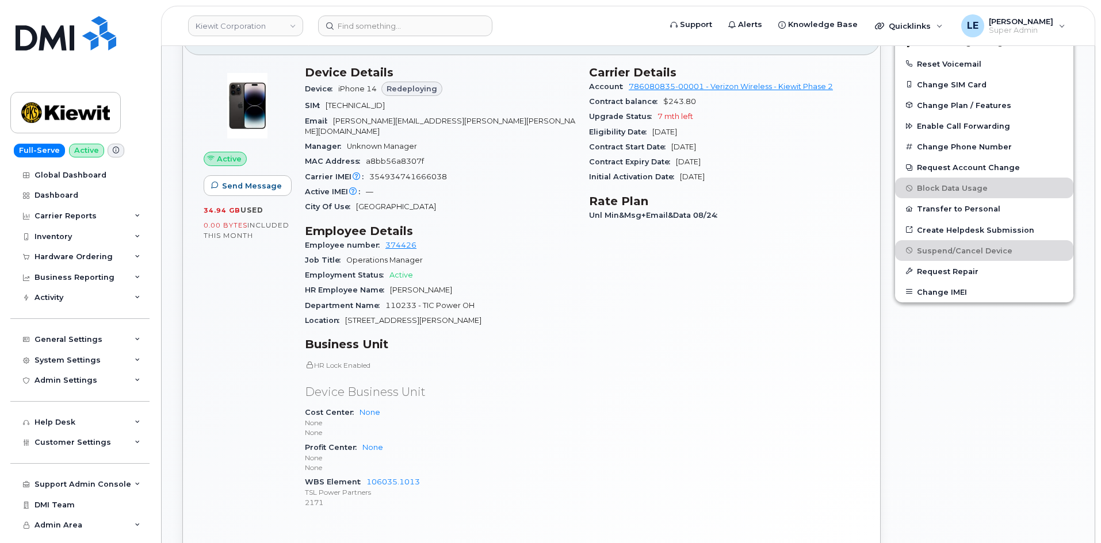
scroll to position [460, 0]
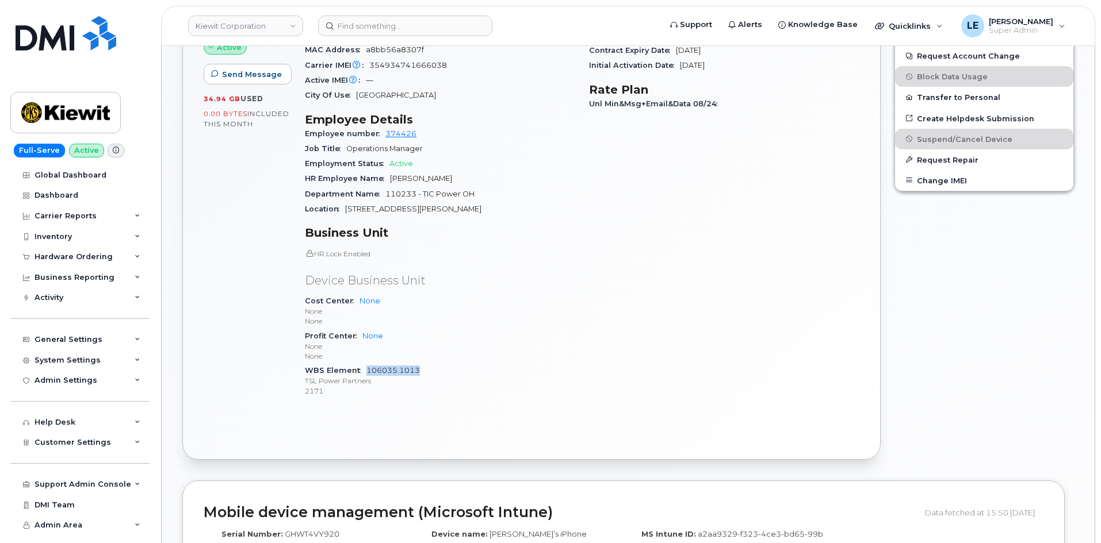
drag, startPoint x: 423, startPoint y: 361, endPoint x: 366, endPoint y: 357, distance: 57.6
click at [366, 363] on div "WBS Element 106035.1013 TSL Power Partners 2171" at bounding box center [440, 380] width 270 height 35
copy link "106035.1013"
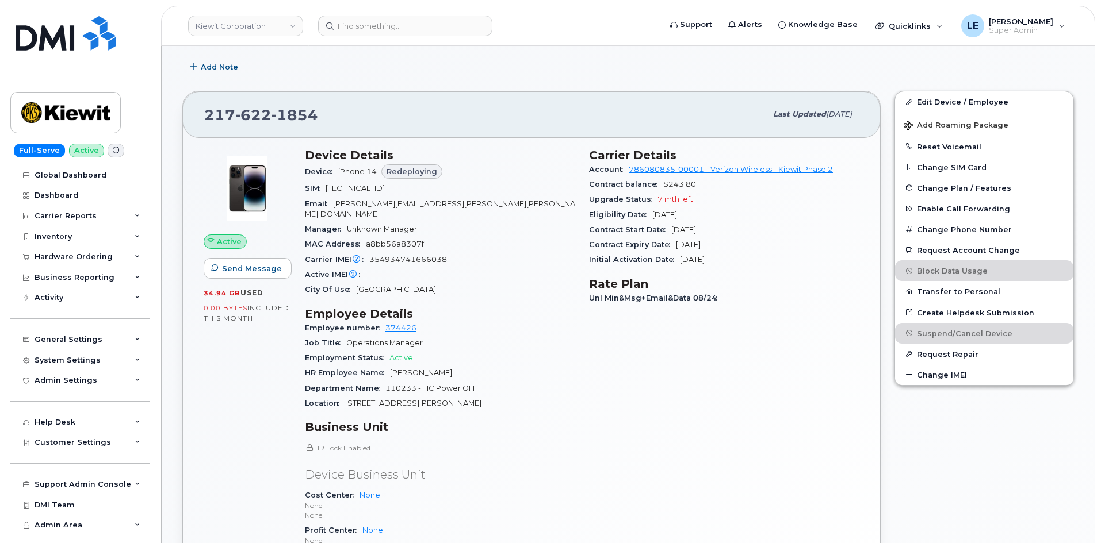
scroll to position [230, 0]
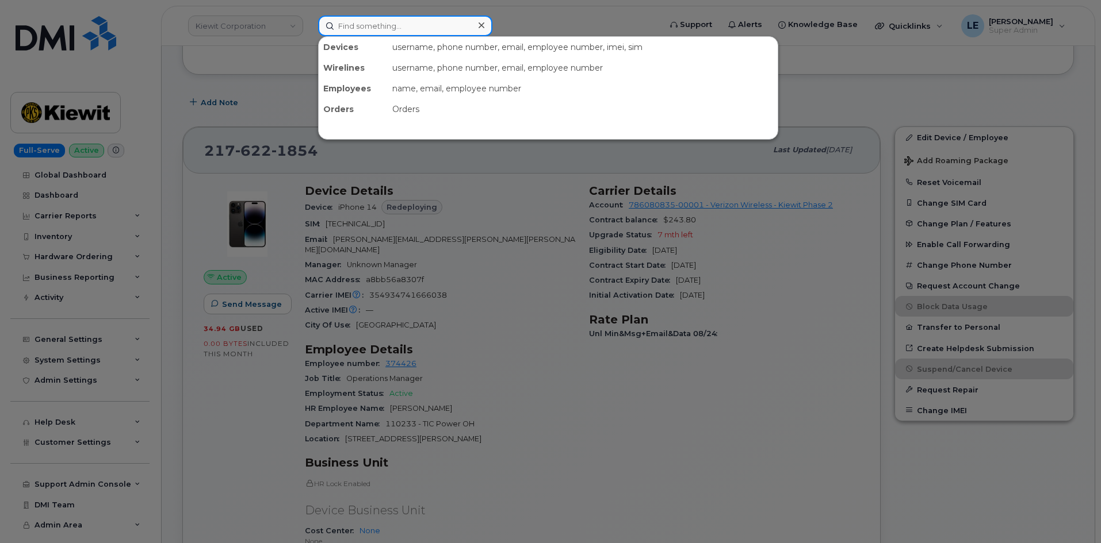
click at [348, 24] on input at bounding box center [405, 26] width 174 height 21
paste input "[EMAIL_ADDRESS][PERSON_NAME][PERSON_NAME][DOMAIN_NAME]"
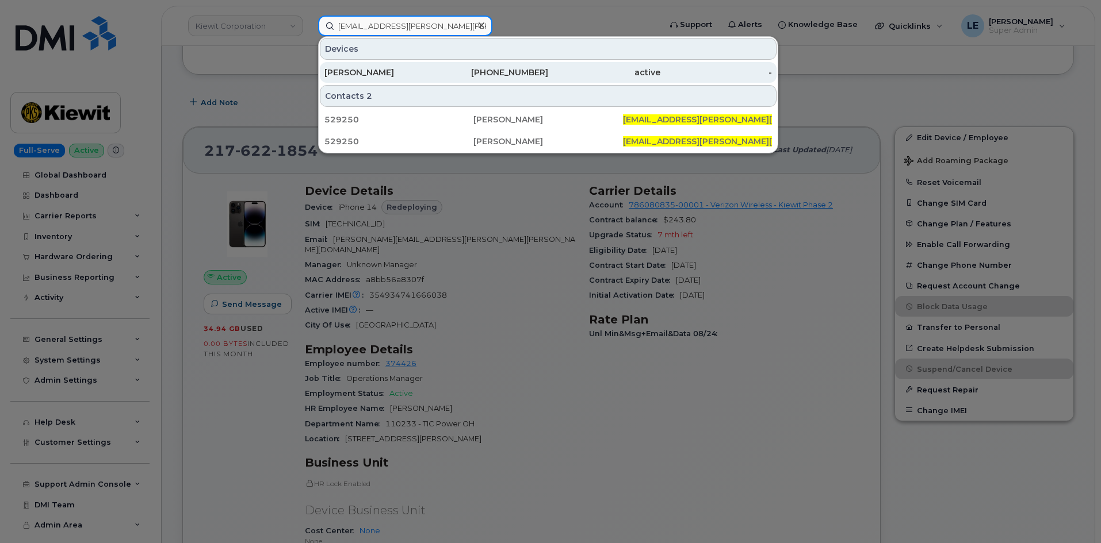
type input "ISAIAH.JOHNSON@KIEWIT.COM"
click at [389, 63] on div "ISAIAH JOHNSON" at bounding box center [380, 72] width 112 height 21
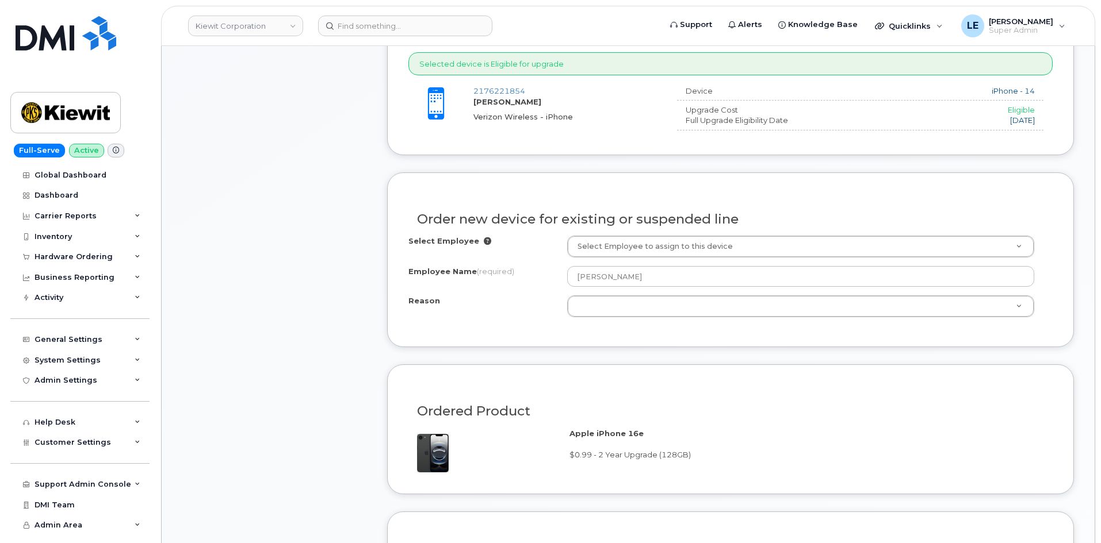
scroll to position [518, 0]
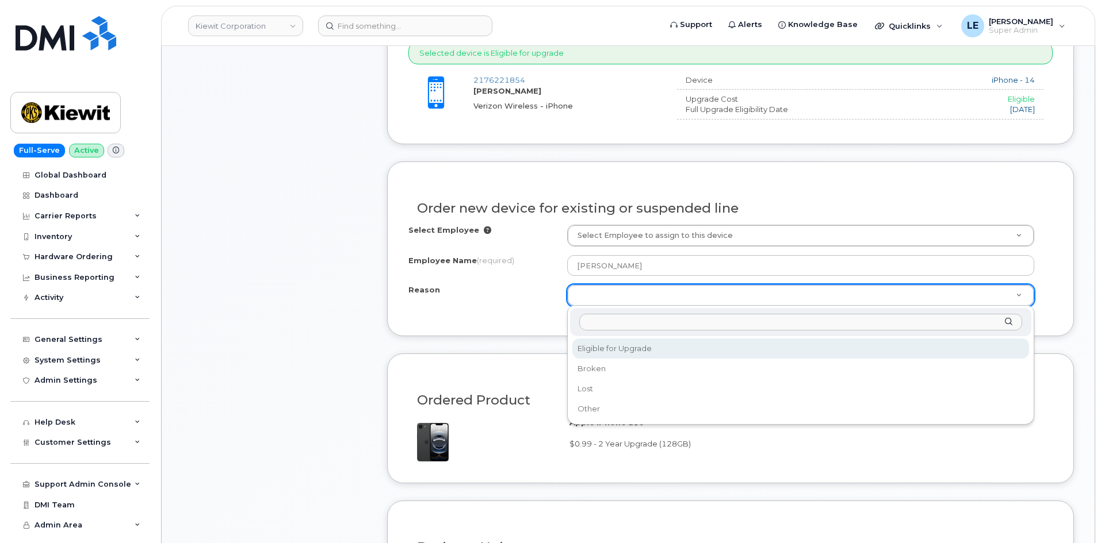
select select "eligible_for_upgrade"
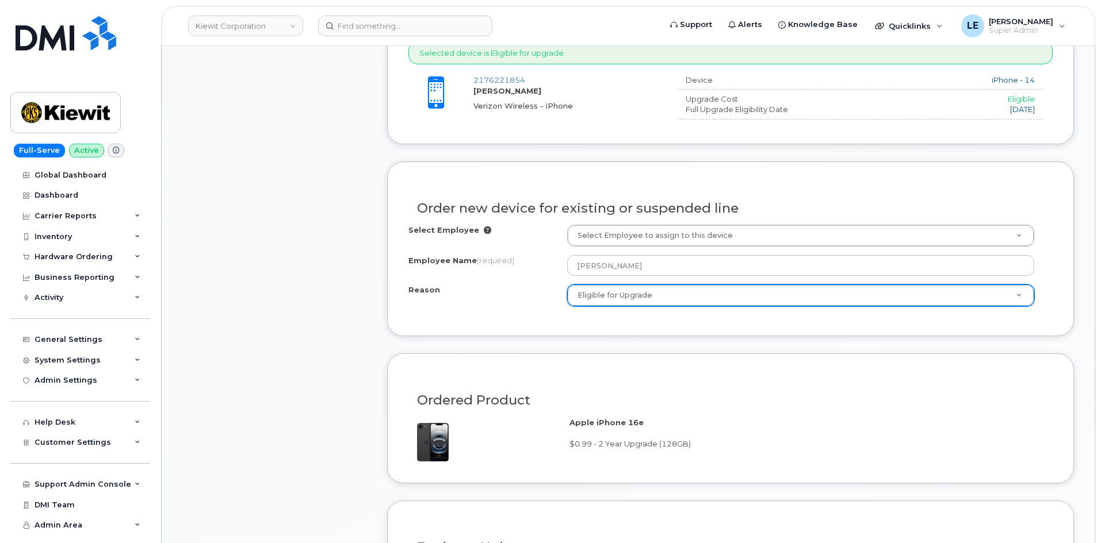
click at [450, 302] on div "Reason Eligible for Upgrade Reason Eligible for Upgrade Broken Lost Other" at bounding box center [730, 296] width 644 height 22
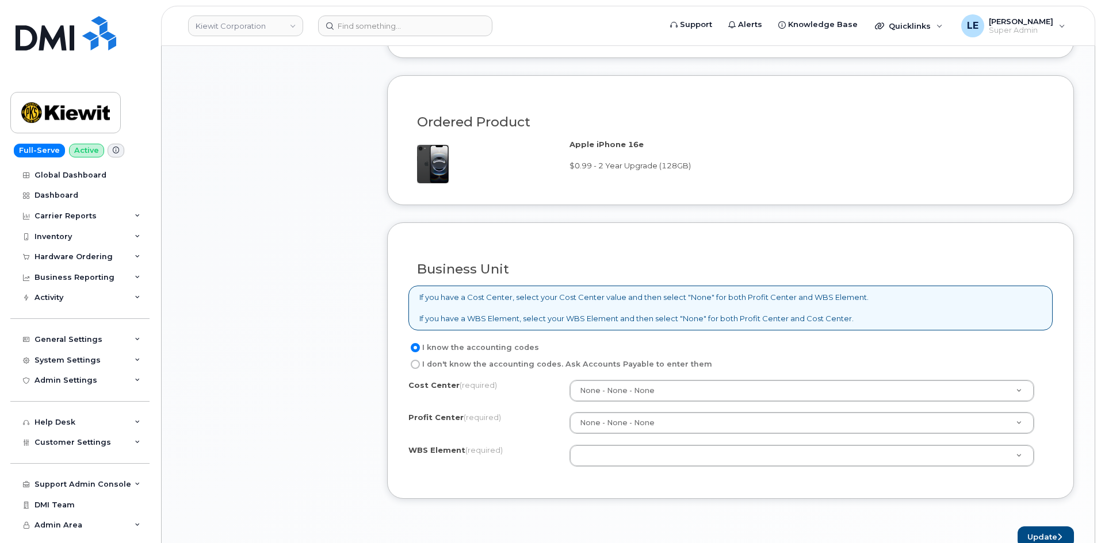
scroll to position [863, 0]
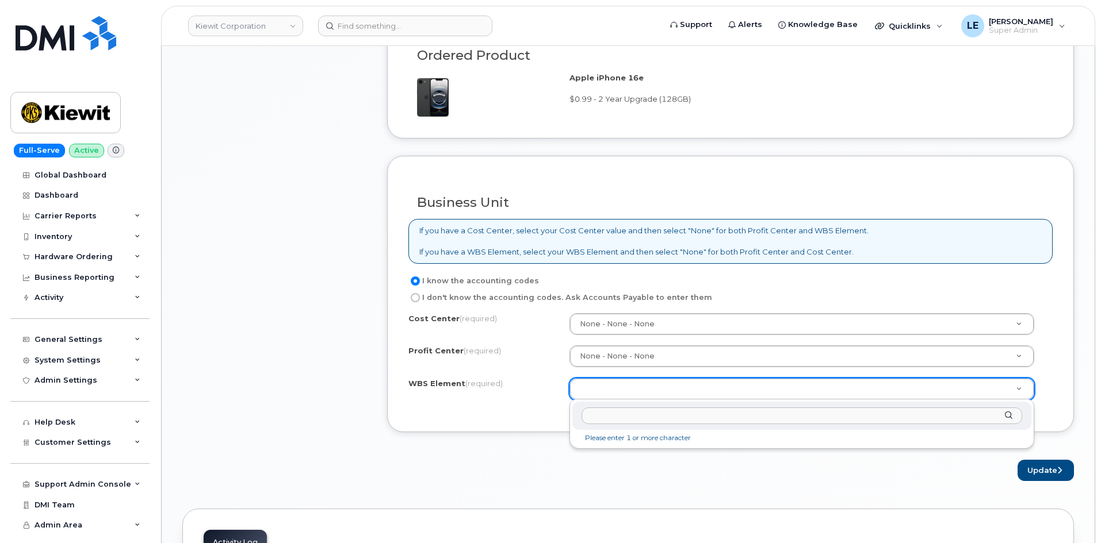
paste input "106035.1013"
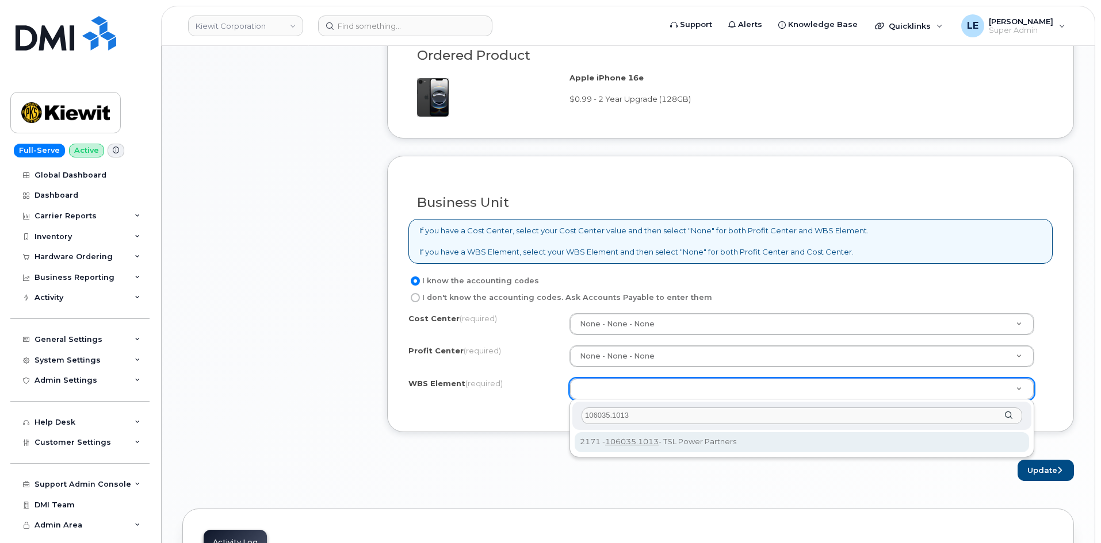
type input "106035.1013"
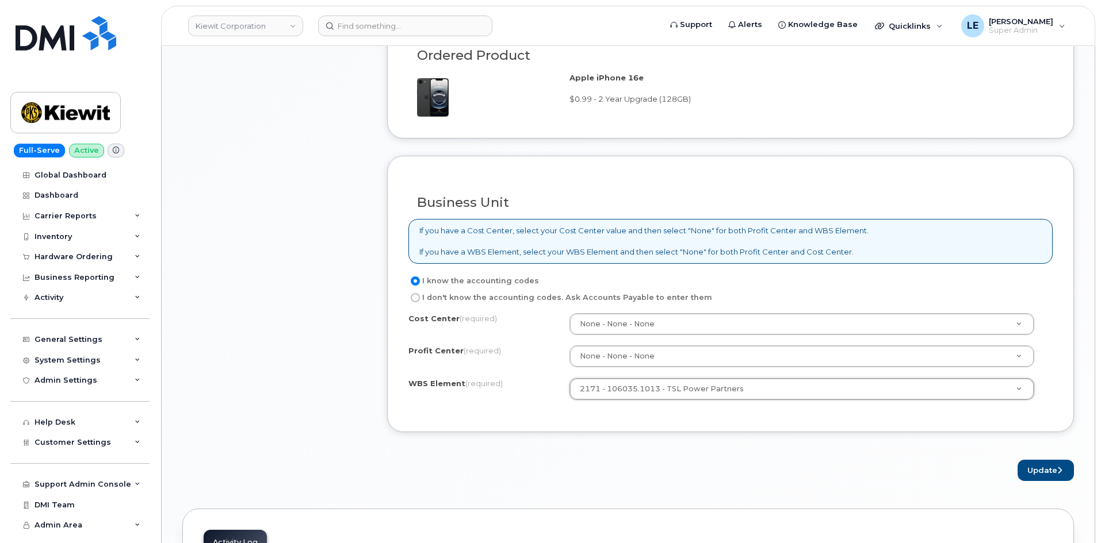
click at [690, 444] on form "Existing User Additional cost to upgrading the device $0.00 Selected device is …" at bounding box center [730, 57] width 687 height 848
click at [1044, 473] on button "Update" at bounding box center [1045, 470] width 56 height 21
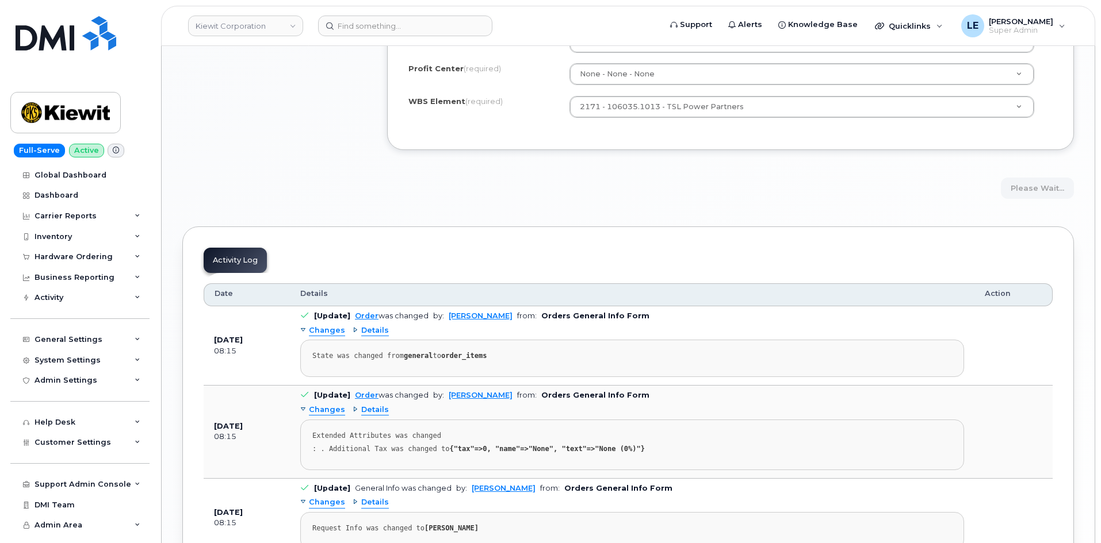
scroll to position [1150, 0]
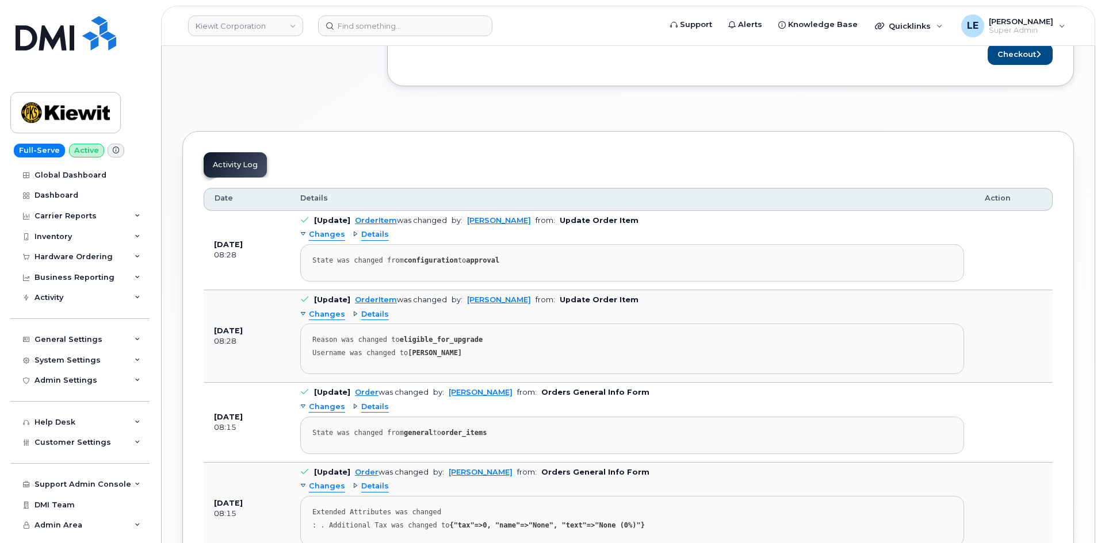
scroll to position [518, 0]
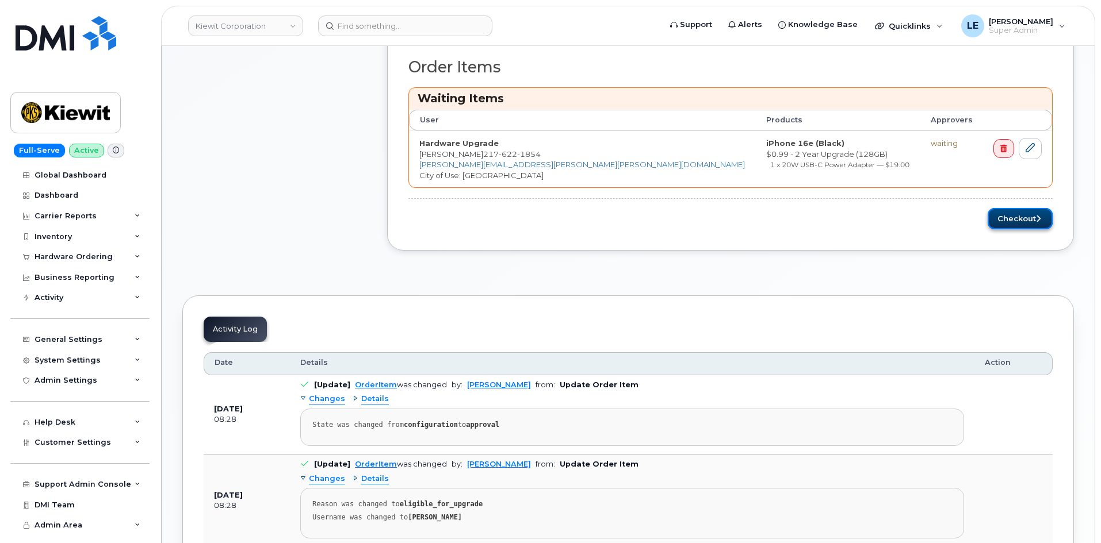
click at [1022, 210] on button "Checkout" at bounding box center [1019, 218] width 65 height 21
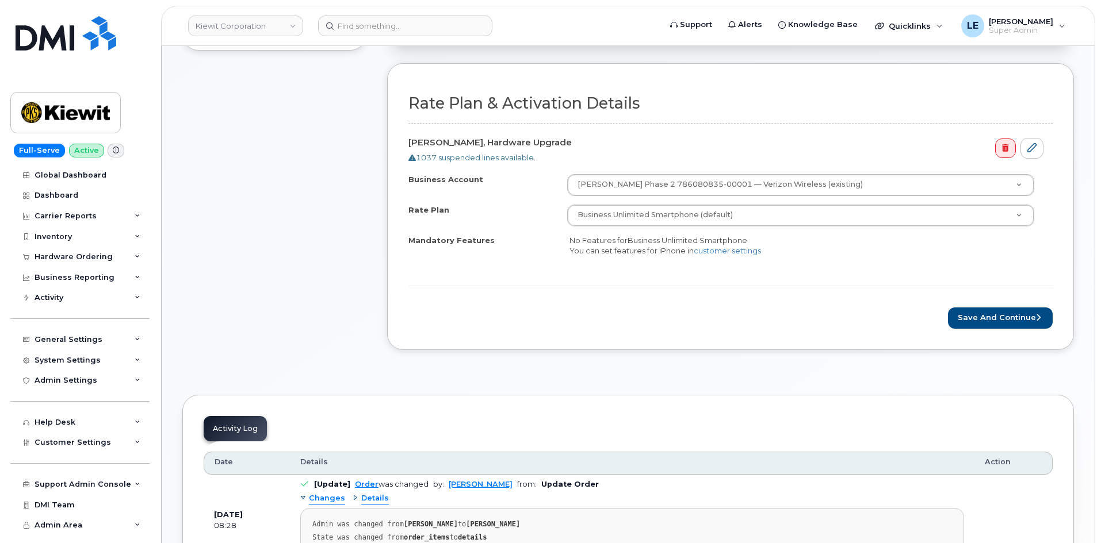
scroll to position [403, 0]
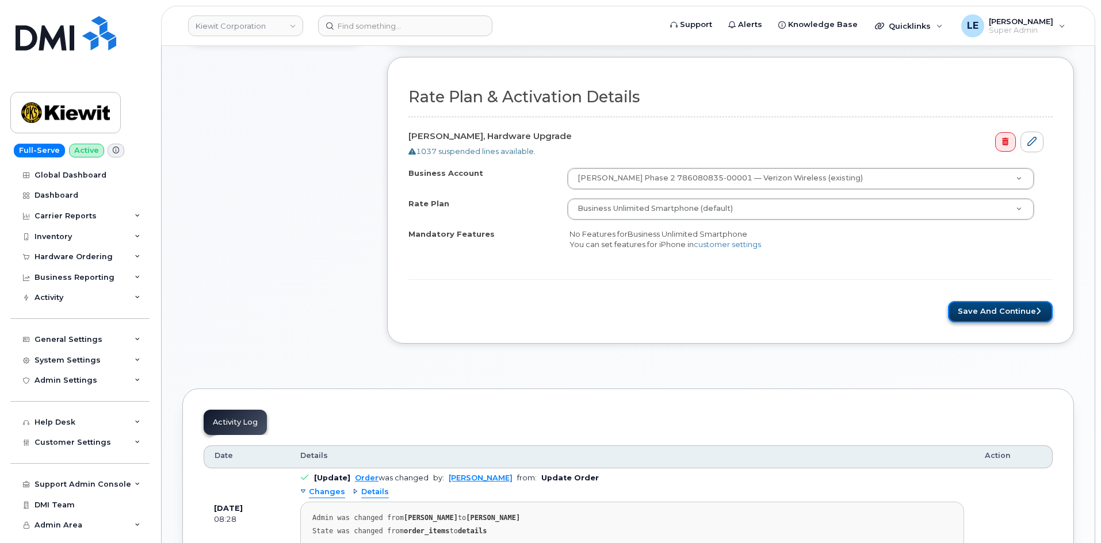
click at [998, 303] on button "Save and Continue" at bounding box center [1000, 311] width 105 height 21
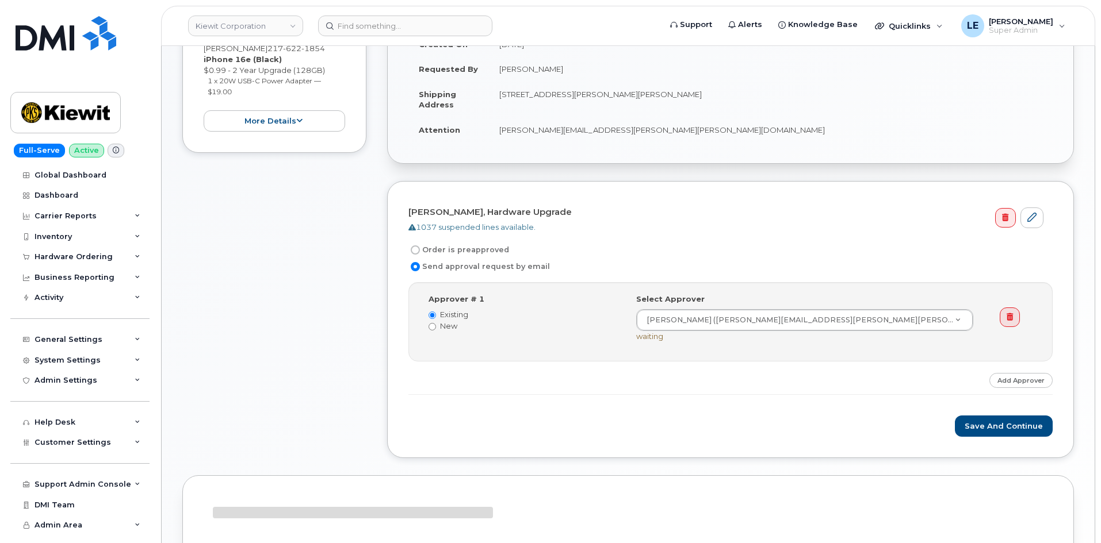
scroll to position [289, 0]
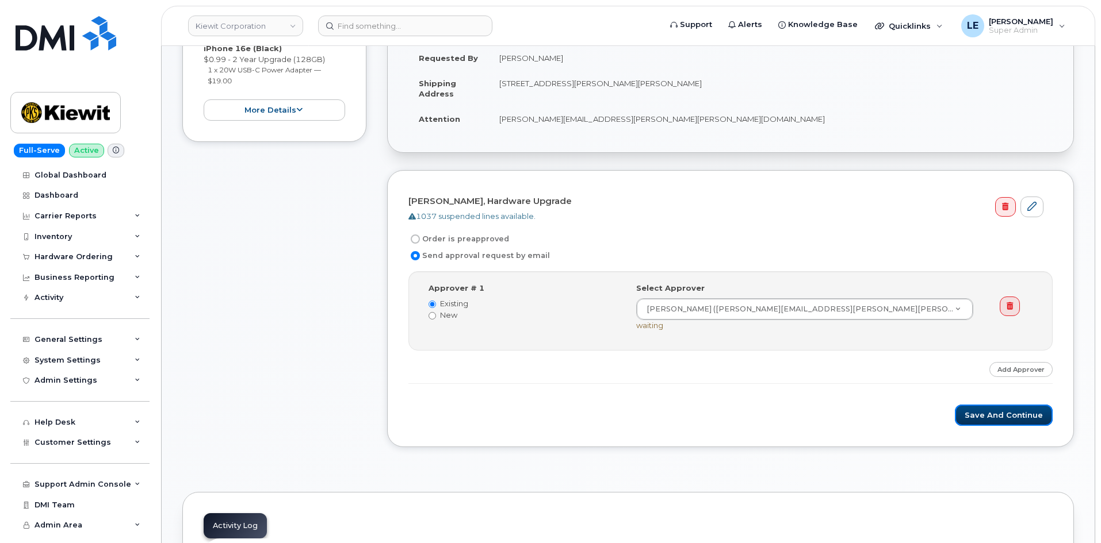
click at [980, 416] on button "Save and Continue" at bounding box center [1004, 415] width 98 height 21
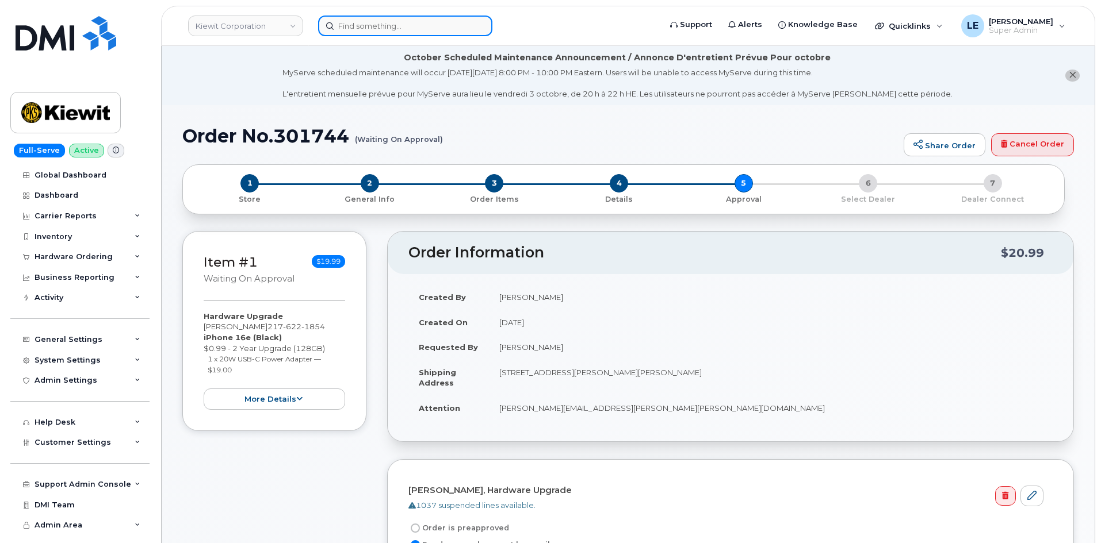
click at [432, 26] on input at bounding box center [405, 26] width 174 height 21
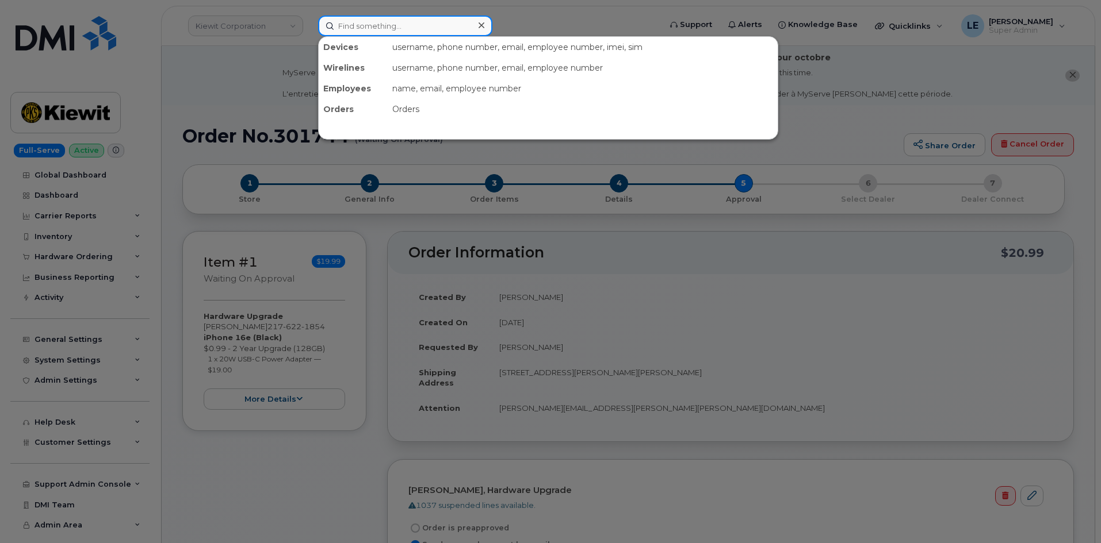
paste input "8643157176"
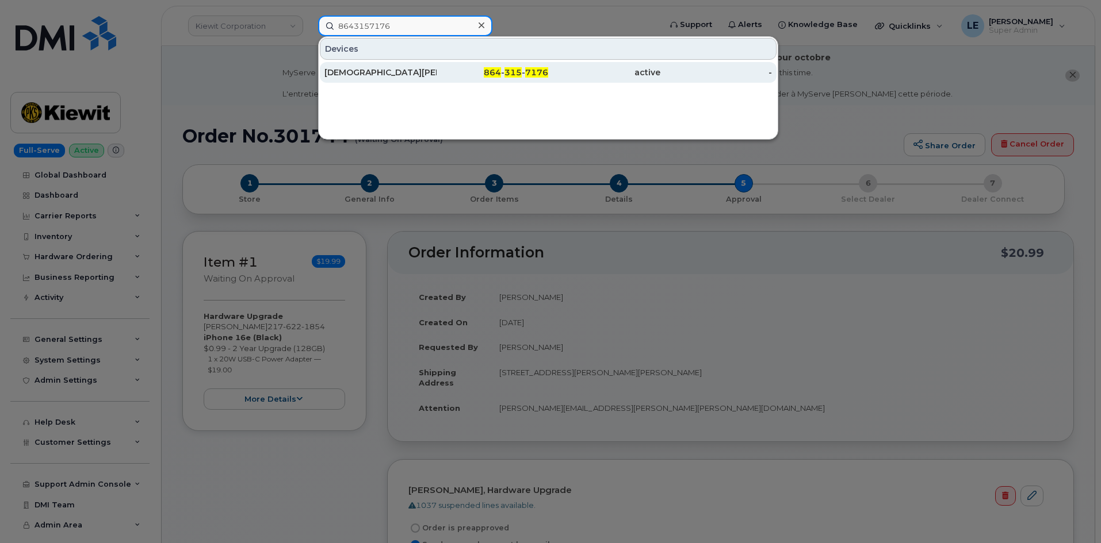
type input "8643157176"
click at [413, 68] on div "[DEMOGRAPHIC_DATA][PERSON_NAME]" at bounding box center [380, 73] width 112 height 12
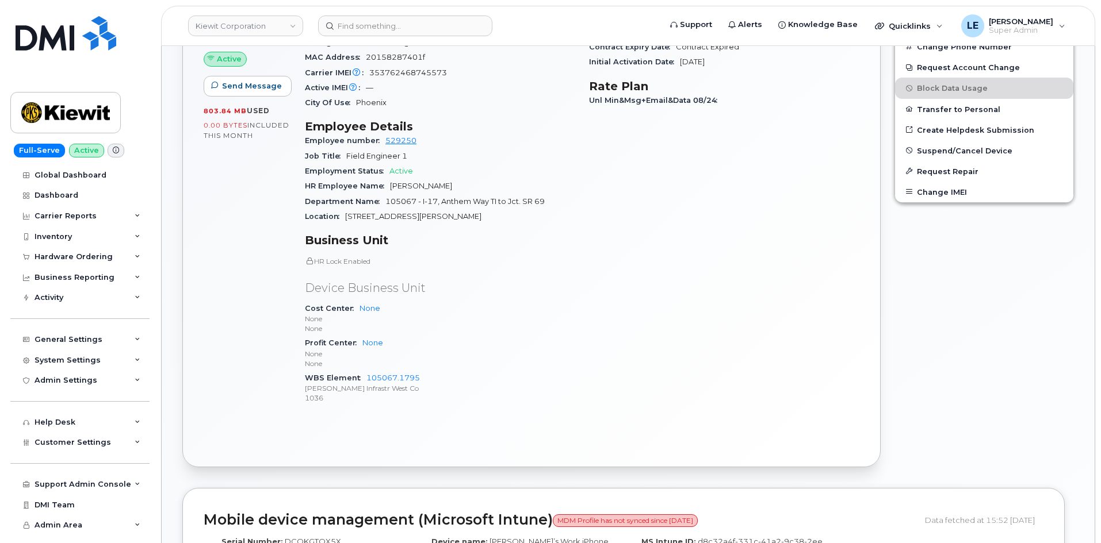
scroll to position [403, 0]
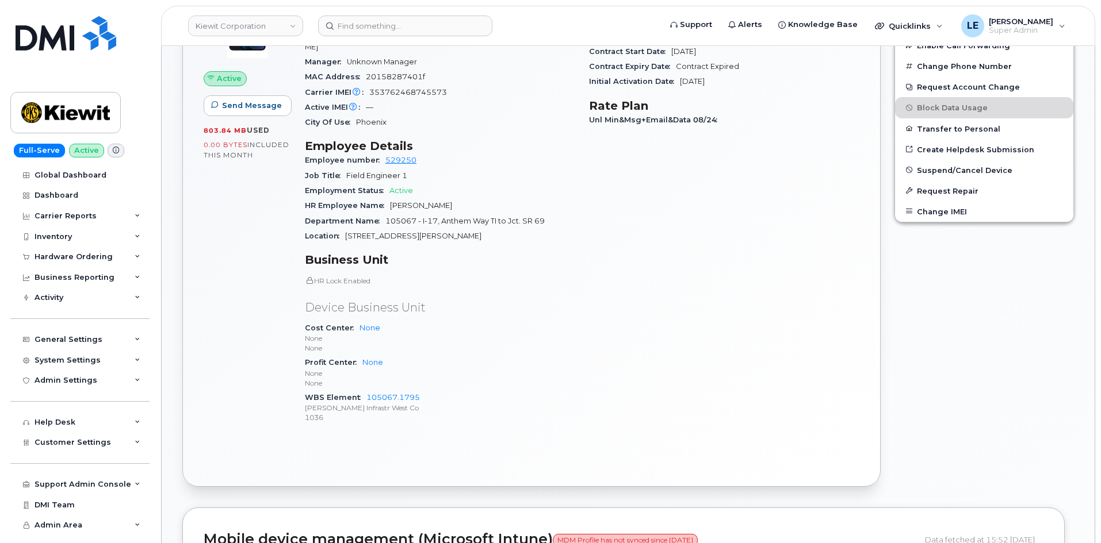
click at [572, 253] on h3 "Business Unit" at bounding box center [440, 260] width 270 height 14
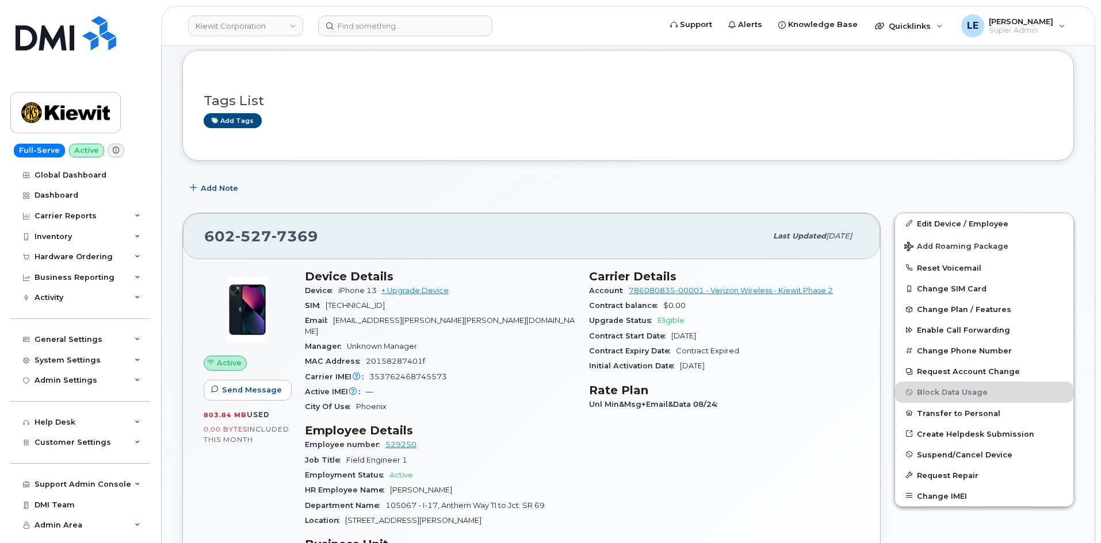
scroll to position [115, 0]
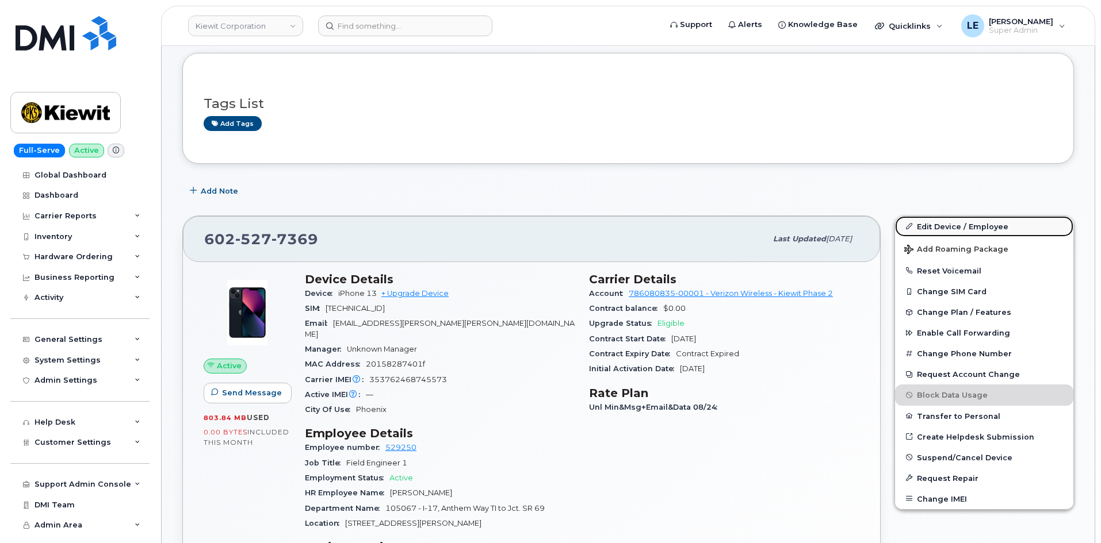
click at [927, 223] on link "Edit Device / Employee" at bounding box center [984, 226] width 178 height 21
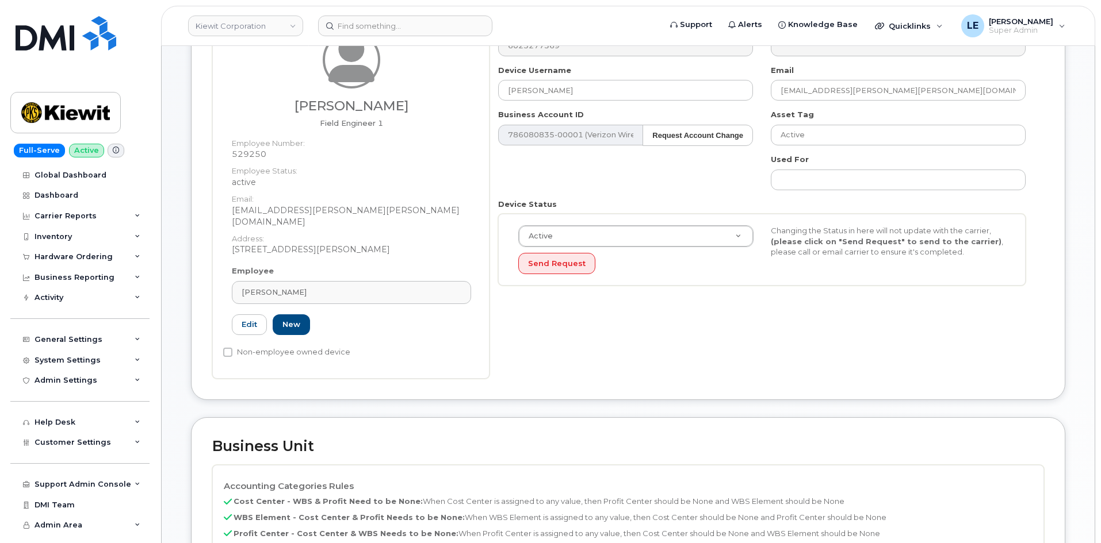
scroll to position [345, 0]
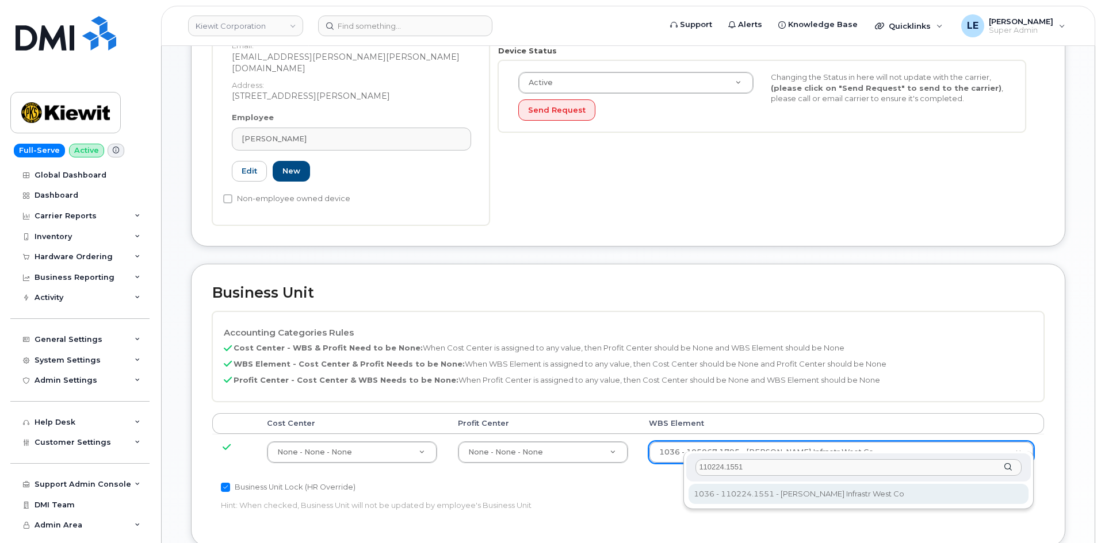
type input "110224.1551"
type input "33811484"
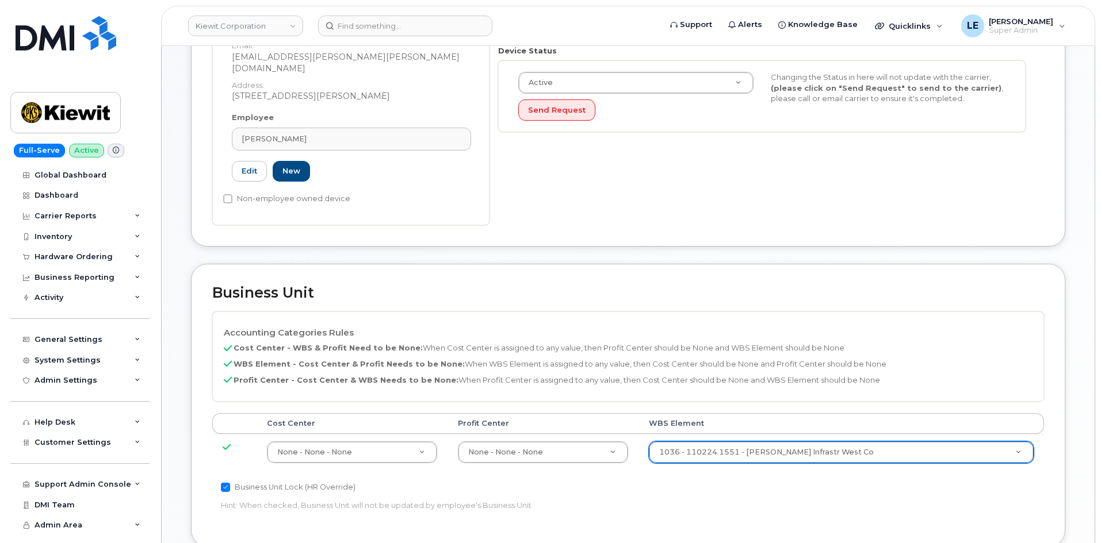
click at [725, 390] on div "Accounting Categories Rules Cost Center - WBS & Profit Need to be None: When Co…" at bounding box center [627, 357] width 831 height 90
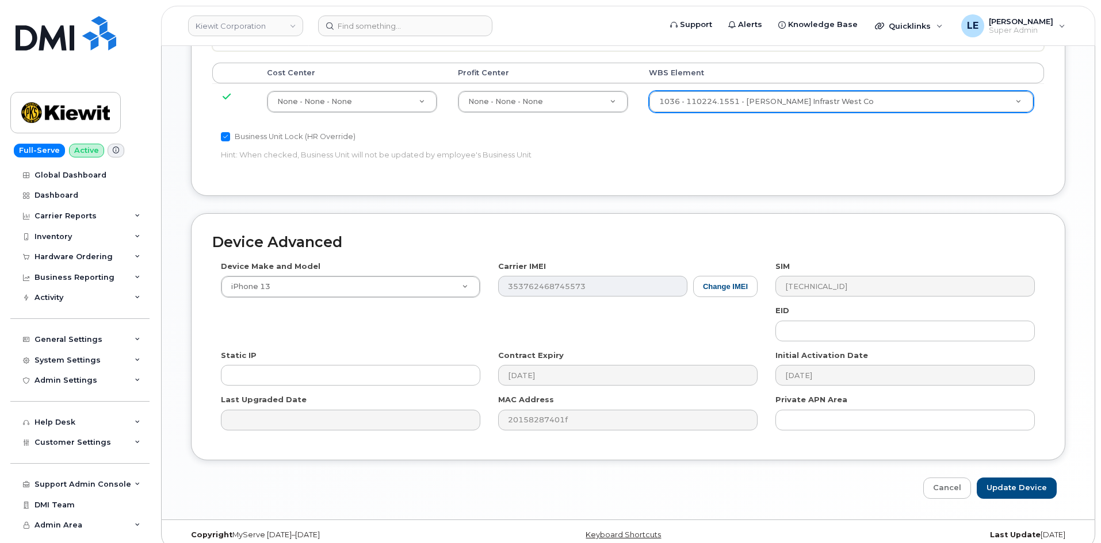
scroll to position [698, 0]
click at [1003, 476] on input "Update Device" at bounding box center [1016, 486] width 80 height 21
type input "Saving..."
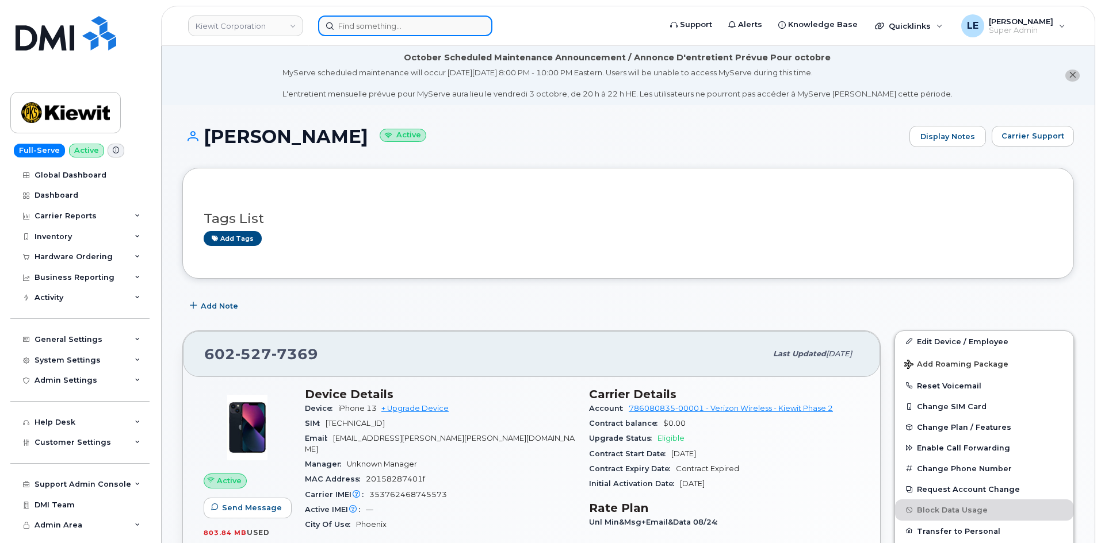
click at [379, 30] on input at bounding box center [405, 26] width 174 height 21
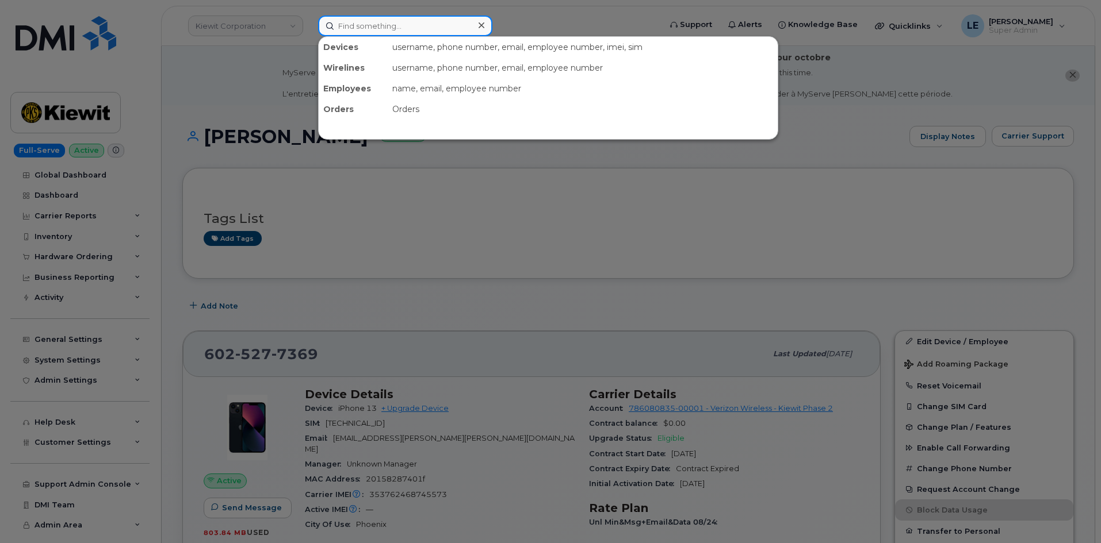
paste input "[PHONE_NUMBER]"
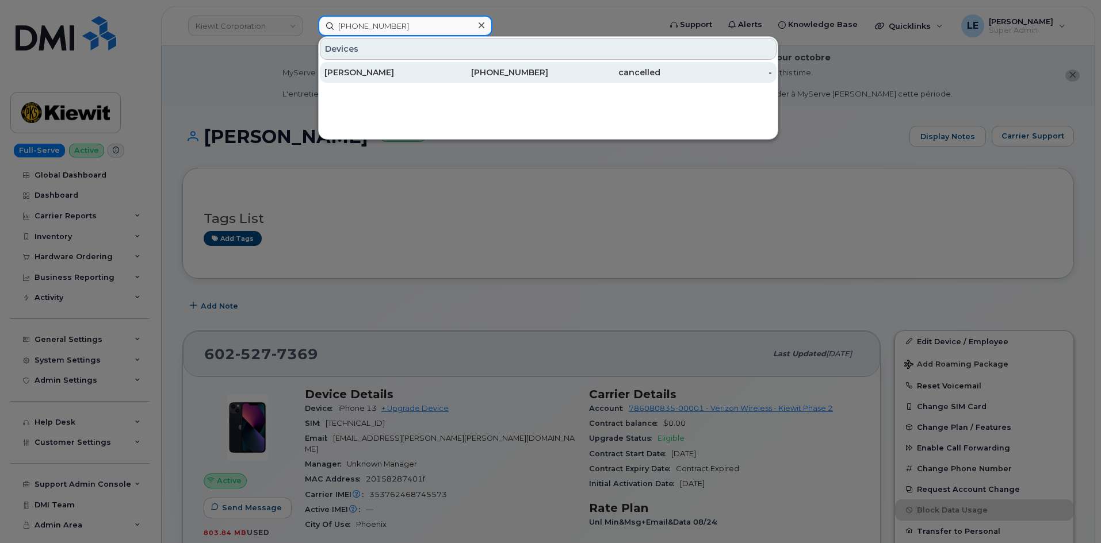
type input "[PHONE_NUMBER]"
click at [371, 70] on div "[PERSON_NAME]" at bounding box center [380, 73] width 112 height 12
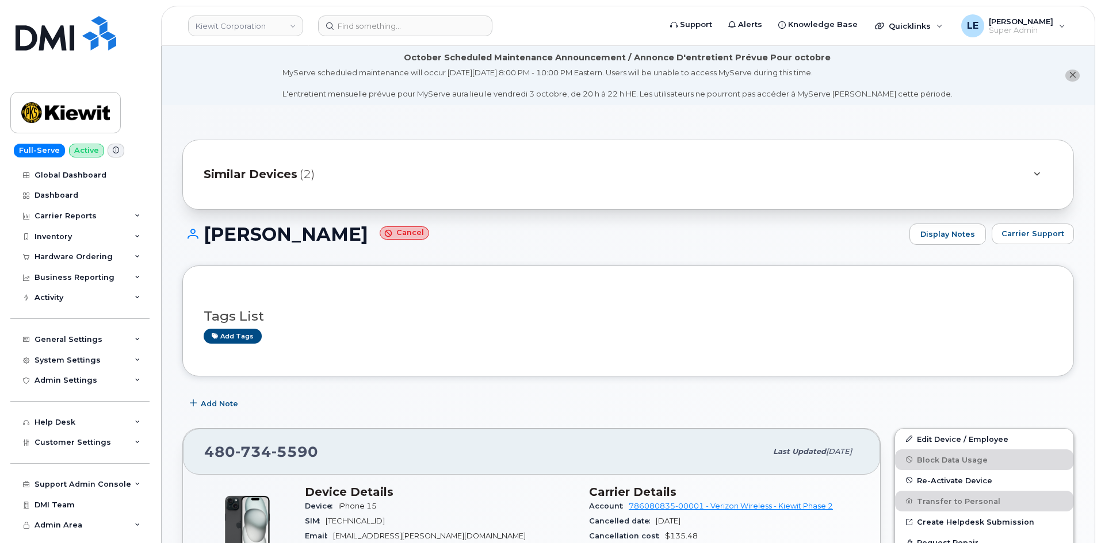
click at [374, 167] on div "Similar Devices (2)" at bounding box center [612, 175] width 817 height 28
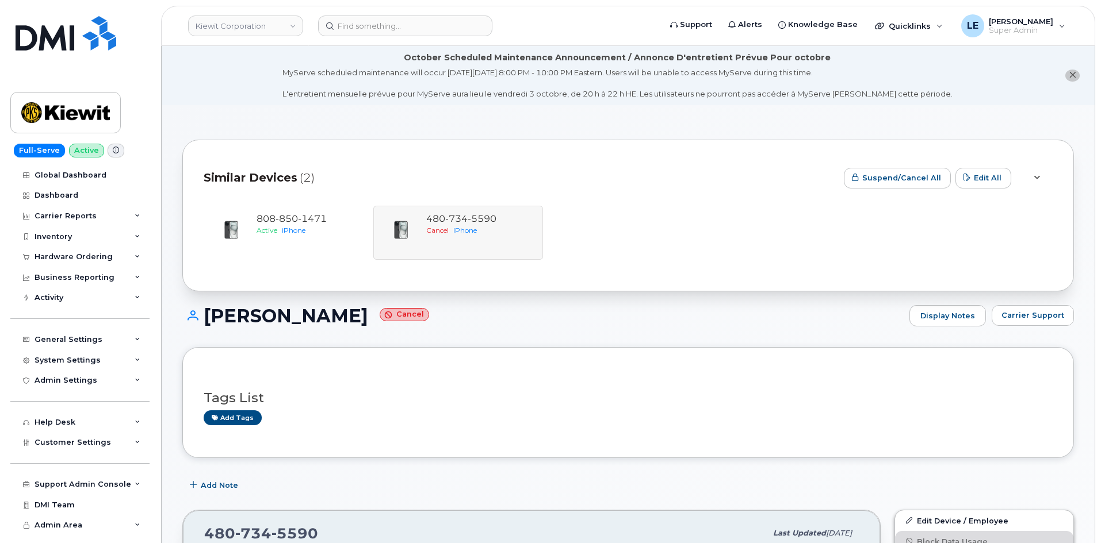
click at [366, 164] on div "Similar Devices (2)" at bounding box center [519, 178] width 631 height 35
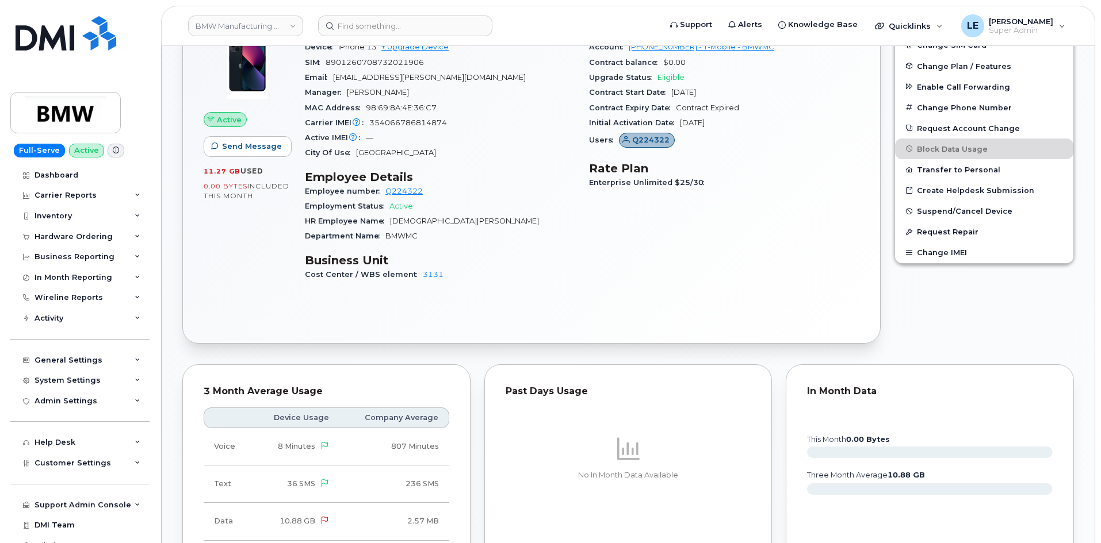
scroll to position [518, 0]
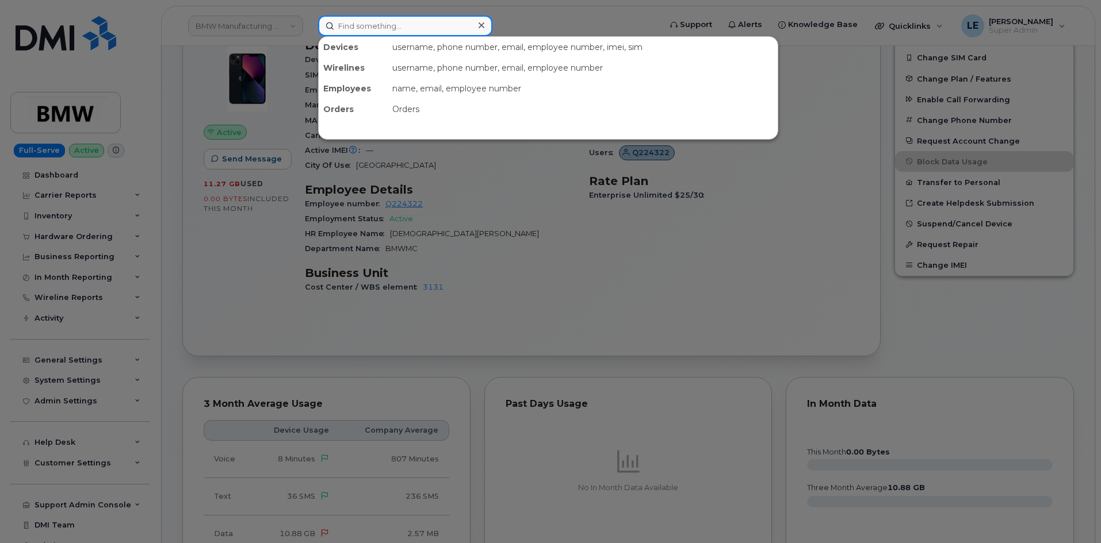
click at [414, 30] on input at bounding box center [405, 26] width 174 height 21
paste input "7132813136"
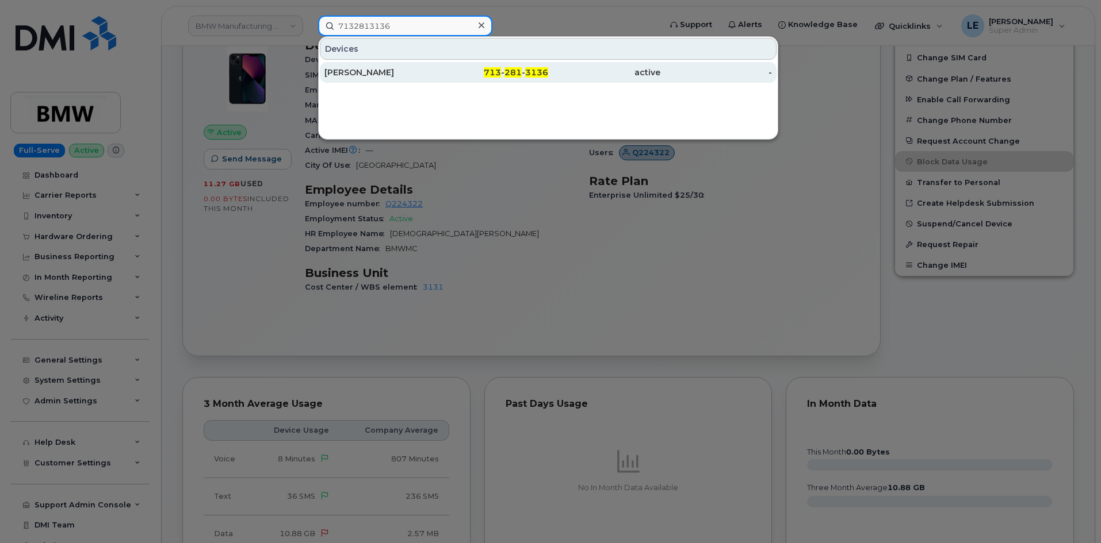
type input "7132813136"
click at [421, 66] on div "[PERSON_NAME]" at bounding box center [380, 72] width 112 height 21
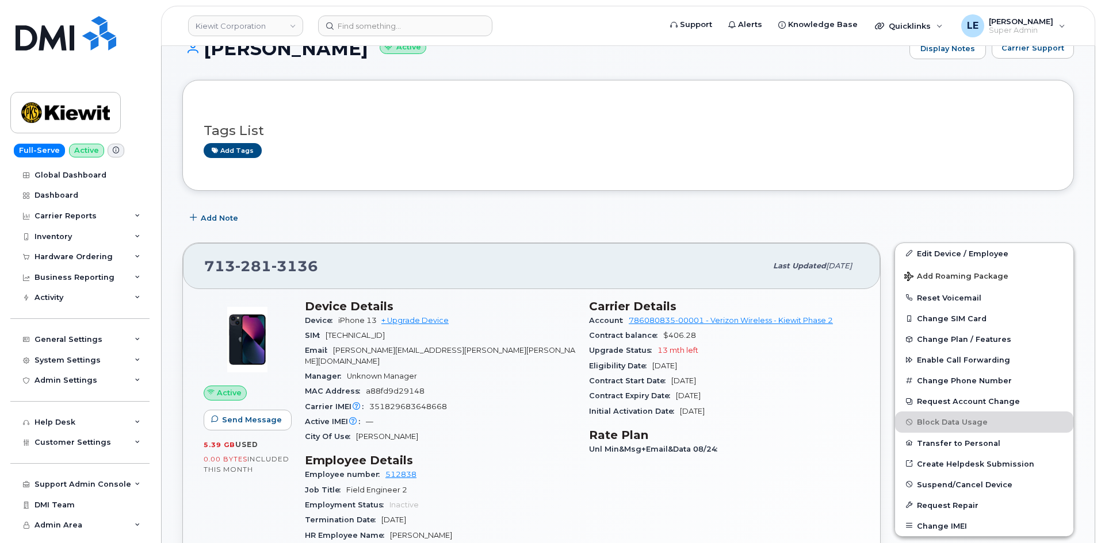
scroll to position [288, 0]
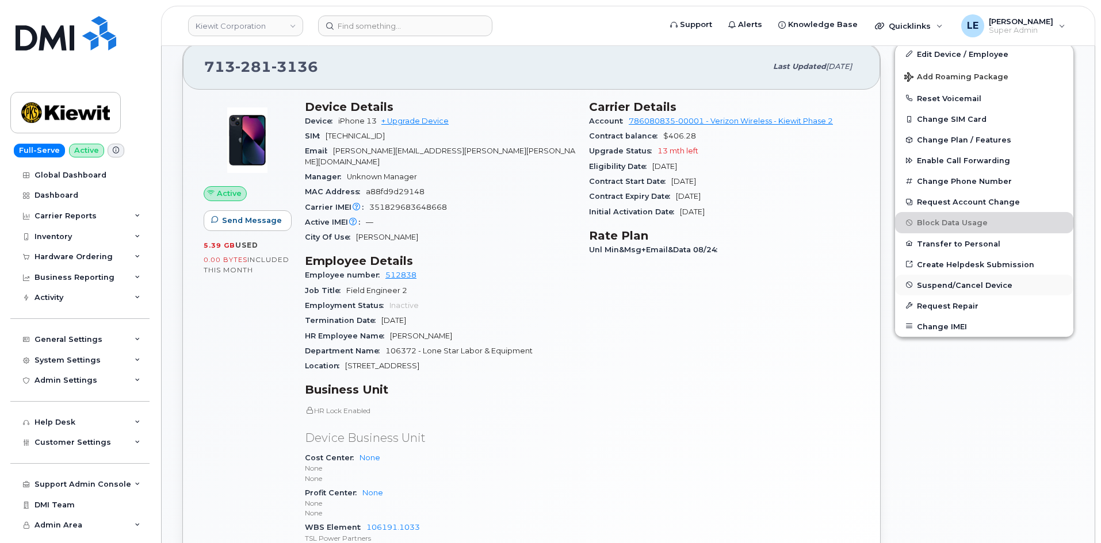
click at [939, 283] on span "Suspend/Cancel Device" at bounding box center [964, 285] width 95 height 9
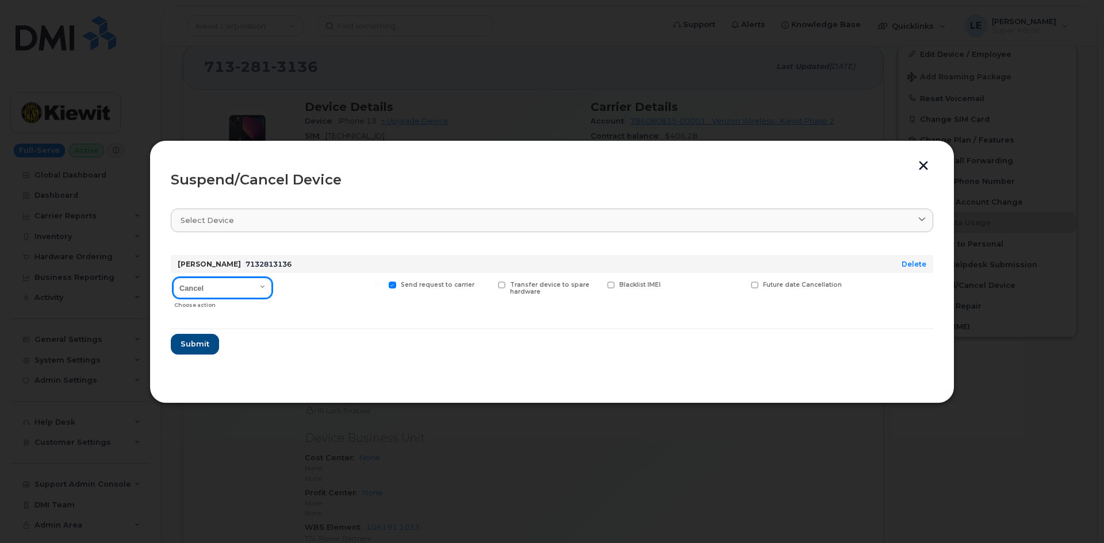
click at [237, 287] on select "Cancel Suspend - Reduced Rate Suspend - Full Rate Suspend - Lost Device/Stolen …" at bounding box center [222, 288] width 99 height 21
select select "[object Object]"
click at [173, 278] on select "Cancel Suspend - Reduced Rate Suspend - Full Rate Suspend - Lost Device/Stolen …" at bounding box center [222, 288] width 99 height 21
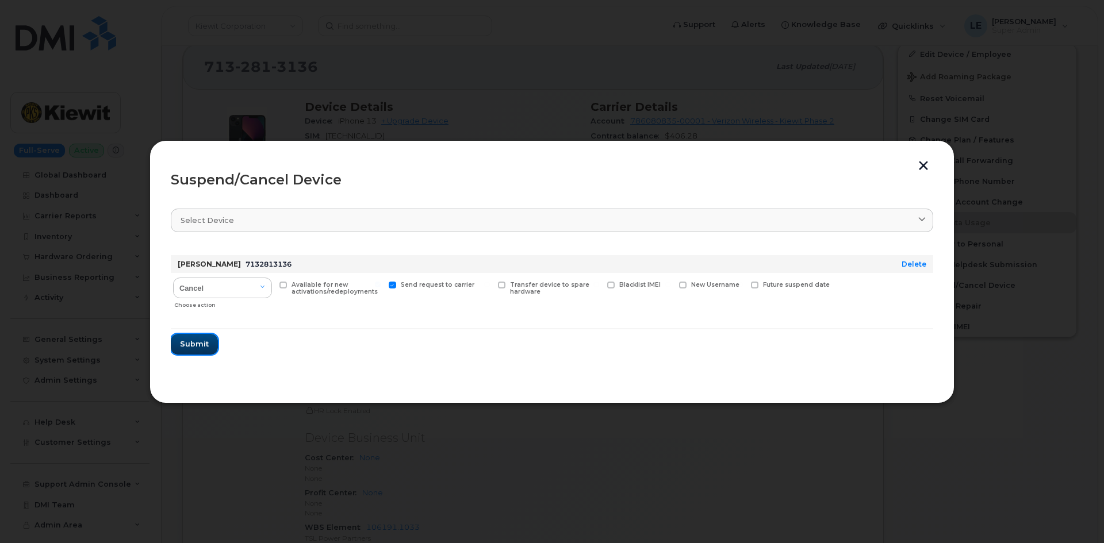
click at [202, 344] on span "Submit" at bounding box center [194, 344] width 29 height 11
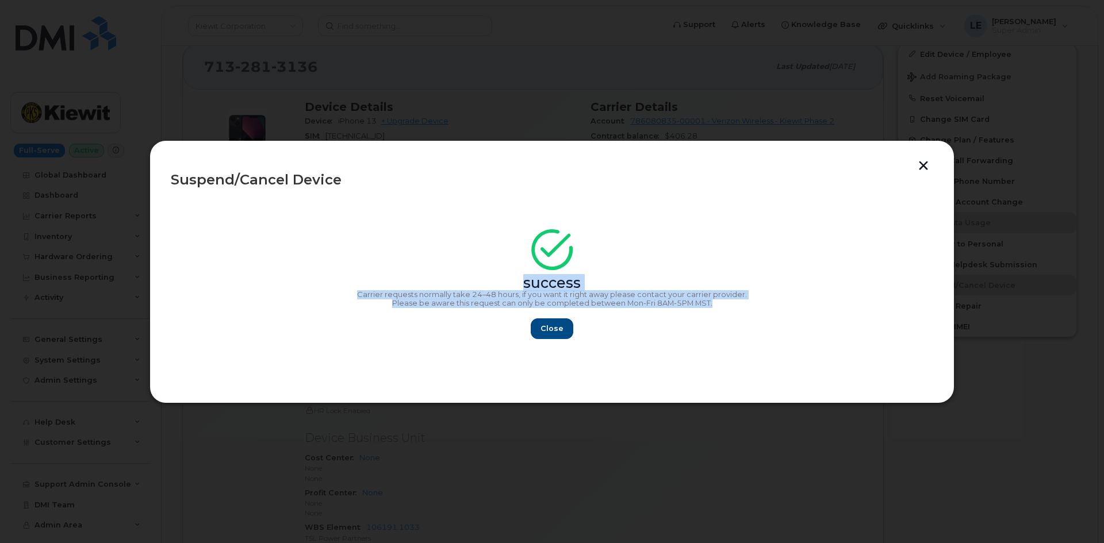
copy div "success Carrier requests normally take 24–48 hours, if you want it right away p…"
drag, startPoint x: 777, startPoint y: 308, endPoint x: 476, endPoint y: 263, distance: 304.6
click at [476, 263] on div "success Carrier requests normally take 24–48 hours, if you want it right away p…" at bounding box center [552, 287] width 762 height 103
drag, startPoint x: 550, startPoint y: 325, endPoint x: 529, endPoint y: 326, distance: 21.3
click at [550, 325] on span "Close" at bounding box center [552, 328] width 23 height 11
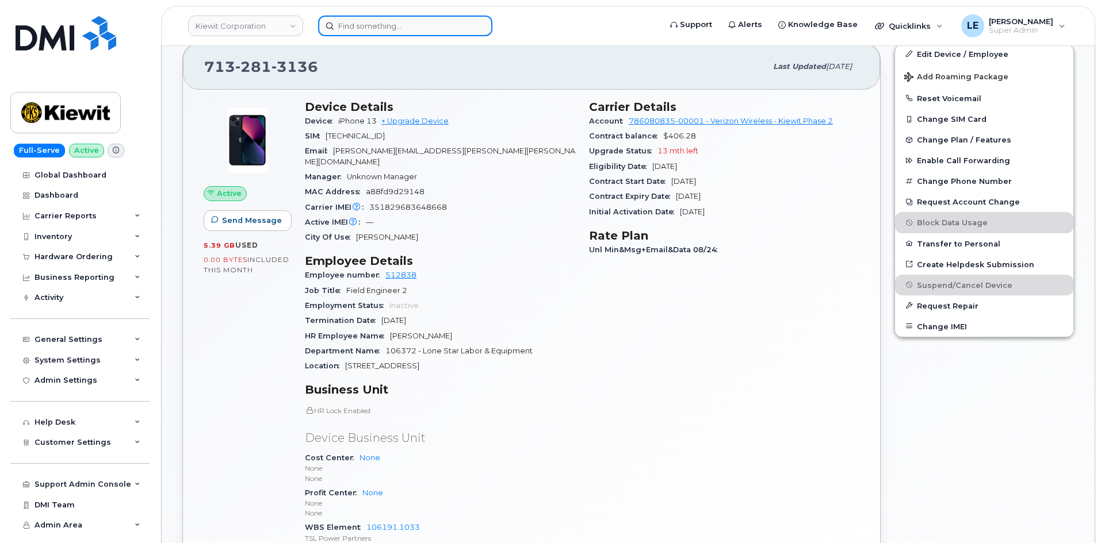
click at [347, 29] on input at bounding box center [405, 26] width 174 height 21
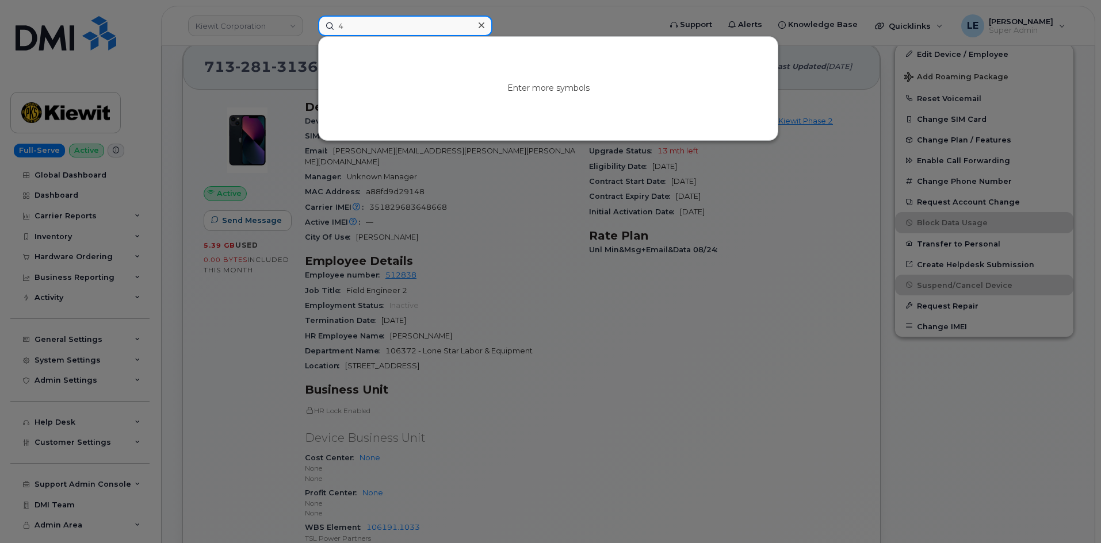
paste input "18-262-8013)"
type input "418-262-8013"
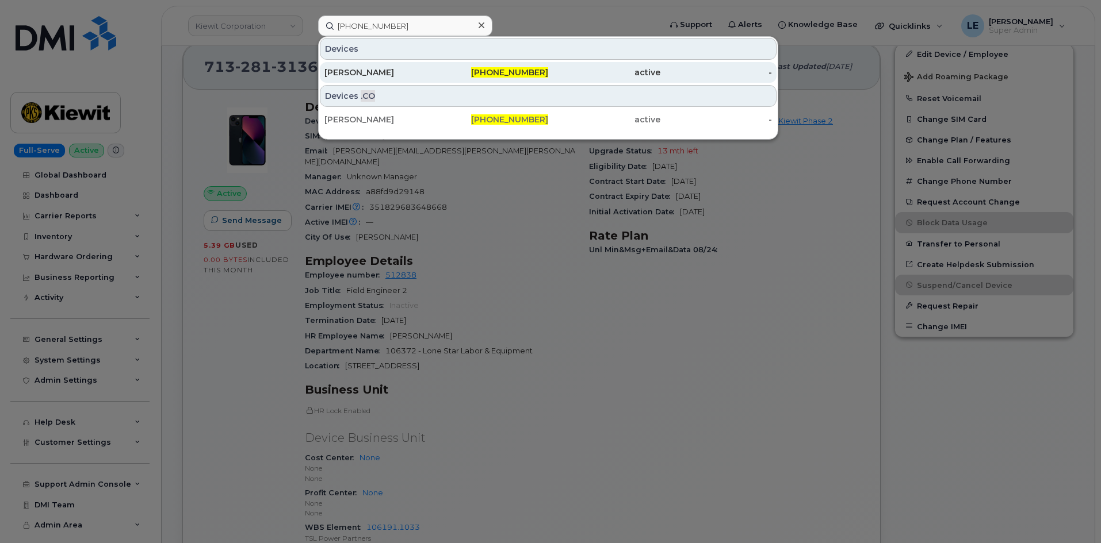
click at [383, 71] on div "Sarah Cloutier" at bounding box center [380, 73] width 112 height 12
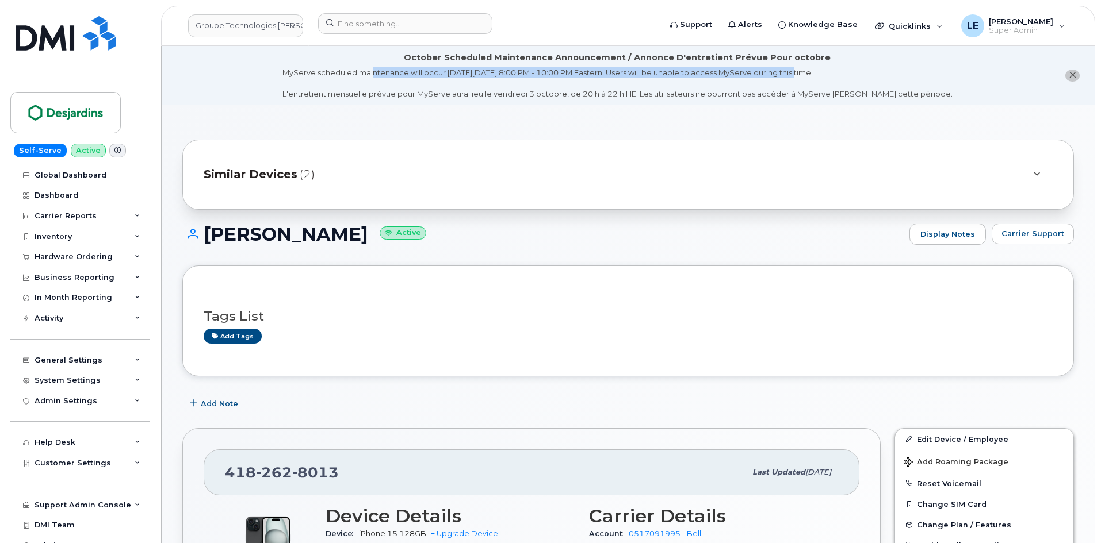
drag, startPoint x: 397, startPoint y: 56, endPoint x: 818, endPoint y: 74, distance: 421.8
click at [818, 74] on div "October Scheduled Maintenance Announcement / Annonce D'entretient Prévue Pour o…" at bounding box center [617, 76] width 670 height 48
click at [820, 76] on div "MyServe scheduled maintenance will occur [DATE][DATE] 8:00 PM - 10:00 PM Easter…" at bounding box center [617, 83] width 670 height 32
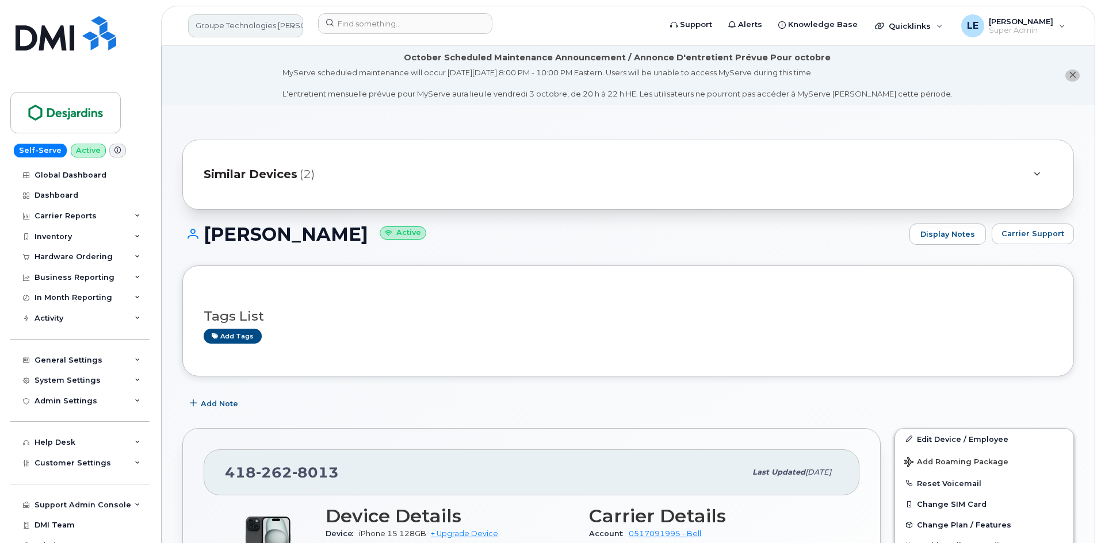
click at [239, 22] on link "Groupe Technologies [PERSON_NAME]" at bounding box center [245, 25] width 115 height 23
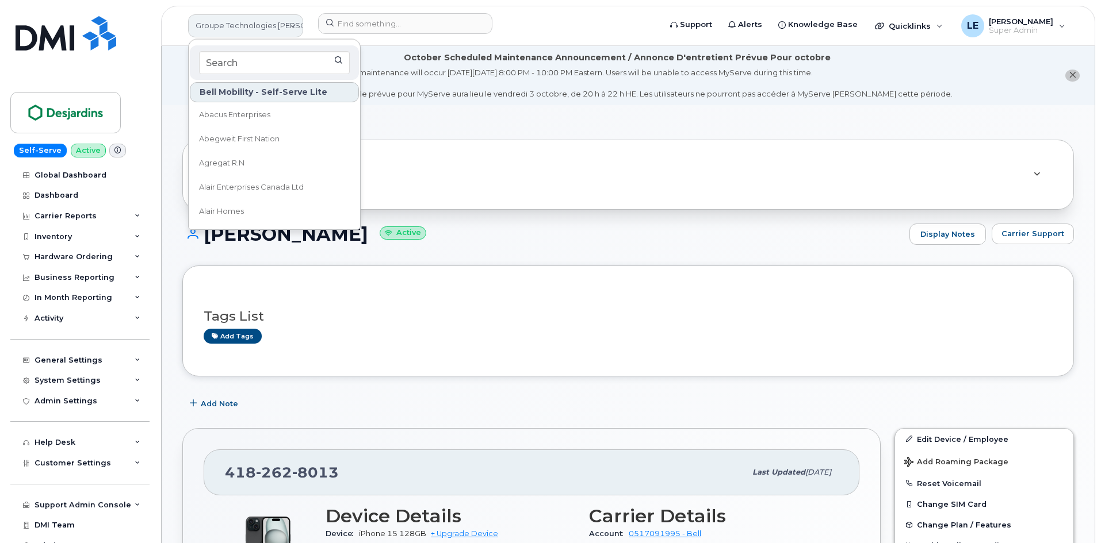
click at [239, 22] on link "Groupe Technologies Desjardins" at bounding box center [245, 25] width 115 height 23
click at [176, 60] on li "October Scheduled Maintenance Announcement / Annonce D'entretient Prévue Pour o…" at bounding box center [628, 75] width 933 height 59
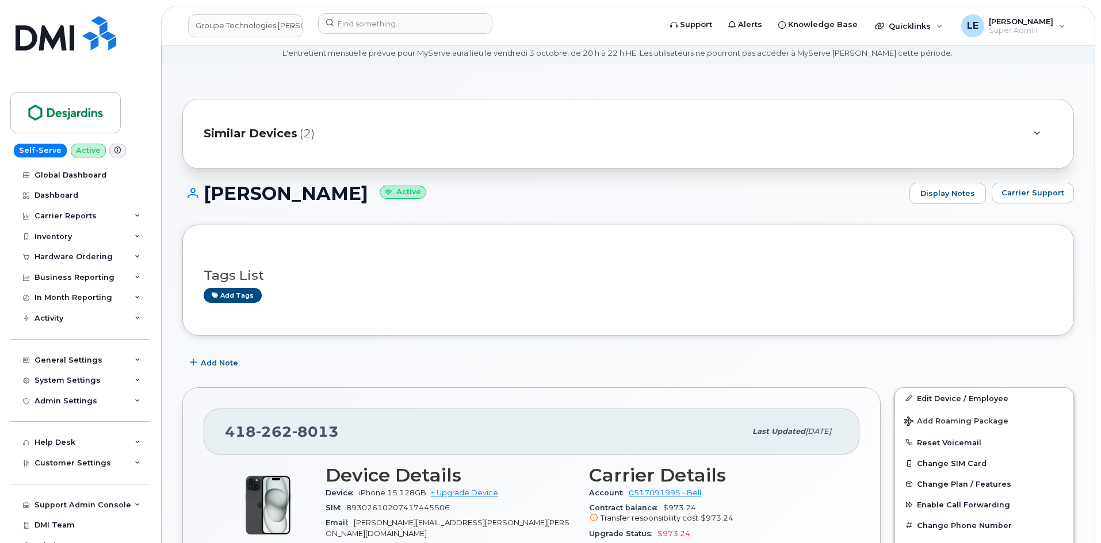
scroll to position [115, 0]
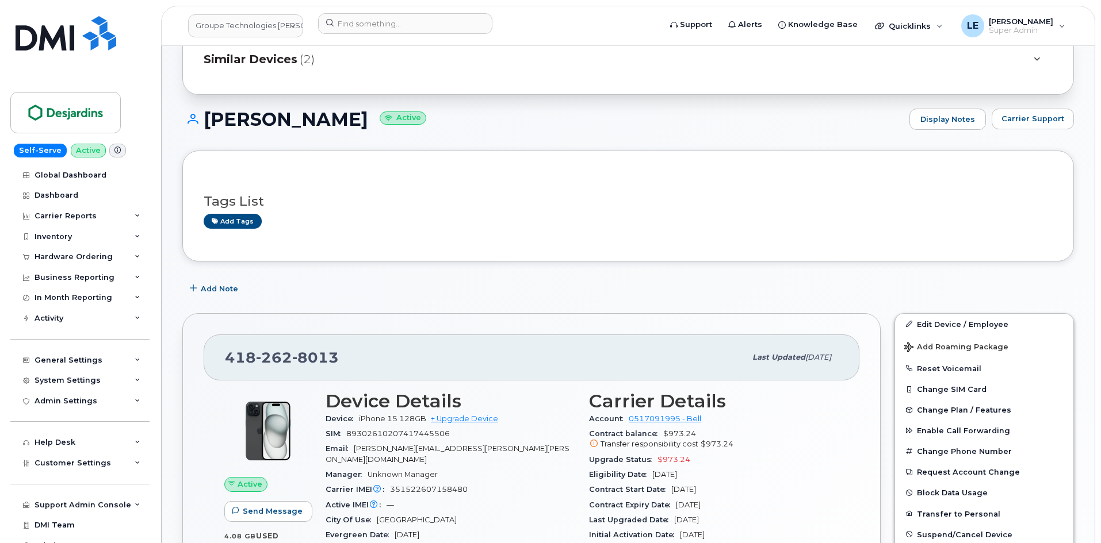
drag, startPoint x: 340, startPoint y: 124, endPoint x: 200, endPoint y: 132, distance: 141.1
click at [200, 132] on div "Sarah Cloutier Active Display Notes Carrier Support" at bounding box center [627, 130] width 891 height 43
click at [274, 125] on h1 "Sarah Cloutier Active" at bounding box center [542, 119] width 721 height 20
drag, startPoint x: 205, startPoint y: 124, endPoint x: 338, endPoint y: 123, distance: 132.8
click at [338, 123] on h1 "Sarah Cloutier Active" at bounding box center [542, 119] width 721 height 20
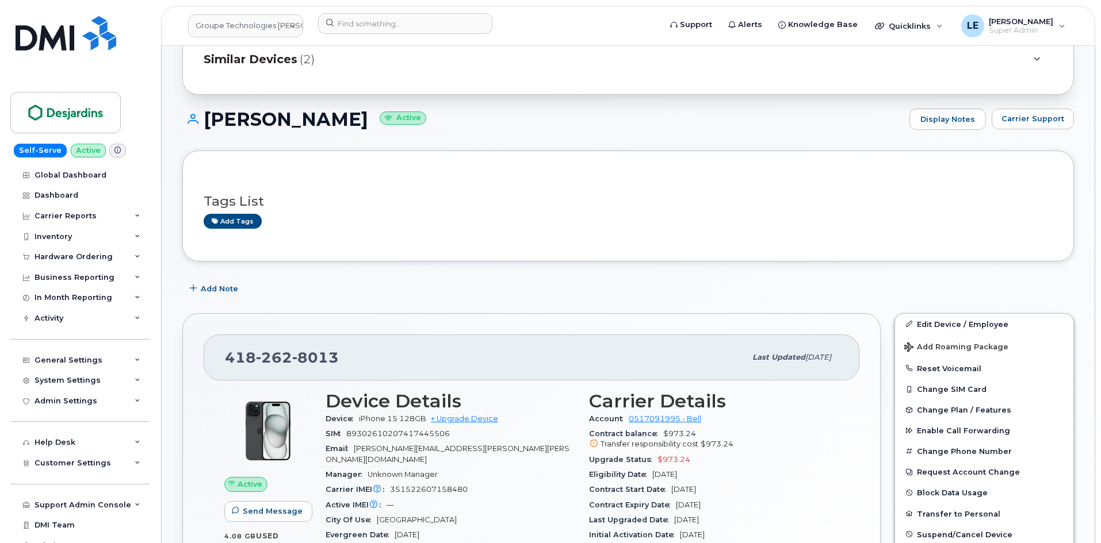
copy h1 "Sarah Cloutier"
click at [390, 34] on div at bounding box center [485, 25] width 353 height 25
click at [391, 30] on input at bounding box center [405, 23] width 174 height 21
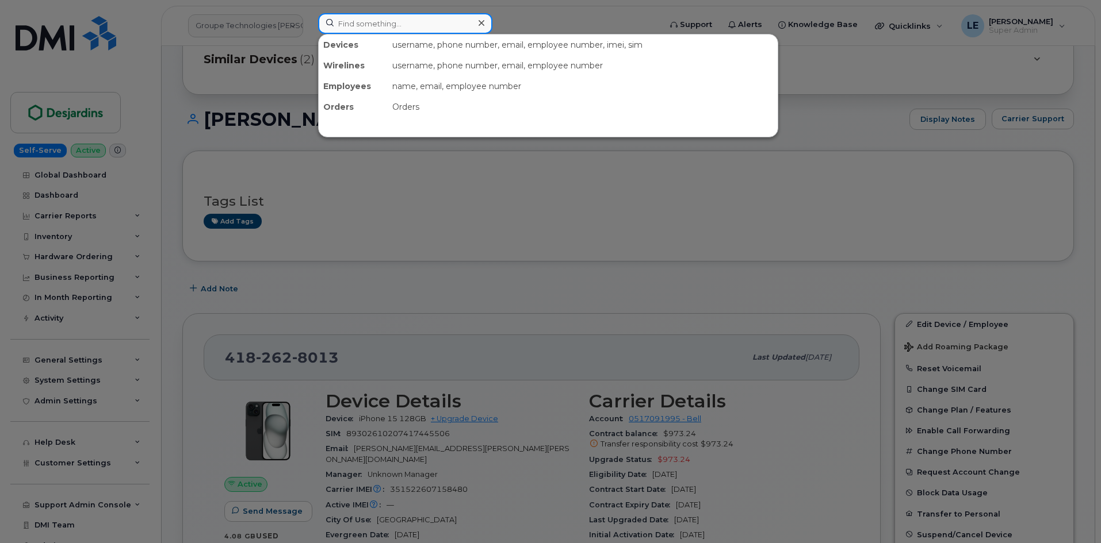
paste input "3615634027"
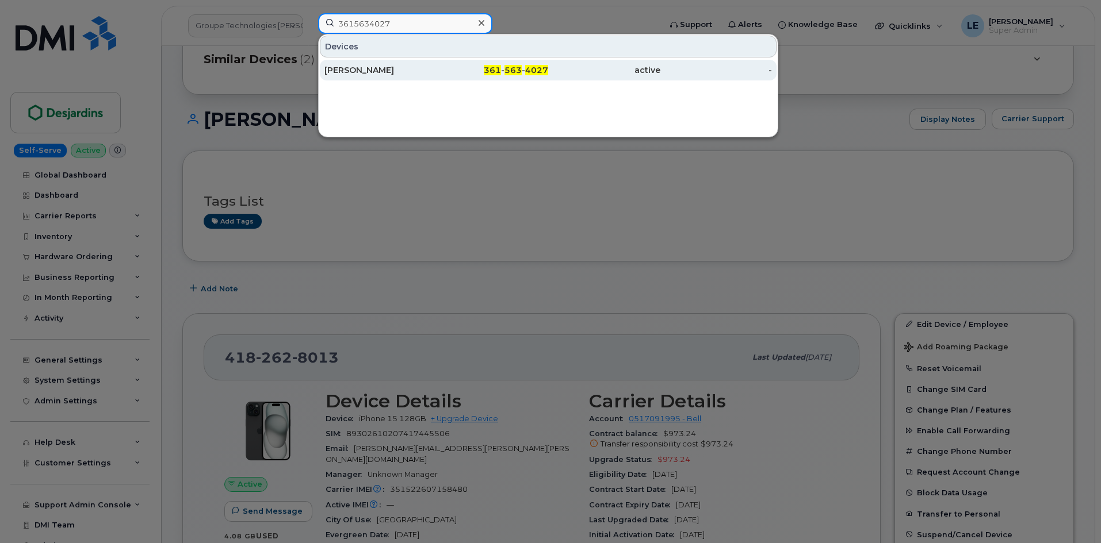
type input "3615634027"
click at [401, 68] on div "BRANISLAV TOKOVIC" at bounding box center [380, 70] width 112 height 12
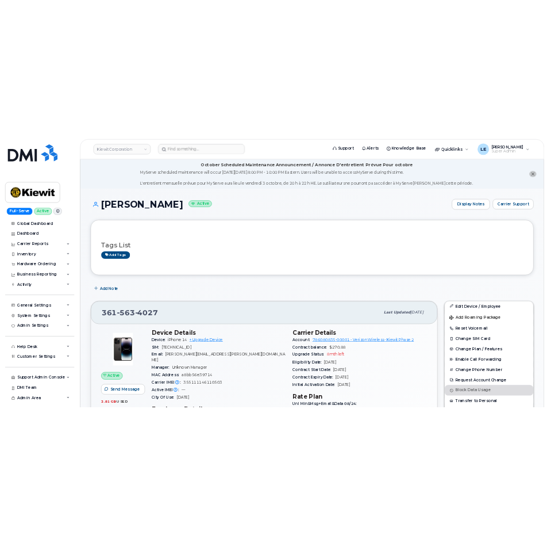
scroll to position [58, 0]
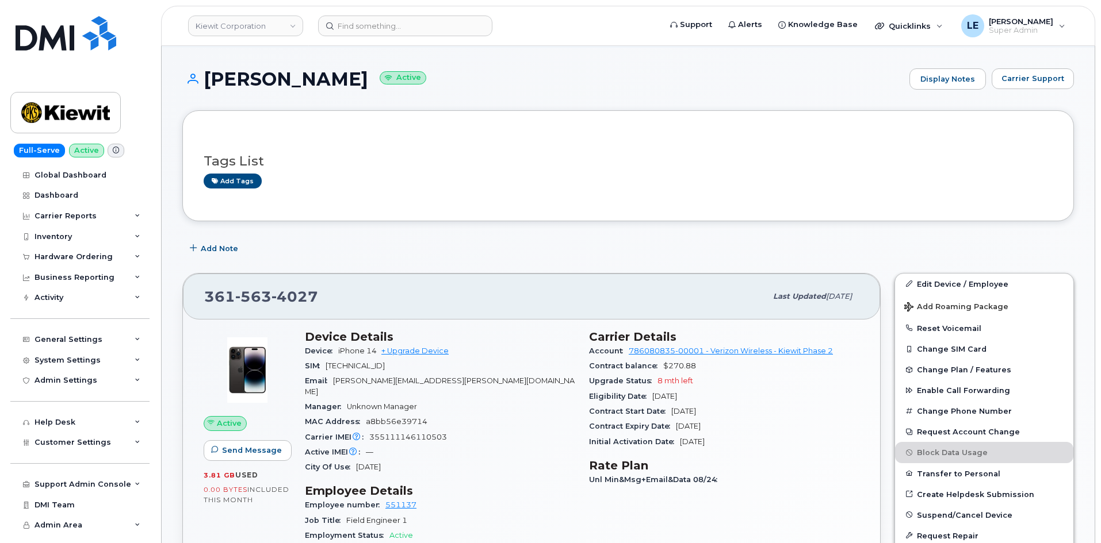
click at [737, 99] on div "[PERSON_NAME] Active Display Notes Carrier Support" at bounding box center [627, 89] width 891 height 43
click at [1040, 84] on span "Carrier Support" at bounding box center [1032, 78] width 63 height 11
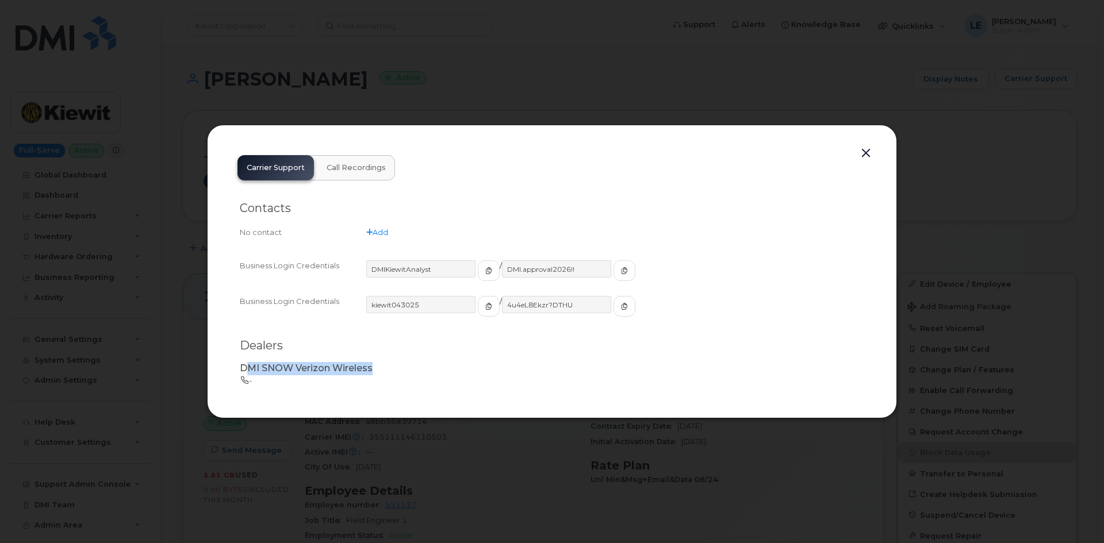
drag, startPoint x: 258, startPoint y: 365, endPoint x: 383, endPoint y: 361, distance: 125.4
click at [383, 361] on div "DMI SNOW Verizon Wireless  -" at bounding box center [552, 373] width 638 height 37
click at [382, 360] on div "DMI SNOW Verizon Wireless  -" at bounding box center [552, 373] width 638 height 37
click at [485, 309] on icon "button" at bounding box center [488, 306] width 7 height 7
click at [621, 309] on icon "button" at bounding box center [624, 306] width 7 height 7
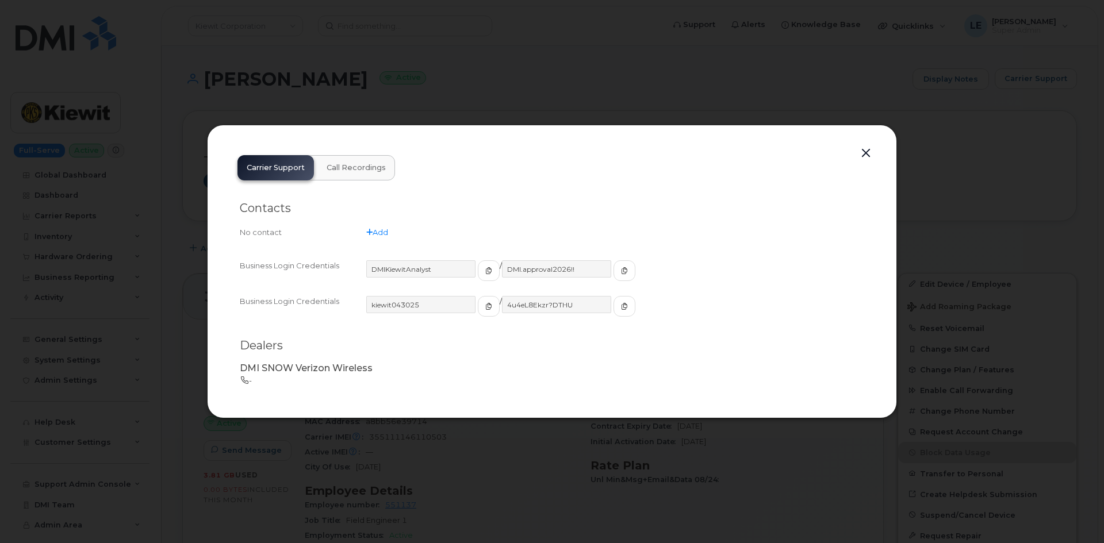
click at [633, 127] on div "Carrier Support Call Recordings Contacts No contact Add Business Login Credenti…" at bounding box center [552, 272] width 690 height 294
click at [864, 161] on button "button" at bounding box center [865, 153] width 17 height 16
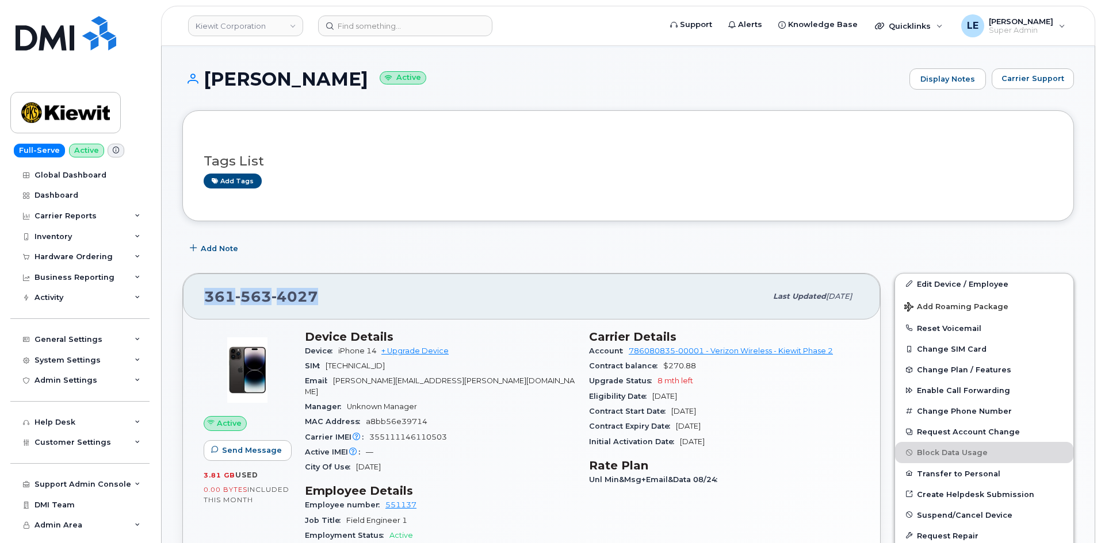
drag, startPoint x: 338, startPoint y: 297, endPoint x: 206, endPoint y: 299, distance: 132.3
click at [206, 299] on div "361 563 4027" at bounding box center [485, 297] width 562 height 24
copy span "361 563 4027"
click at [1019, 84] on span "Carrier Support" at bounding box center [1032, 78] width 63 height 11
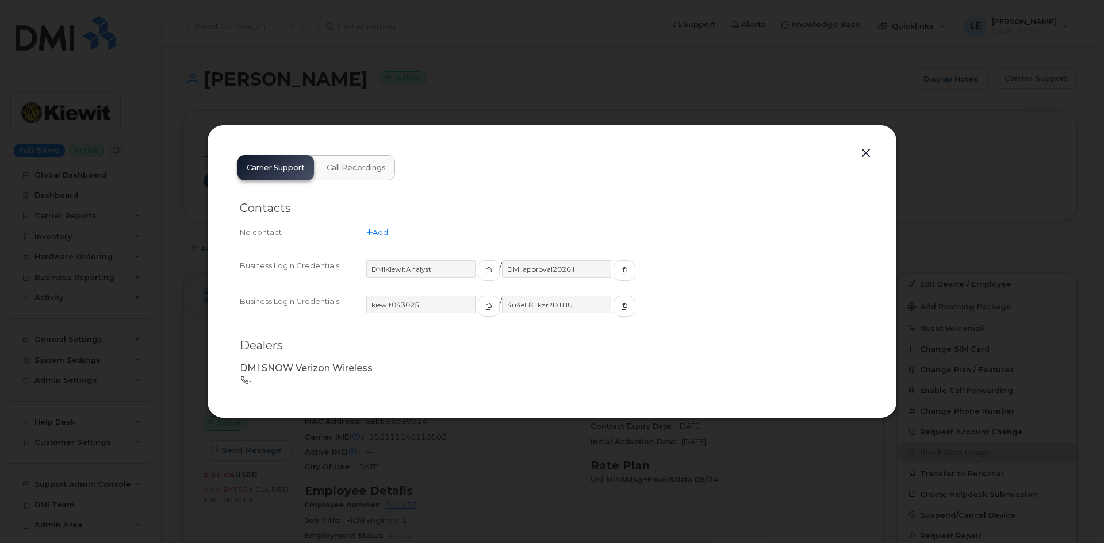
click at [863, 156] on button "button" at bounding box center [865, 153] width 17 height 16
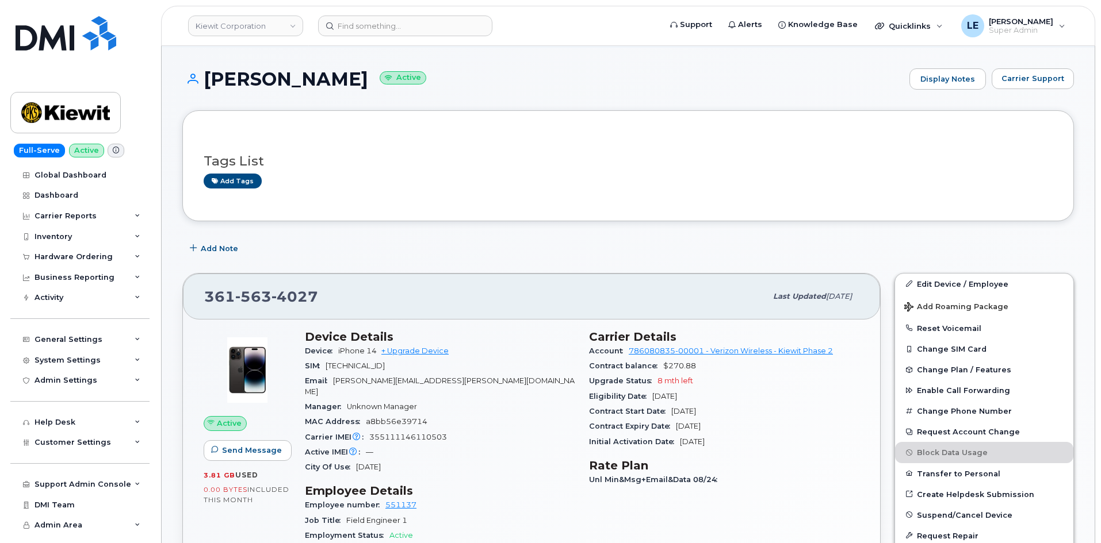
click at [366, 177] on div "Add tags" at bounding box center [624, 181] width 840 height 14
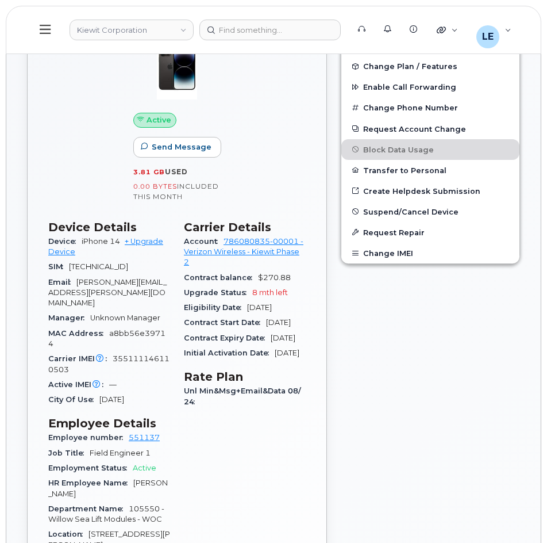
scroll to position [403, 0]
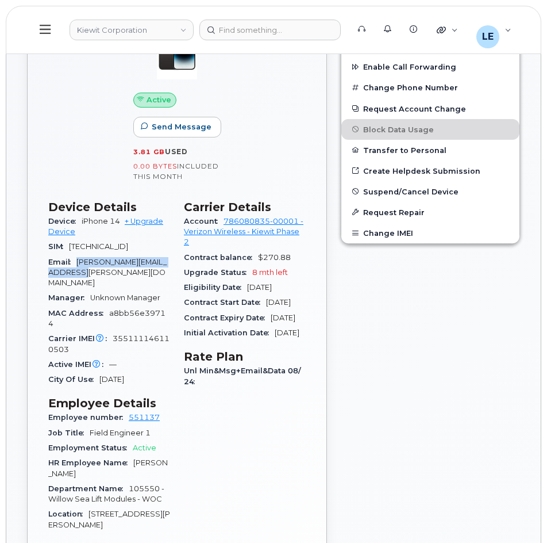
drag, startPoint x: 81, startPoint y: 272, endPoint x: 97, endPoint y: 281, distance: 18.8
click at [97, 281] on div "Email BRANISLAV.TOKOVIC@KIEWIT.COM" at bounding box center [109, 273] width 122 height 36
copy span "BRANISLAV.TOKOVIC@KIEWIT.COM"
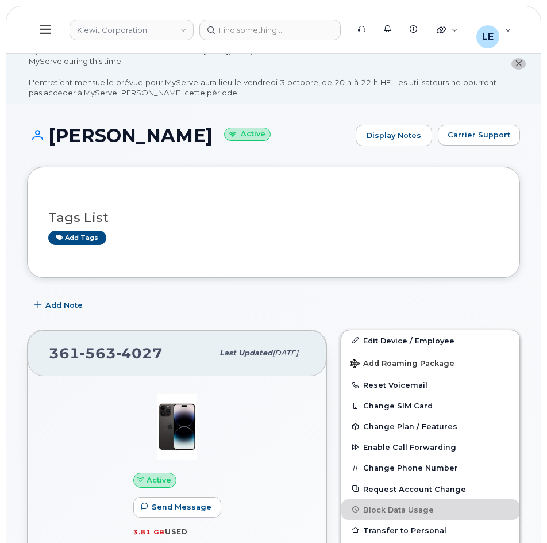
scroll to position [0, 0]
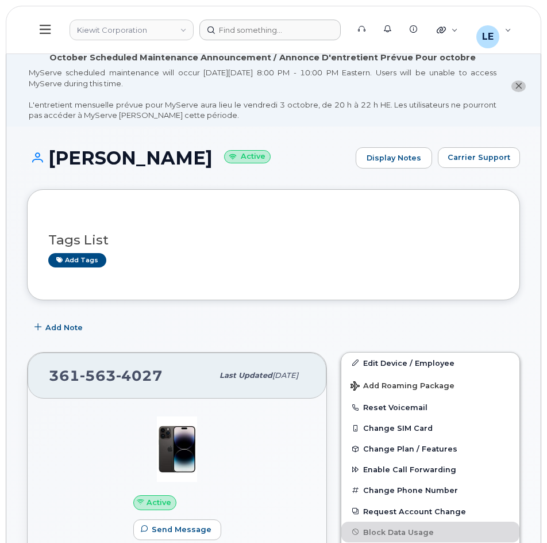
drag, startPoint x: 228, startPoint y: 43, endPoint x: 232, endPoint y: 37, distance: 6.7
click at [228, 43] on header "Kiewit Corporation Support Alerts Knowledge Base Quicklinks Suspend / Cancel De…" at bounding box center [274, 30] width 536 height 48
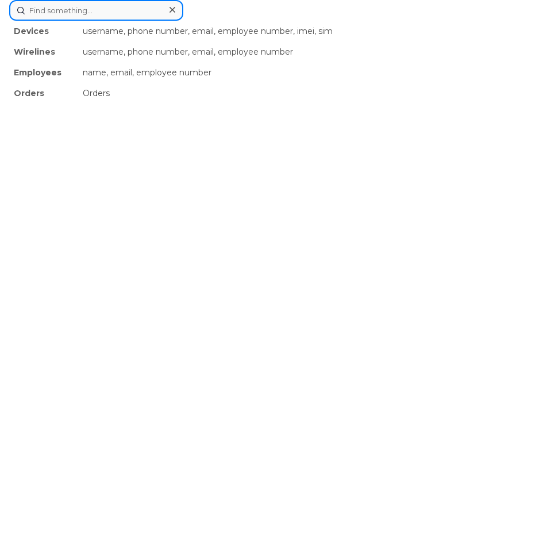
click at [232, 21] on div "Devices username, phone number, email, employee number, imei, sim Wirelines use…" at bounding box center [273, 10] width 529 height 21
paste input "9013027390"
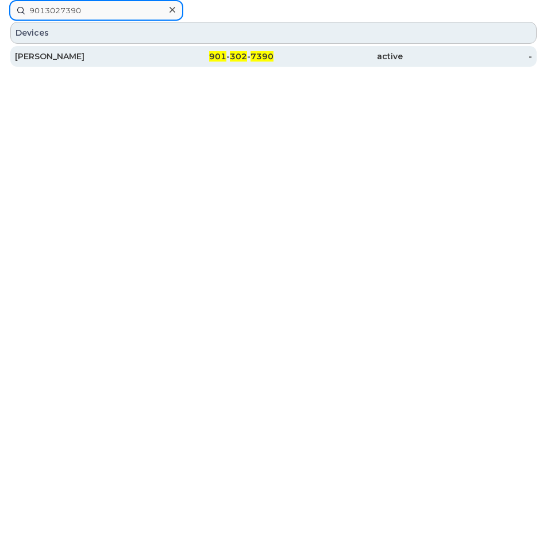
type input "9013027390"
click at [209, 59] on div "901 - 302 - 7390" at bounding box center [208, 57] width 129 height 12
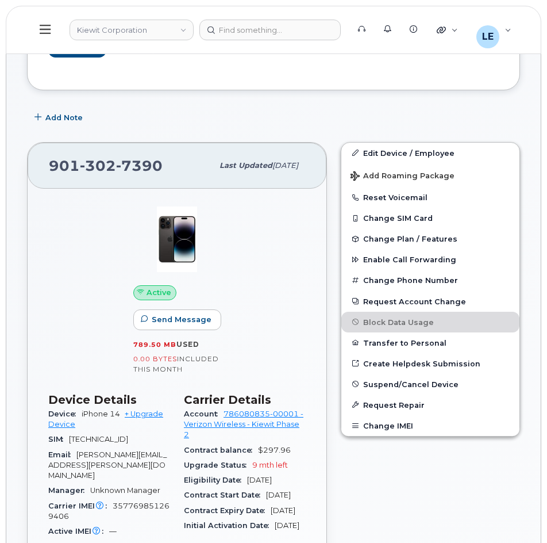
scroll to position [230, 0]
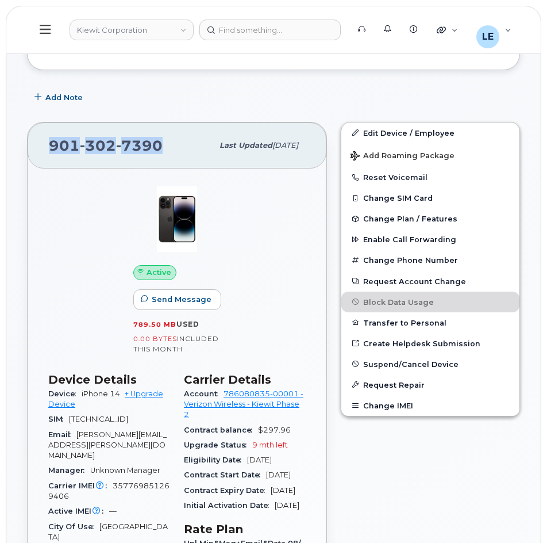
drag, startPoint x: 168, startPoint y: 145, endPoint x: 52, endPoint y: 148, distance: 116.2
click at [52, 148] on div "[PHONE_NUMBER]" at bounding box center [131, 145] width 164 height 24
copy span "[PHONE_NUMBER]"
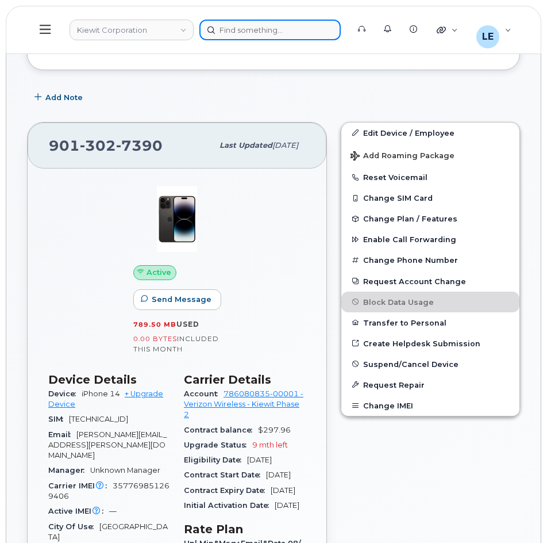
click at [267, 28] on div at bounding box center [270, 30] width 141 height 21
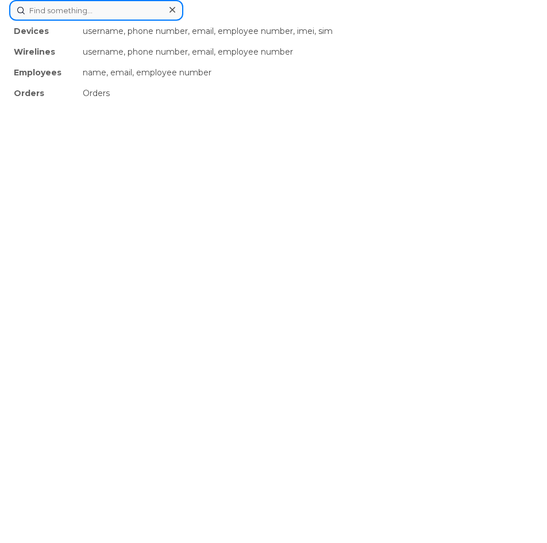
click at [114, 17] on input at bounding box center [96, 10] width 174 height 21
paste input "9017065758"
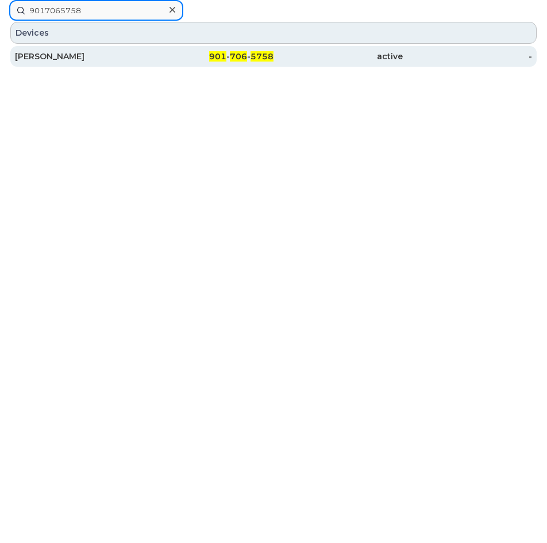
type input "9017065758"
click at [136, 57] on div "[PERSON_NAME]" at bounding box center [79, 57] width 129 height 12
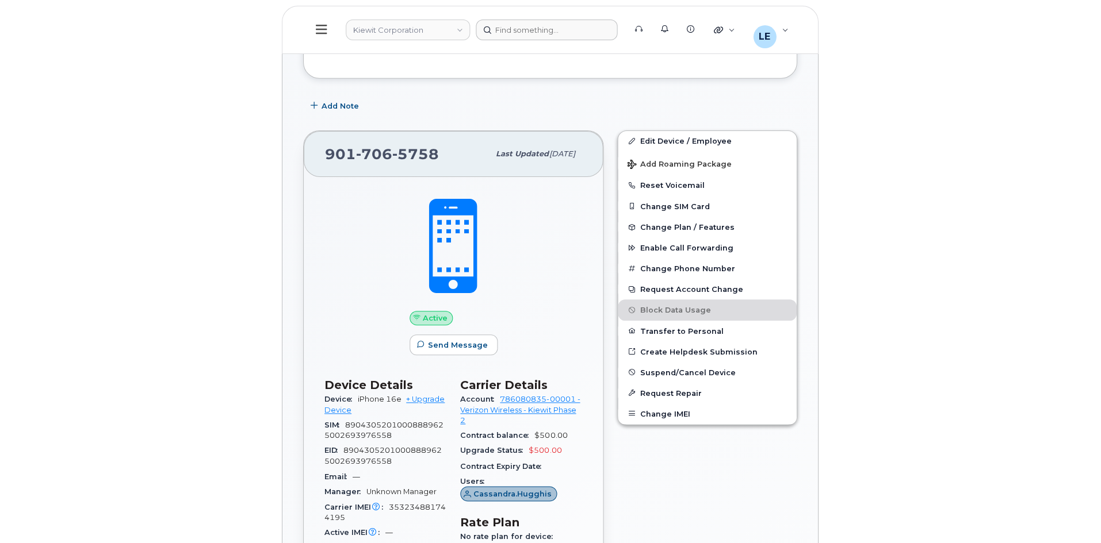
scroll to position [345, 0]
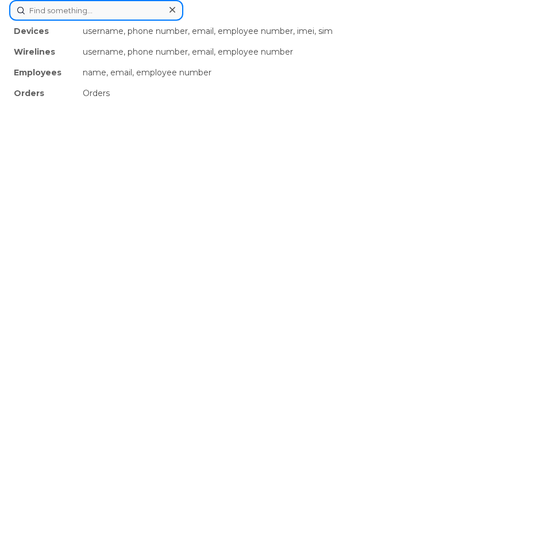
click at [237, 21] on div "Devices username, phone number, email, employee number, imei, sim Wirelines use…" at bounding box center [273, 10] width 529 height 21
paste input "9017065758"
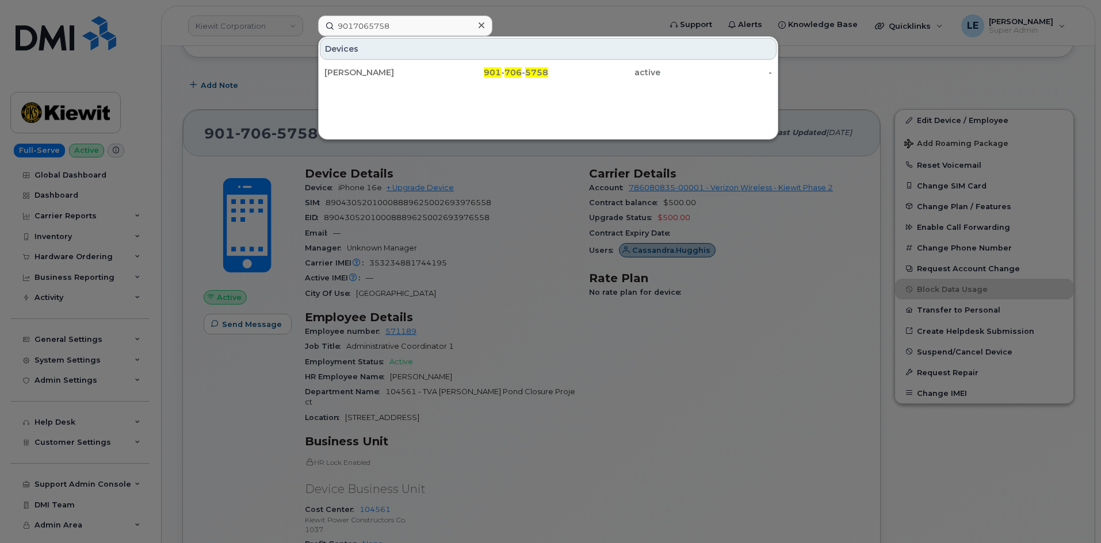
click at [255, 120] on div at bounding box center [550, 271] width 1101 height 543
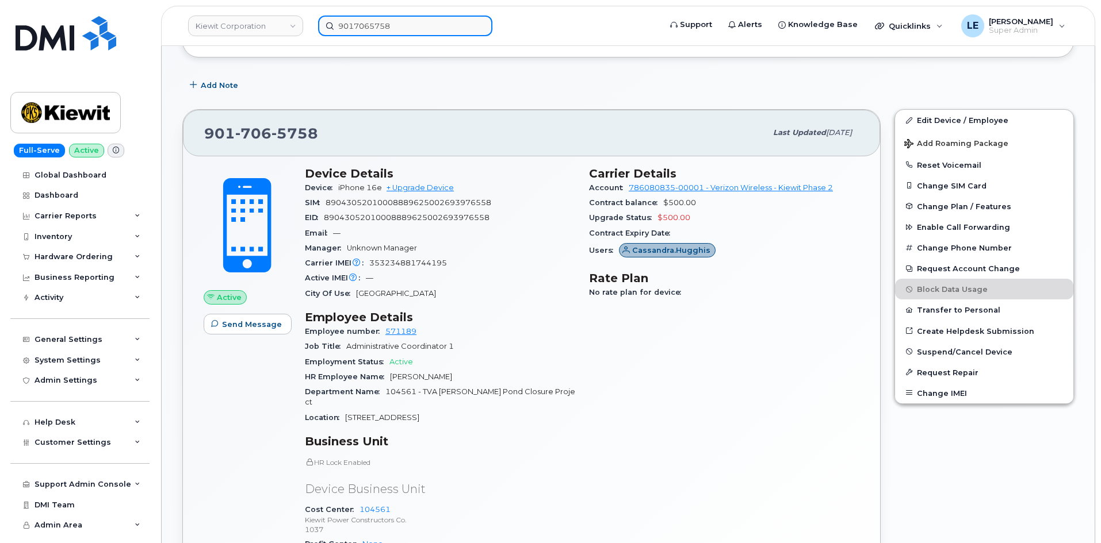
click at [431, 27] on input "9017065758" at bounding box center [405, 26] width 174 height 21
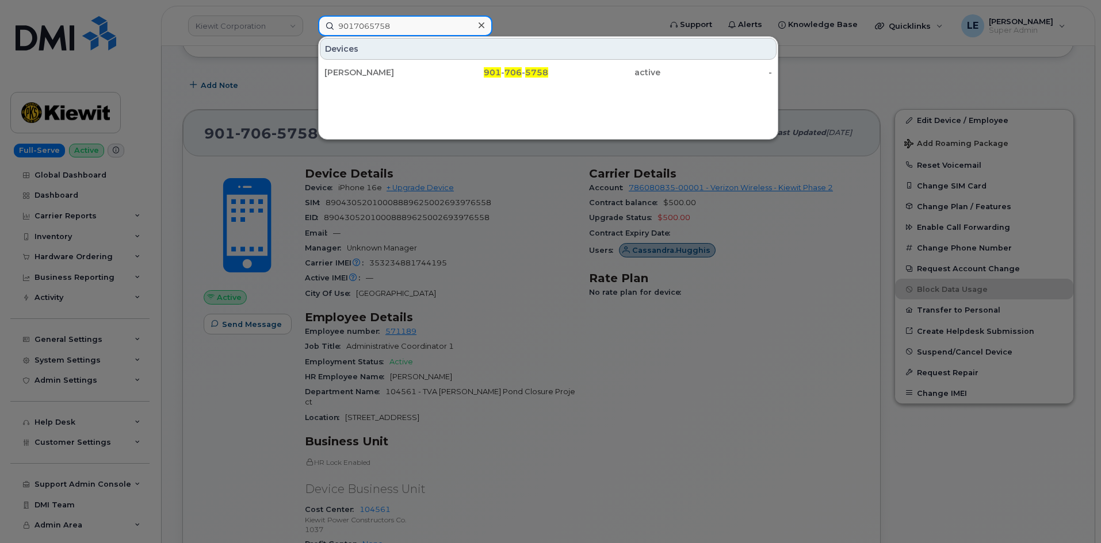
click at [431, 27] on input "9017065758" at bounding box center [405, 26] width 174 height 21
paste input "[PERSON_NAME][EMAIL_ADDRESS][PERSON_NAME][DOMAIN_NAME]"
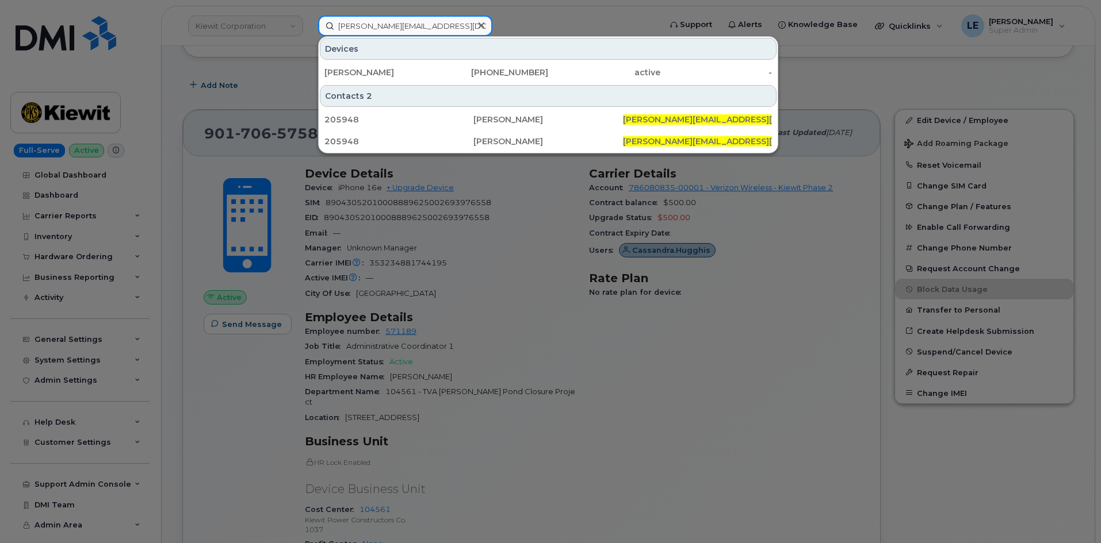
type input "[PERSON_NAME][EMAIL_ADDRESS][PERSON_NAME][DOMAIN_NAME]"
click at [444, 59] on div "Devices" at bounding box center [548, 49] width 457 height 22
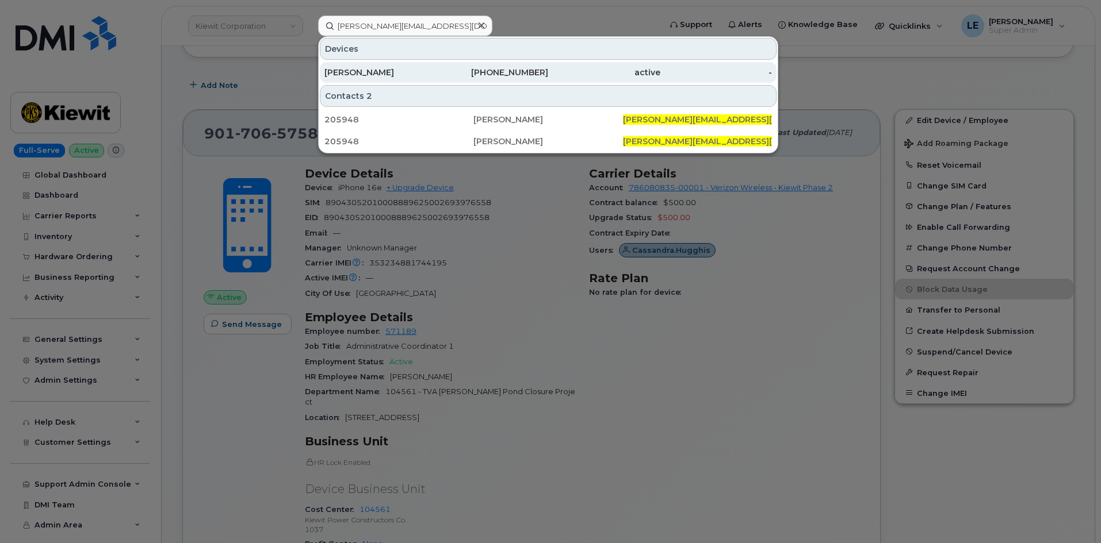
click at [442, 67] on div "571-481-8209" at bounding box center [492, 72] width 112 height 21
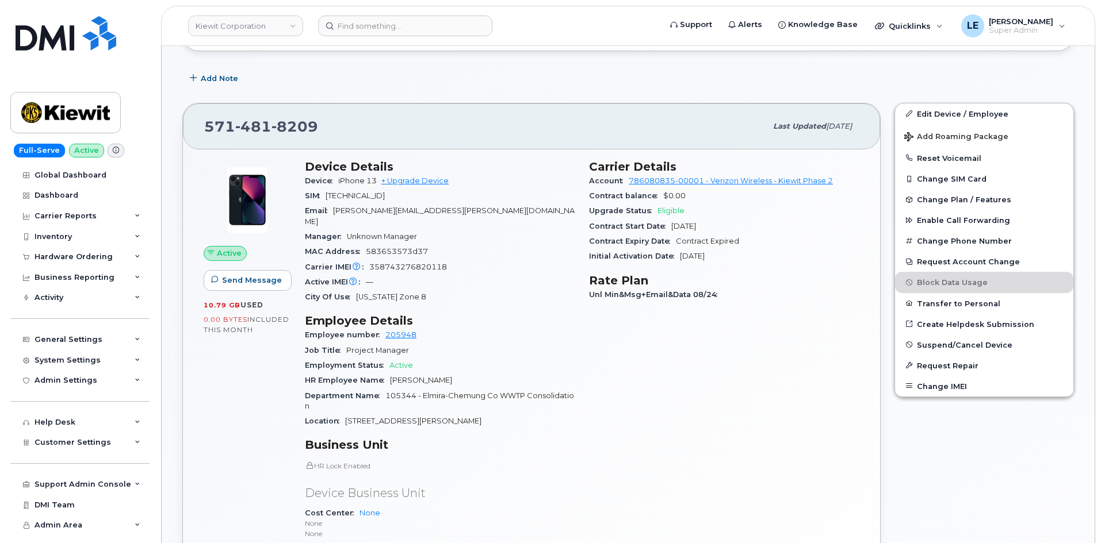
scroll to position [230, 0]
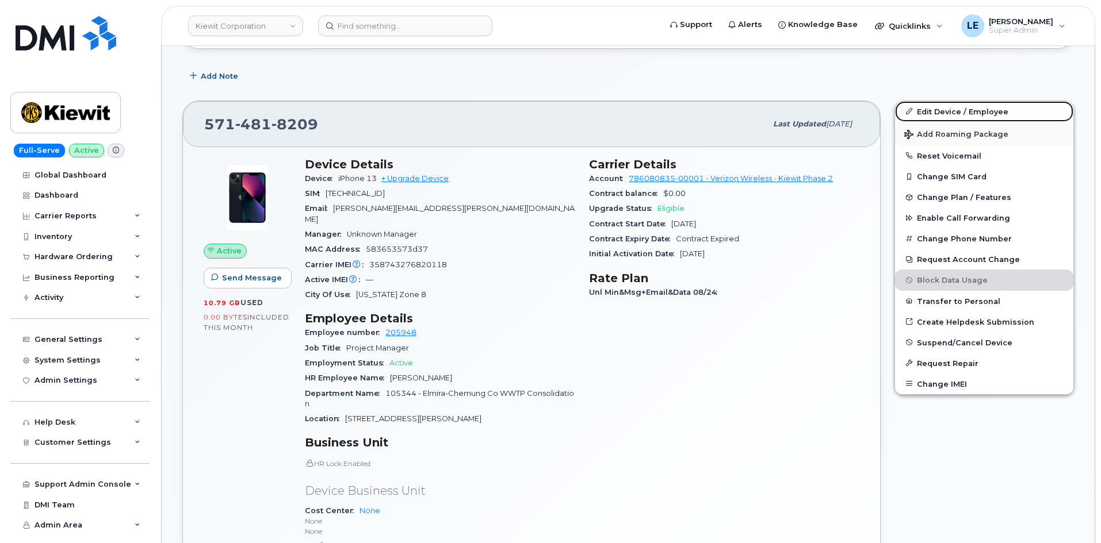
drag, startPoint x: 935, startPoint y: 114, endPoint x: 915, endPoint y: 129, distance: 25.0
click at [935, 114] on link "Edit Device / Employee" at bounding box center [984, 111] width 178 height 21
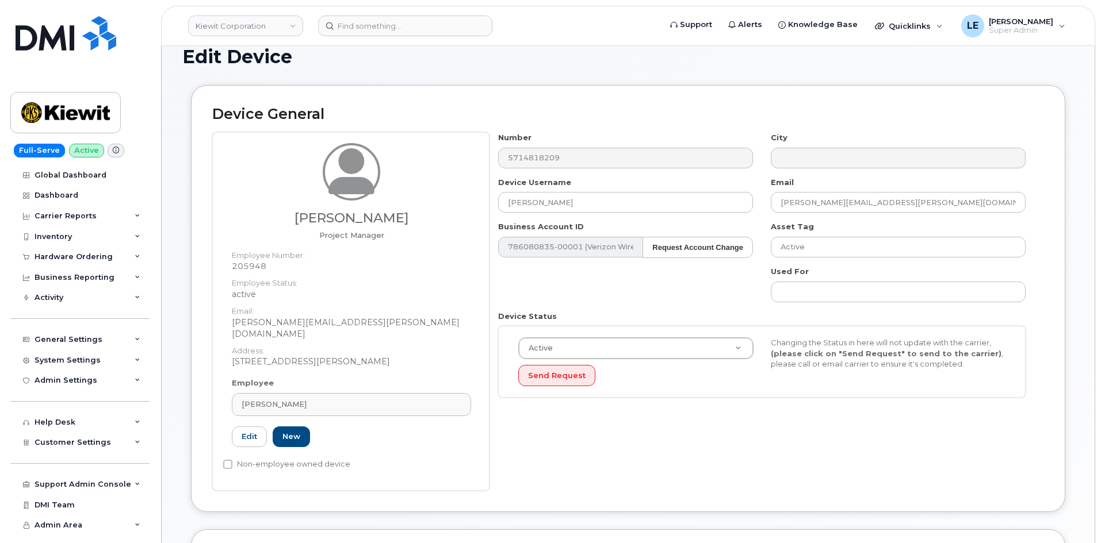
scroll to position [345, 0]
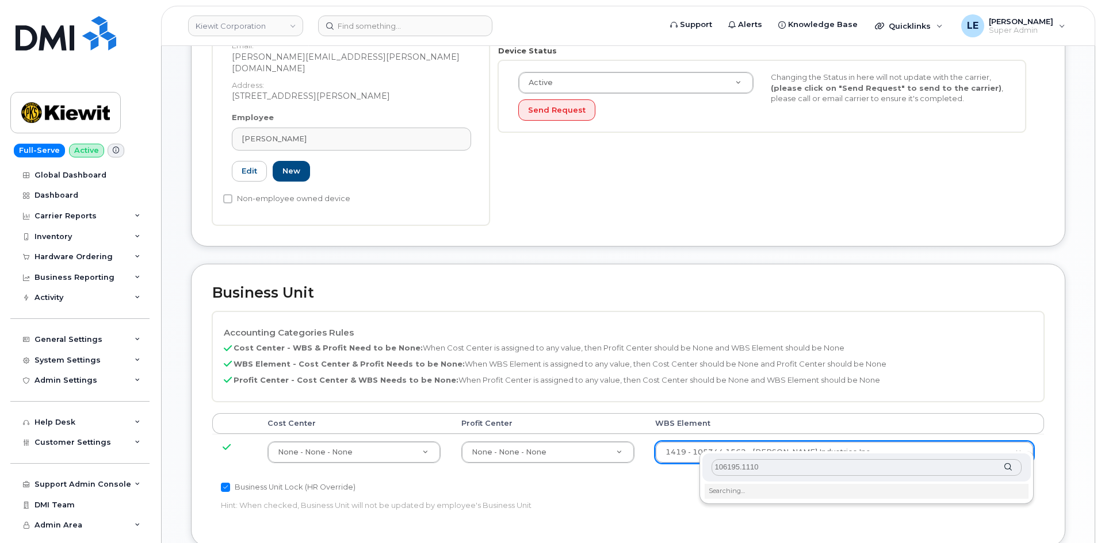
click at [719, 473] on input "106195.1110" at bounding box center [866, 467] width 310 height 17
click at [717, 472] on input "106195.1110" at bounding box center [866, 467] width 310 height 17
type input "106195.1110"
type input "34466587"
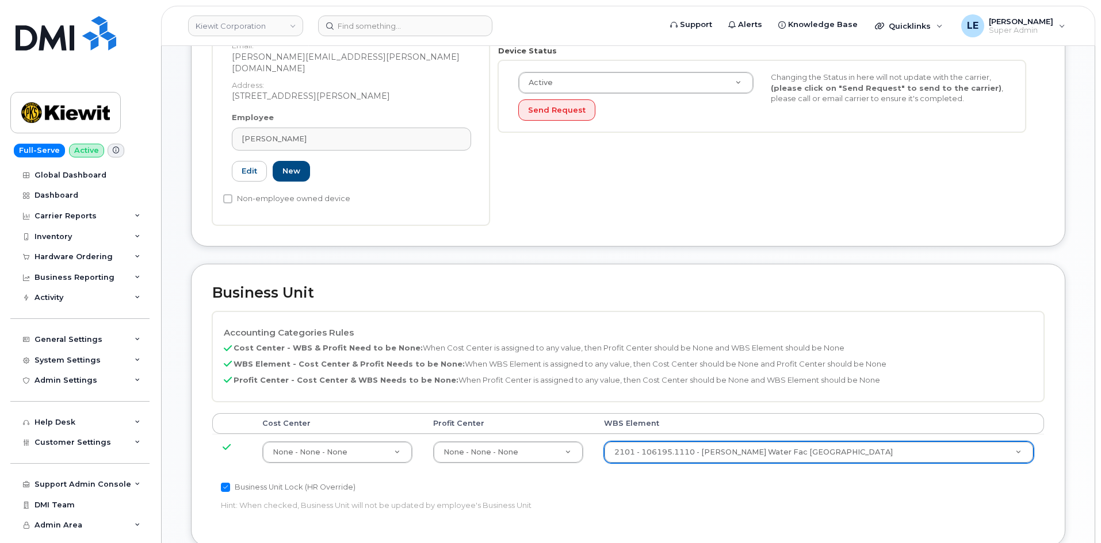
click at [739, 500] on p "Hint: When checked, Business Unit will not be updated by employee's Business Un…" at bounding box center [489, 505] width 536 height 11
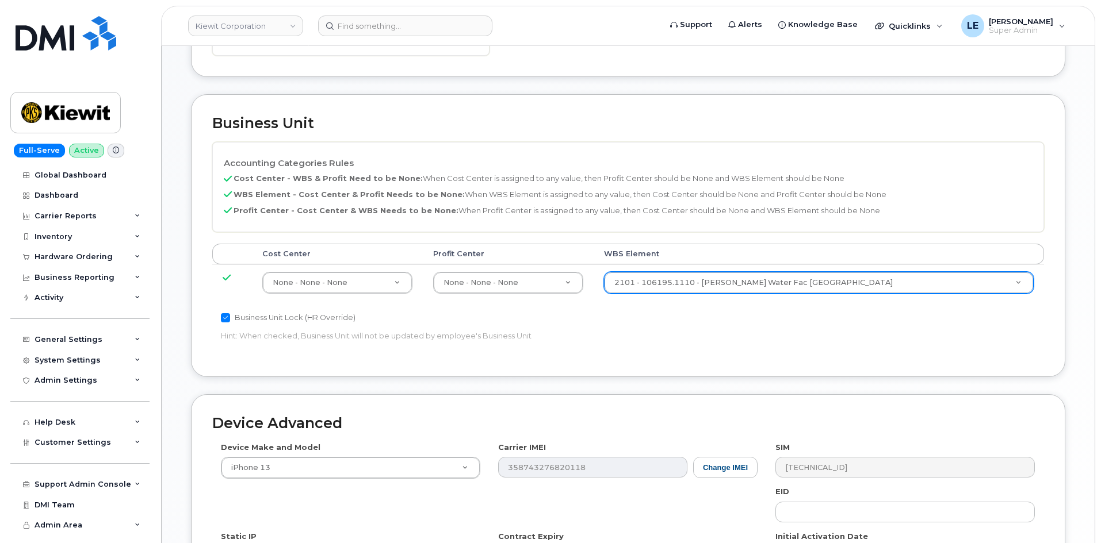
scroll to position [690, 0]
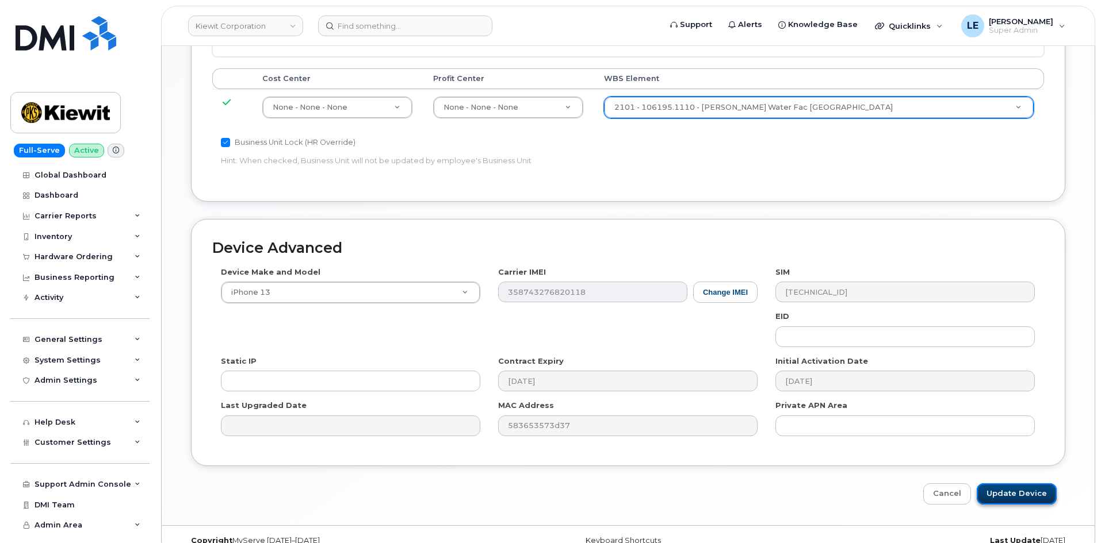
click at [1005, 484] on input "Update Device" at bounding box center [1016, 494] width 80 height 21
type input "Saving..."
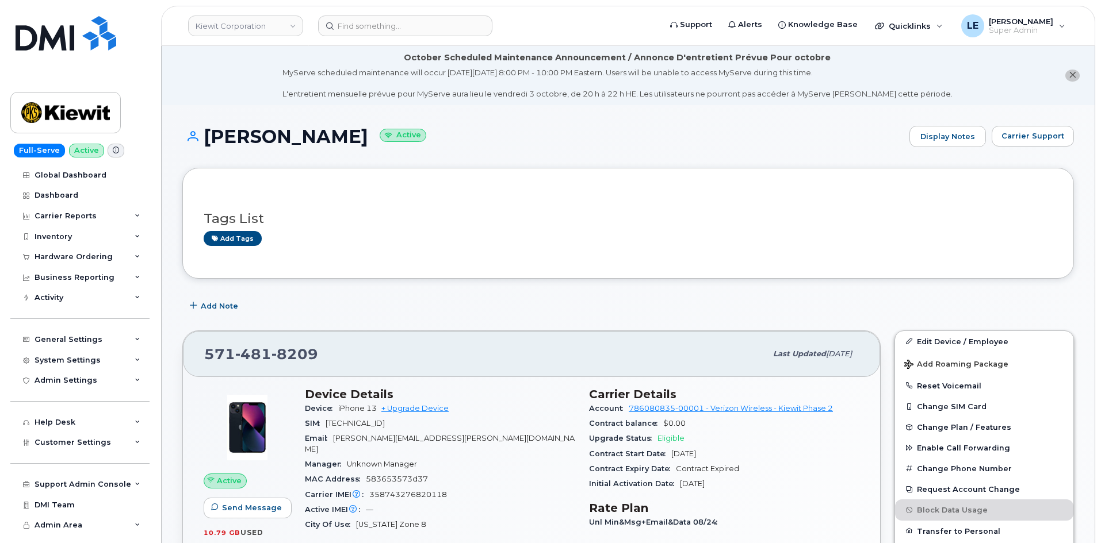
click at [416, 21] on input at bounding box center [405, 26] width 174 height 21
paste input "[EMAIL_ADDRESS][DOMAIN_NAME]"
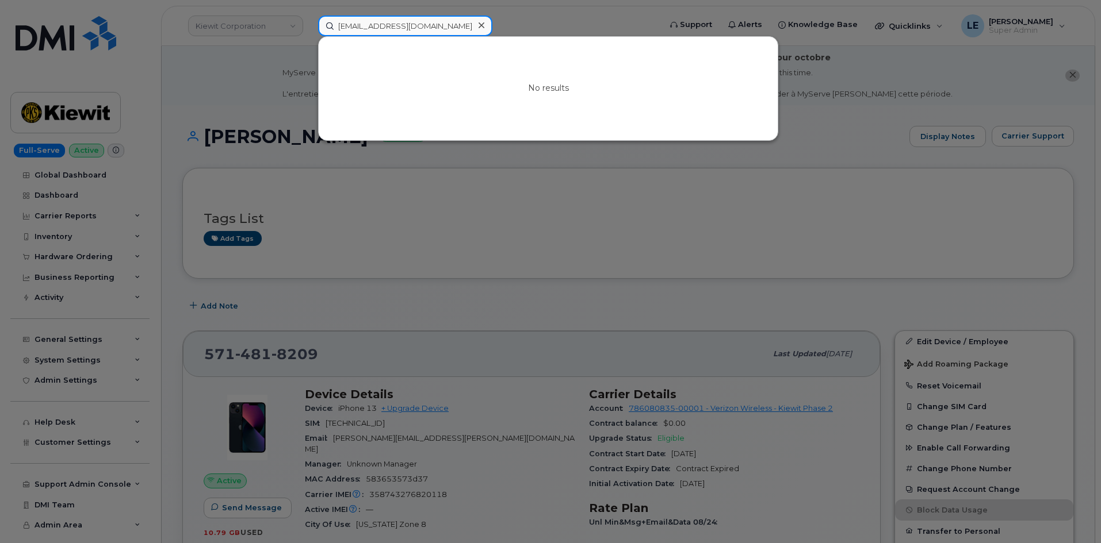
type input "[EMAIL_ADDRESS][DOMAIN_NAME]"
click at [480, 24] on icon at bounding box center [481, 25] width 6 height 9
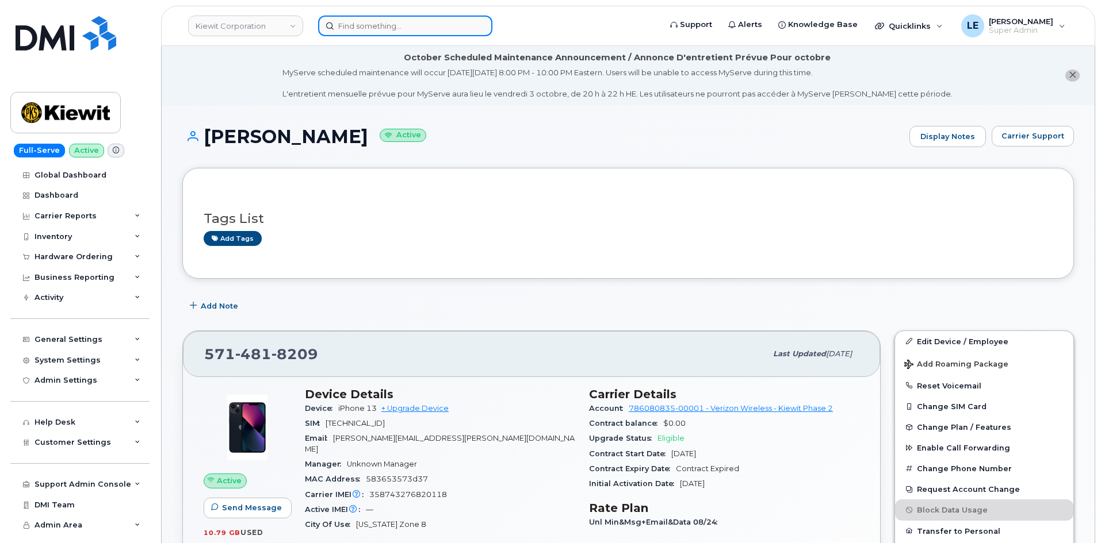
click at [454, 29] on input at bounding box center [405, 26] width 174 height 21
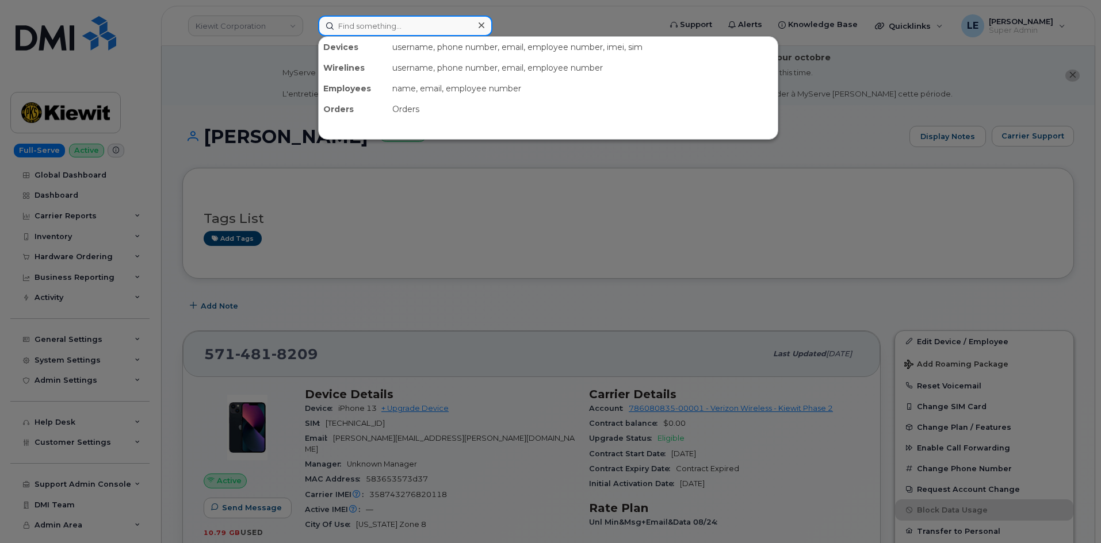
paste input "[PHONE_NUMBER]"
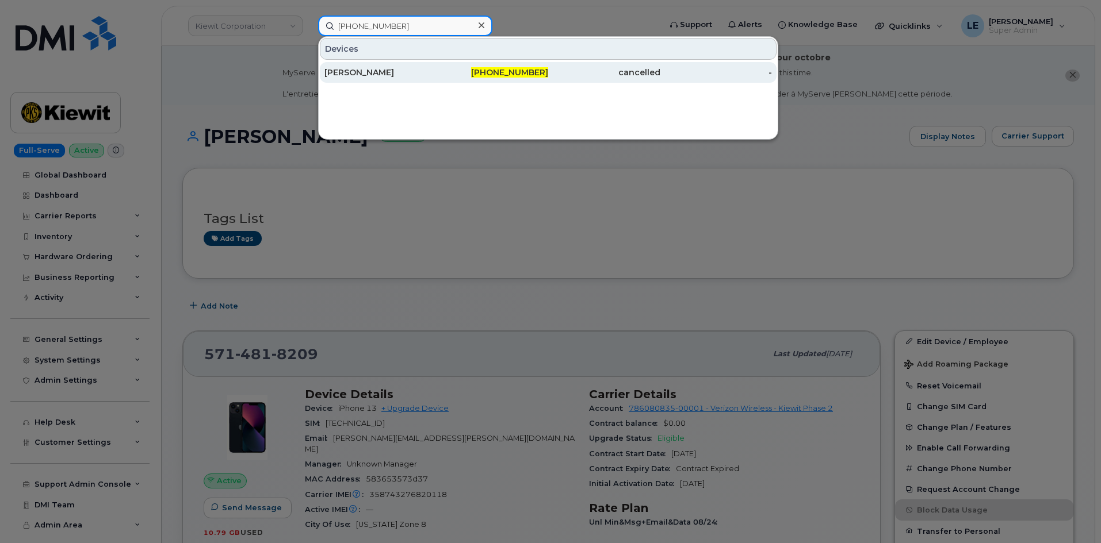
type input "[PHONE_NUMBER]"
click at [398, 70] on div "[PERSON_NAME]" at bounding box center [380, 73] width 112 height 12
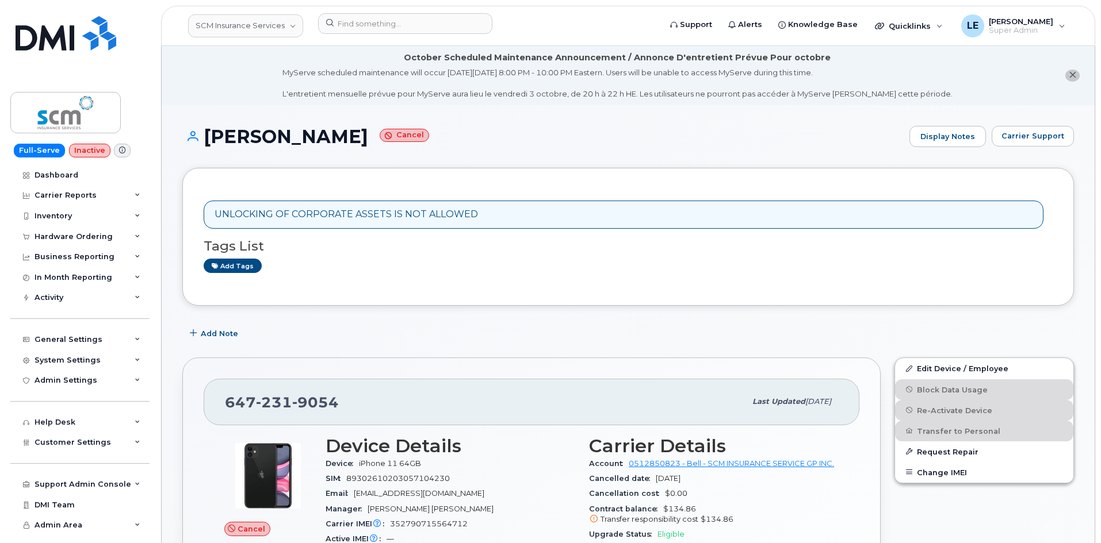
click at [493, 202] on div "UNLOCKING OF CORPORATE ASSETS IS NOT ALLOWED" at bounding box center [624, 215] width 840 height 28
